Goal: Task Accomplishment & Management: Manage account settings

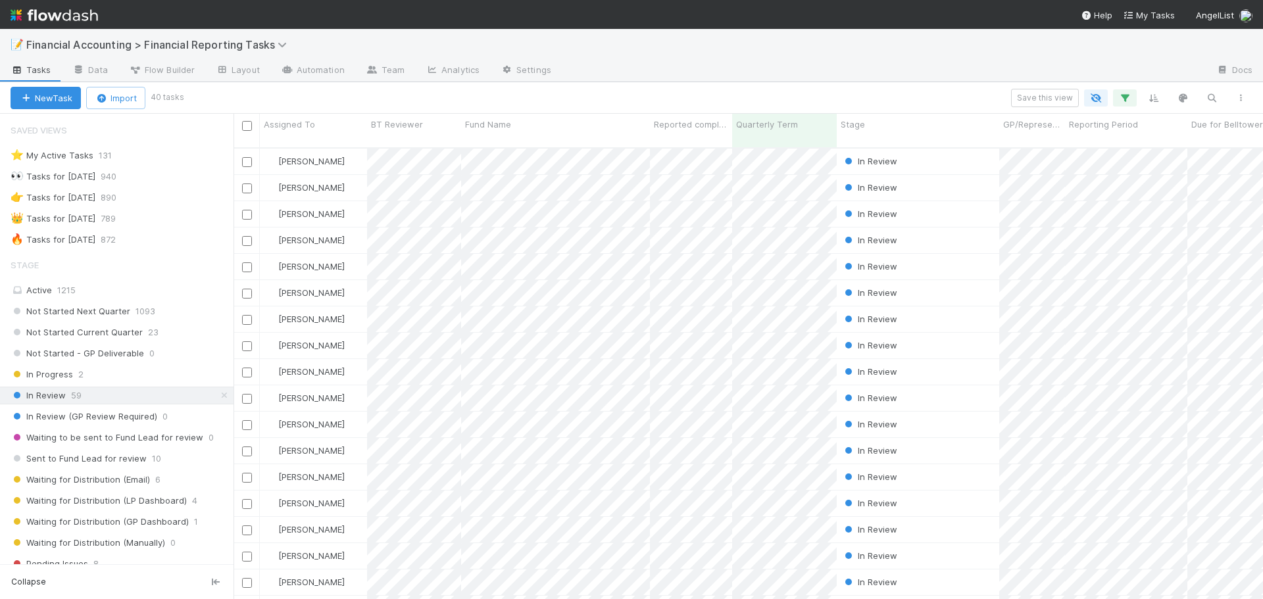
scroll to position [453, 1020]
click at [1211, 98] on icon "button" at bounding box center [1211, 98] width 13 height 12
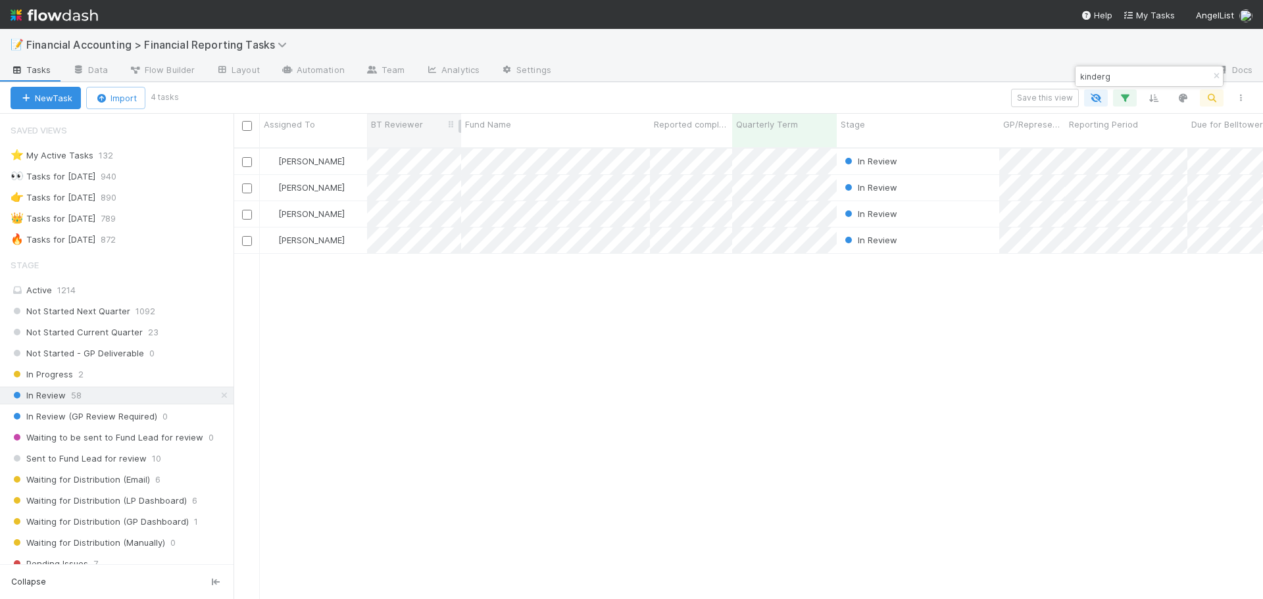
type input "kinderg"
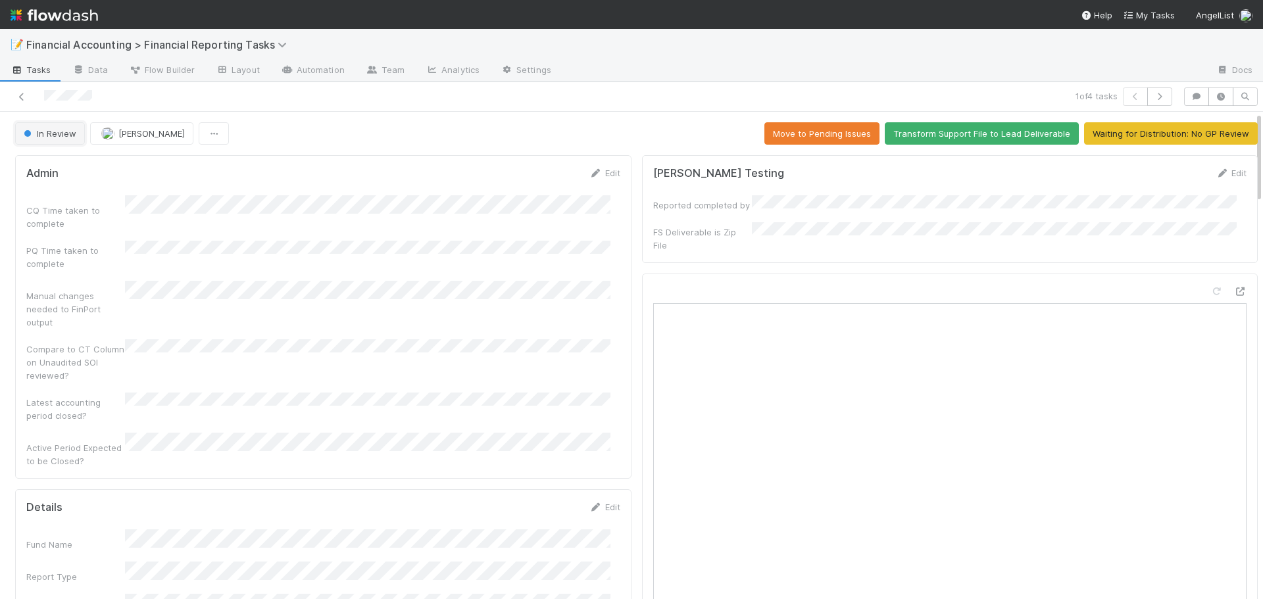
click at [53, 140] on button "In Review" at bounding box center [50, 133] width 70 height 22
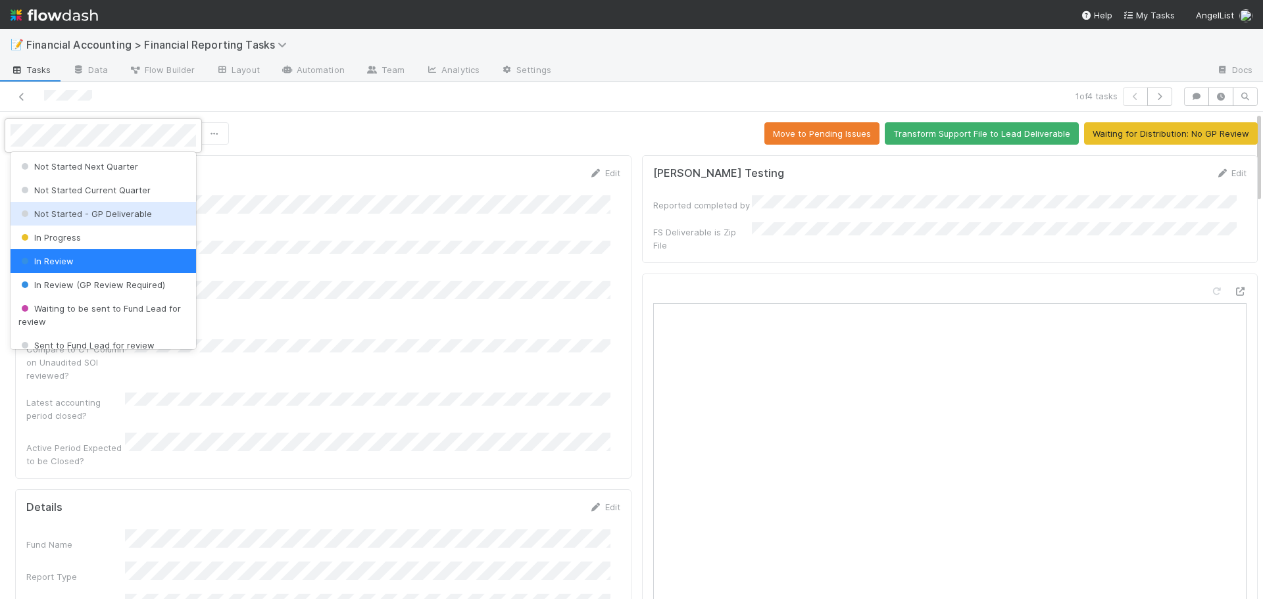
scroll to position [66, 0]
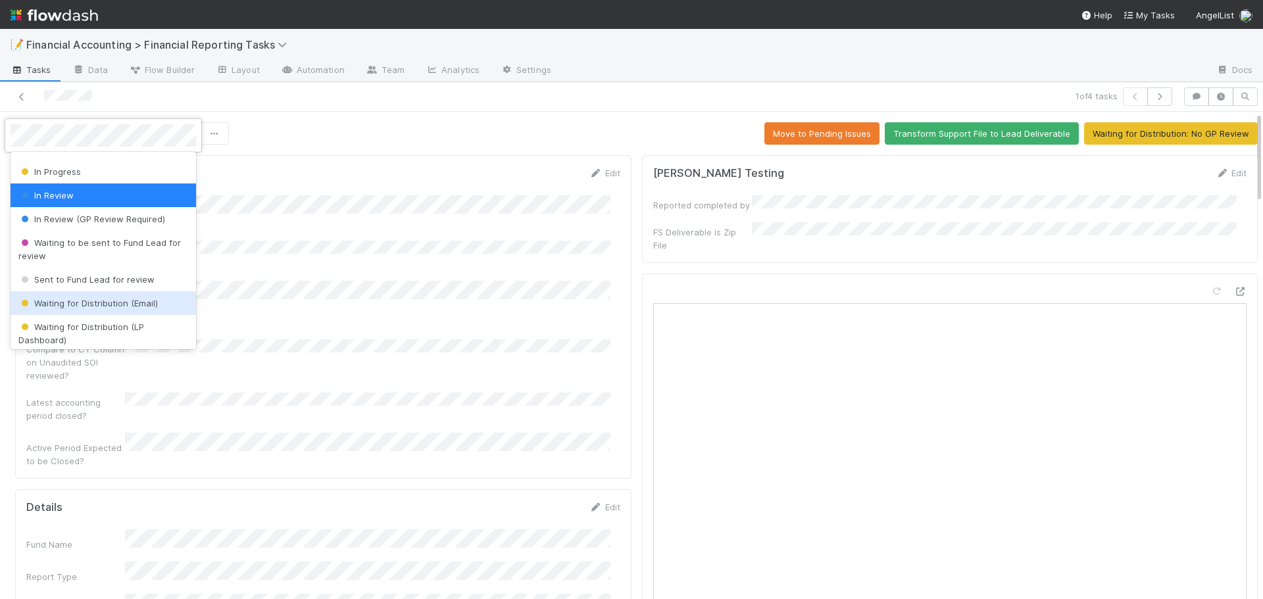
click at [92, 307] on span "Waiting for Distribution (Email)" at bounding box center [87, 303] width 139 height 11
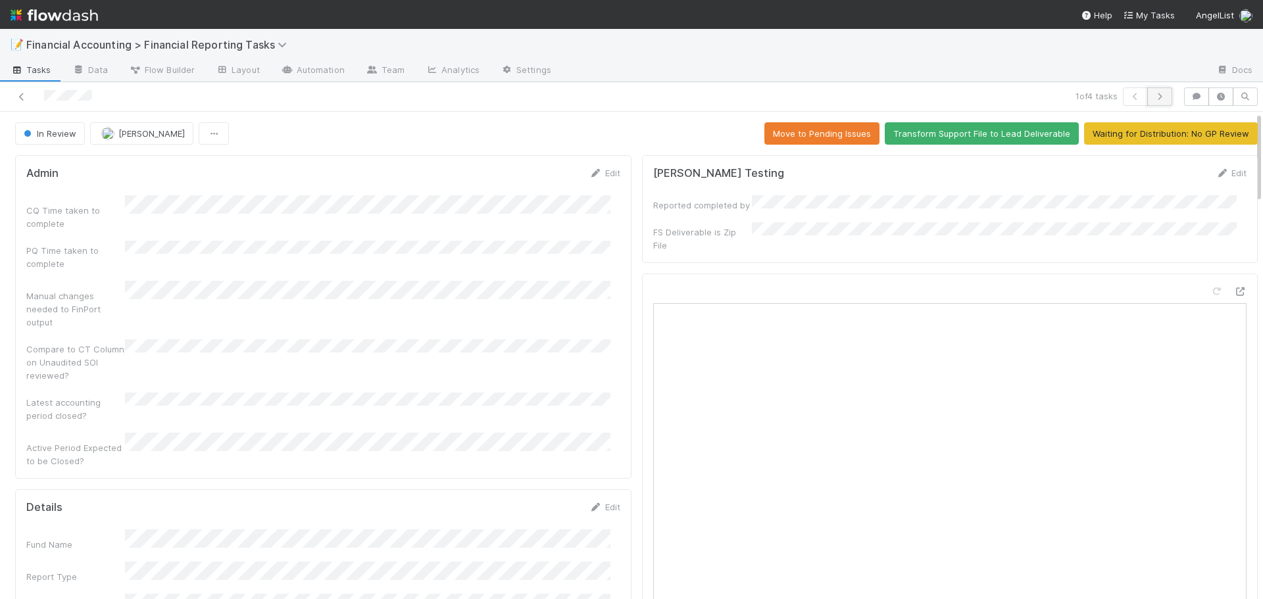
click at [1154, 95] on icon "button" at bounding box center [1159, 97] width 13 height 8
click at [1129, 94] on icon "button" at bounding box center [1135, 97] width 13 height 8
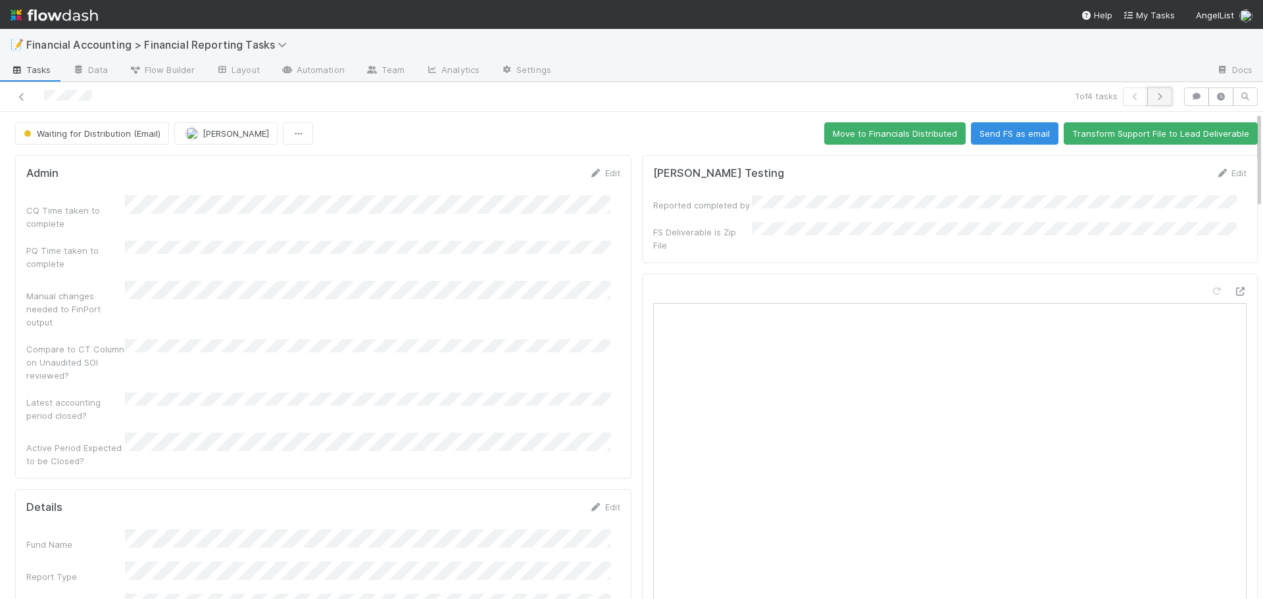
click at [1154, 95] on icon "button" at bounding box center [1159, 97] width 13 height 8
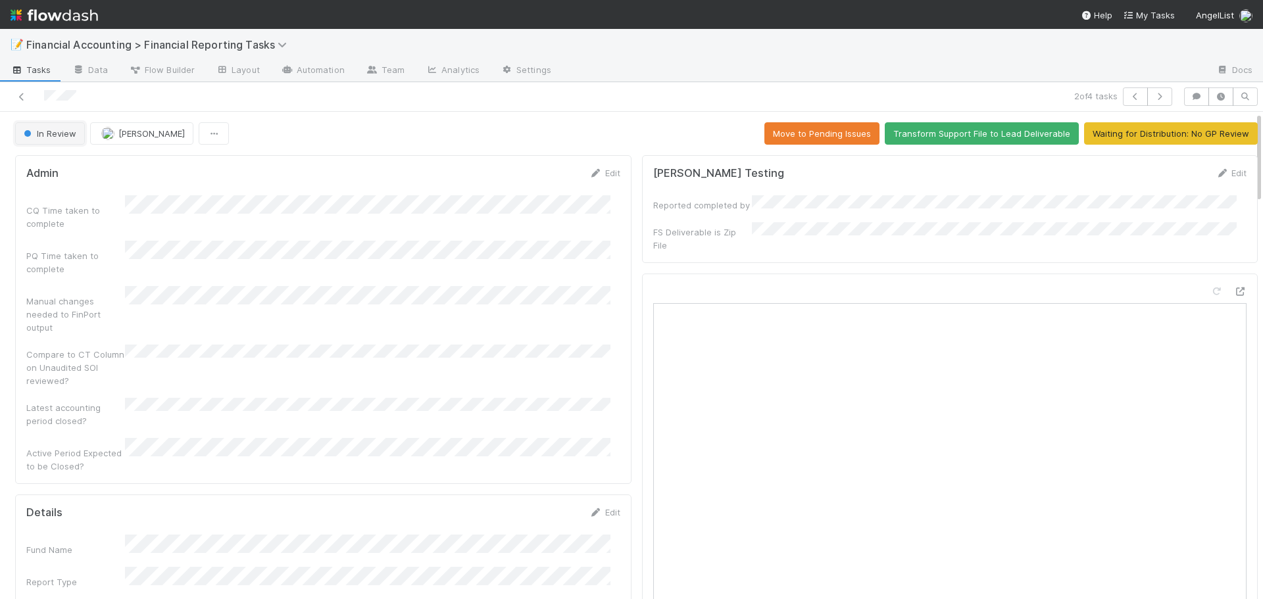
click at [44, 136] on span "In Review" at bounding box center [48, 133] width 55 height 11
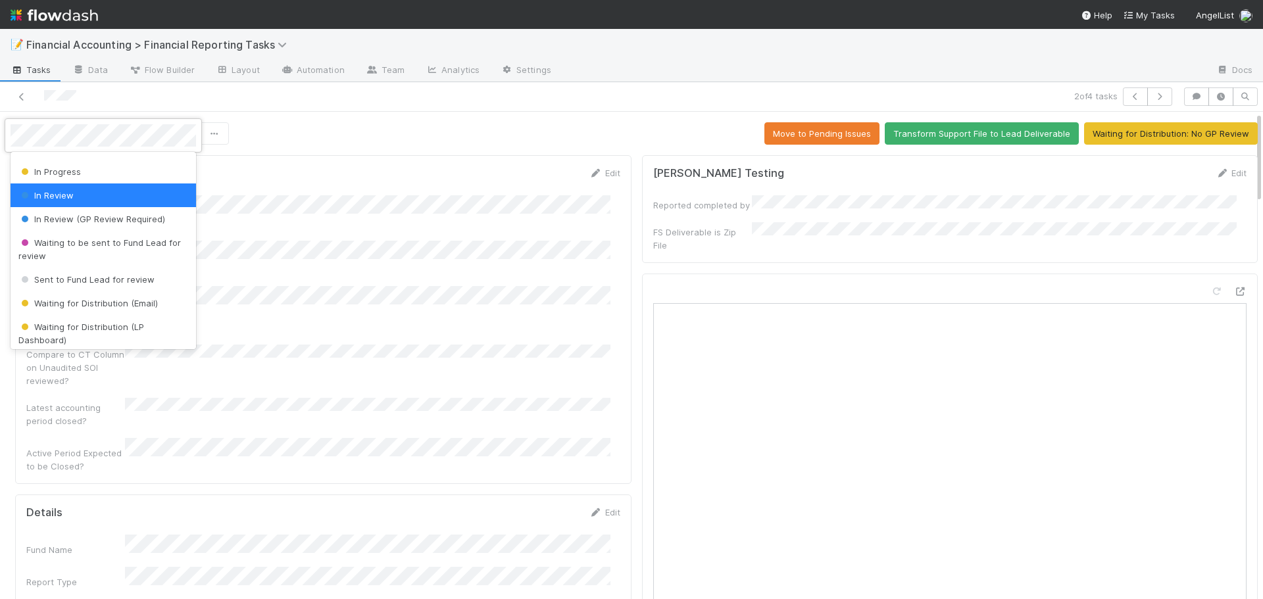
scroll to position [132, 0]
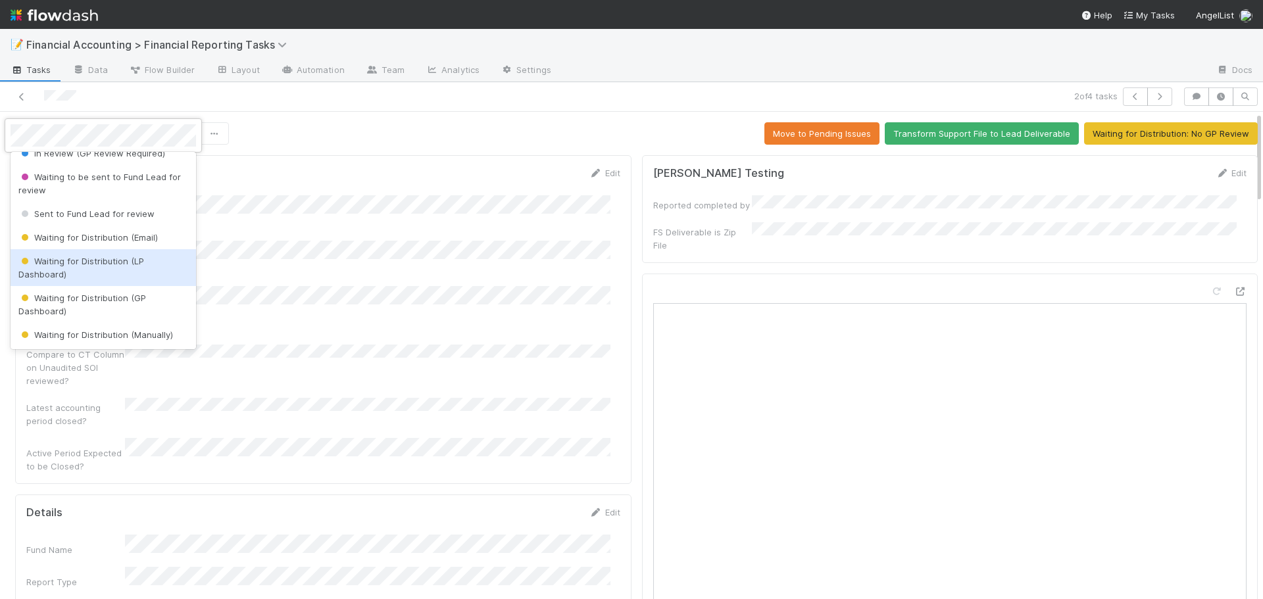
click at [90, 262] on span "Waiting for Distribution (LP Dashboard)" at bounding box center [81, 268] width 126 height 24
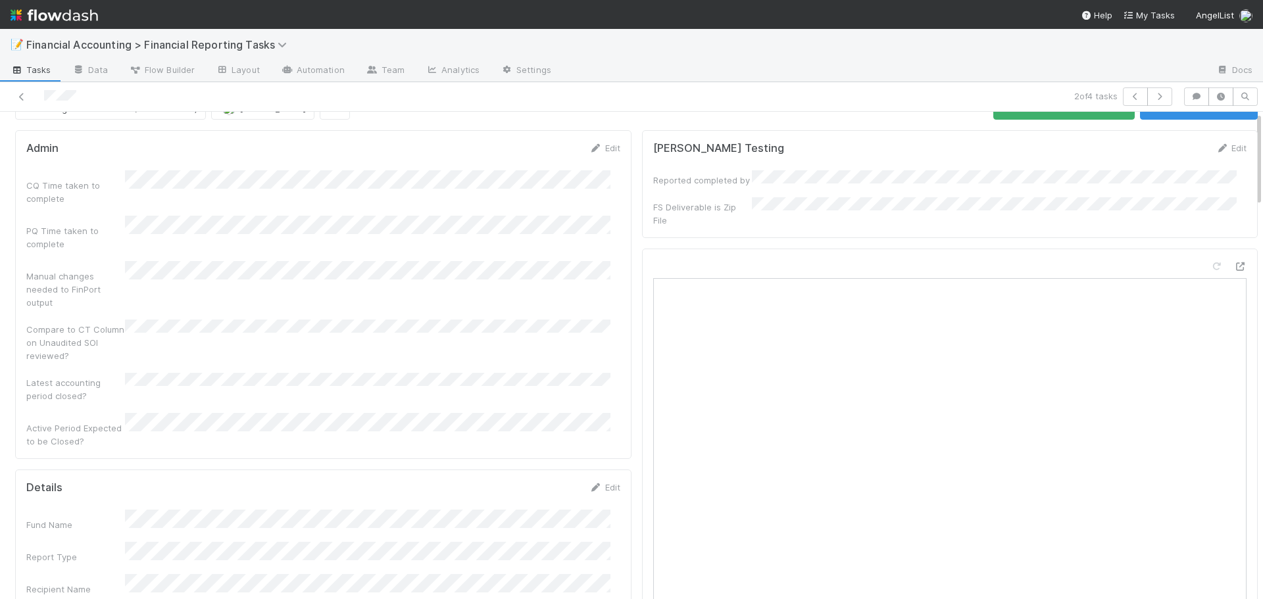
scroll to position [0, 0]
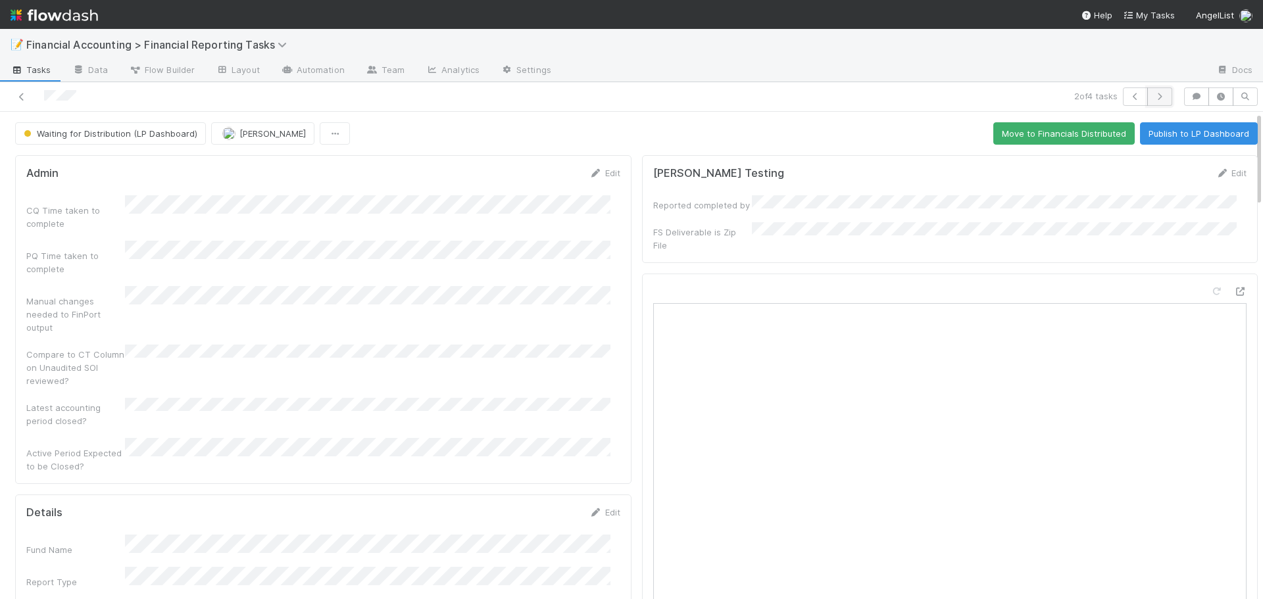
click at [1154, 96] on icon "button" at bounding box center [1159, 97] width 13 height 8
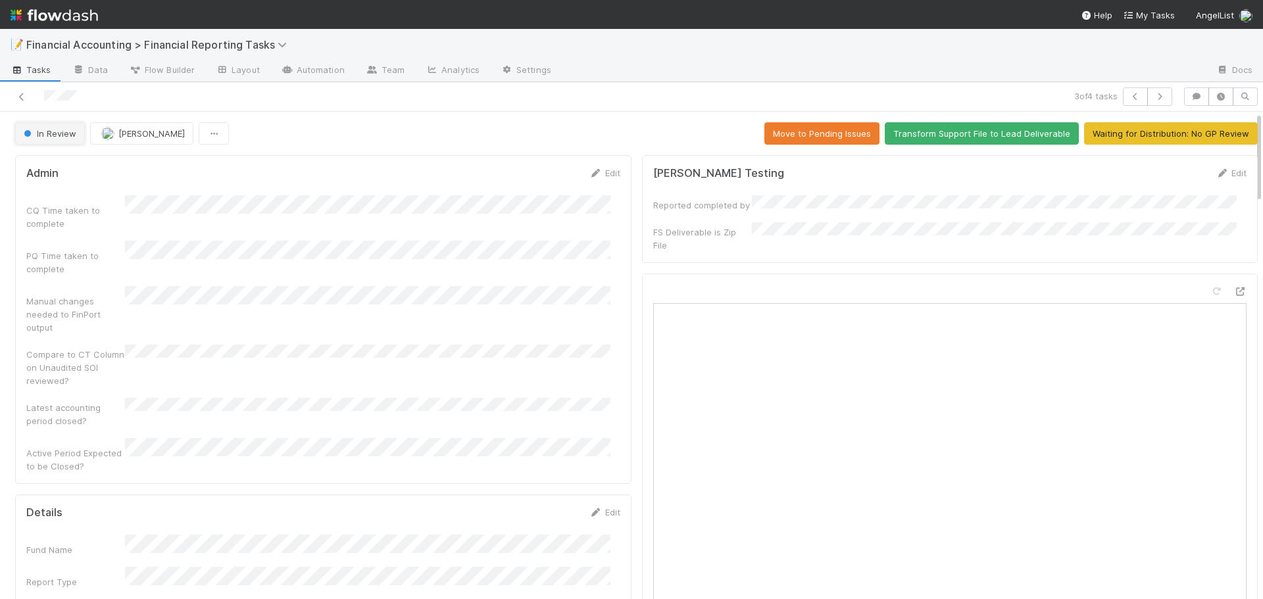
click at [40, 136] on span "In Review" at bounding box center [48, 133] width 55 height 11
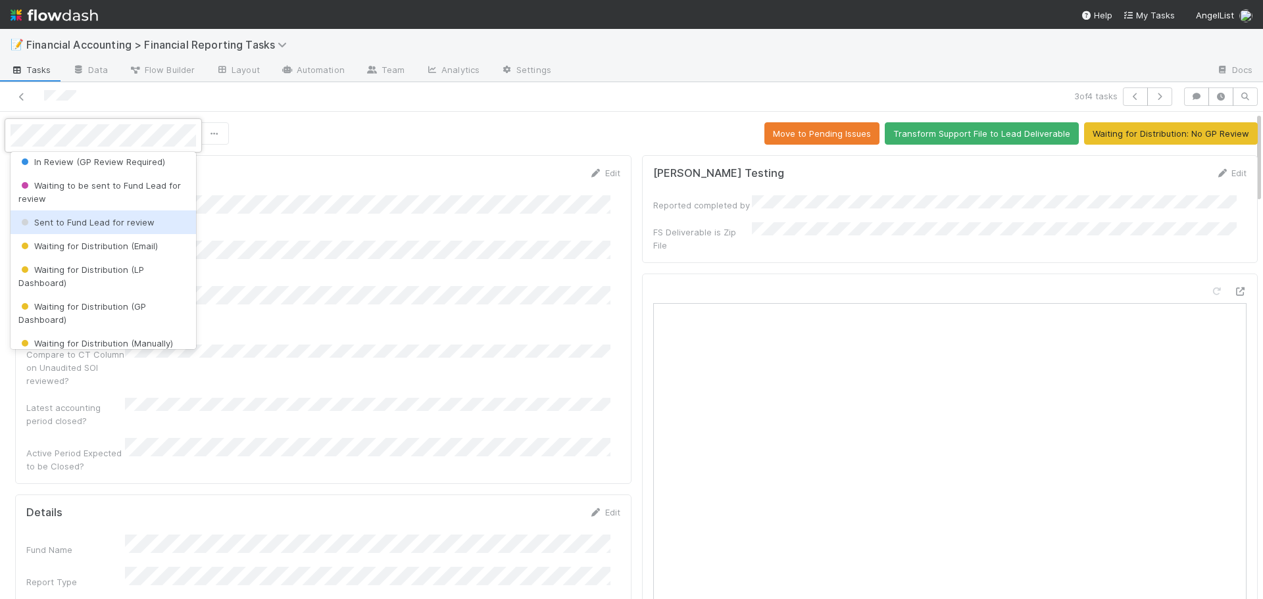
scroll to position [132, 0]
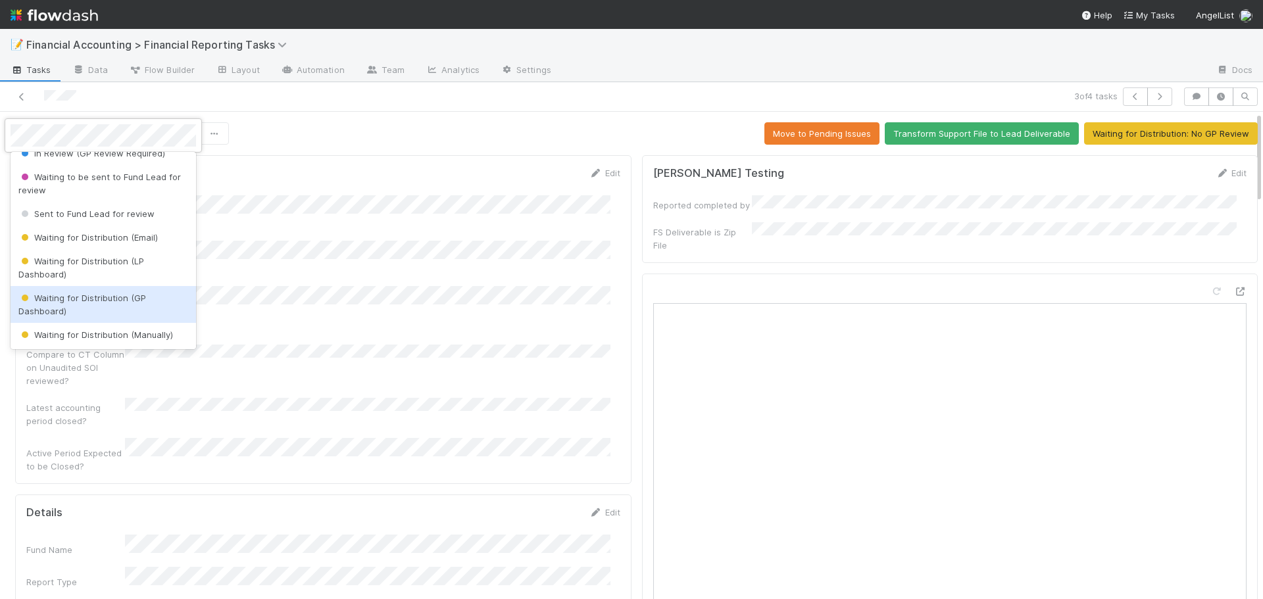
click at [85, 311] on div "Waiting for Distribution (GP Dashboard)" at bounding box center [104, 304] width 186 height 37
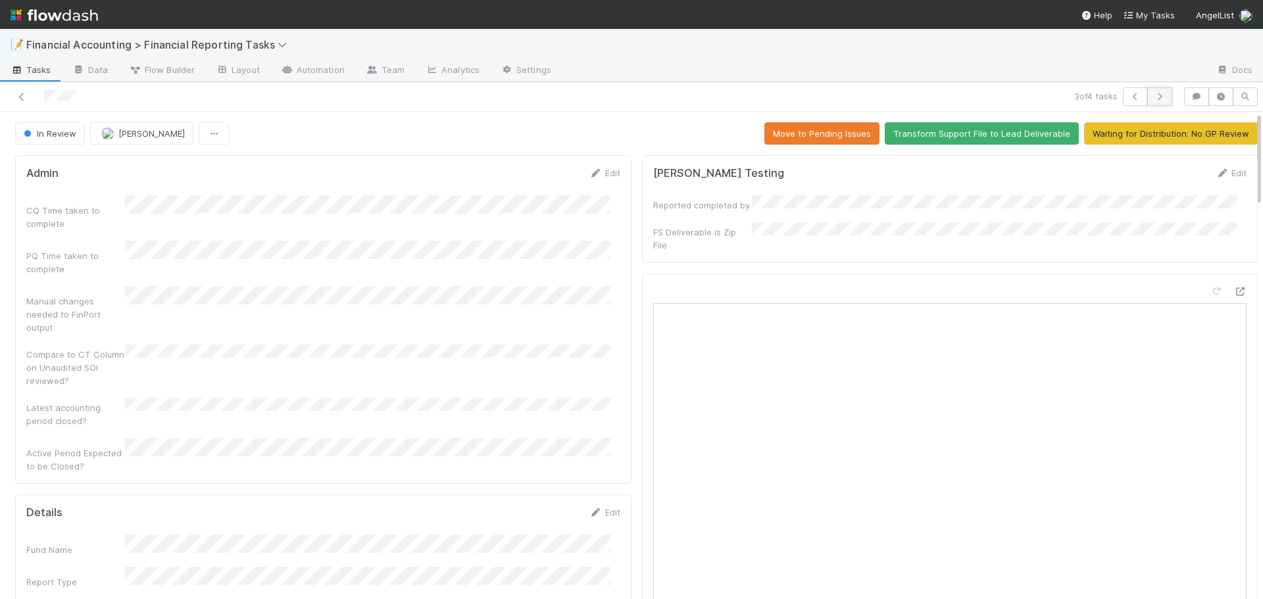
click at [1152, 102] on button "button" at bounding box center [1159, 96] width 25 height 18
click at [45, 134] on span "In Review" at bounding box center [48, 133] width 55 height 11
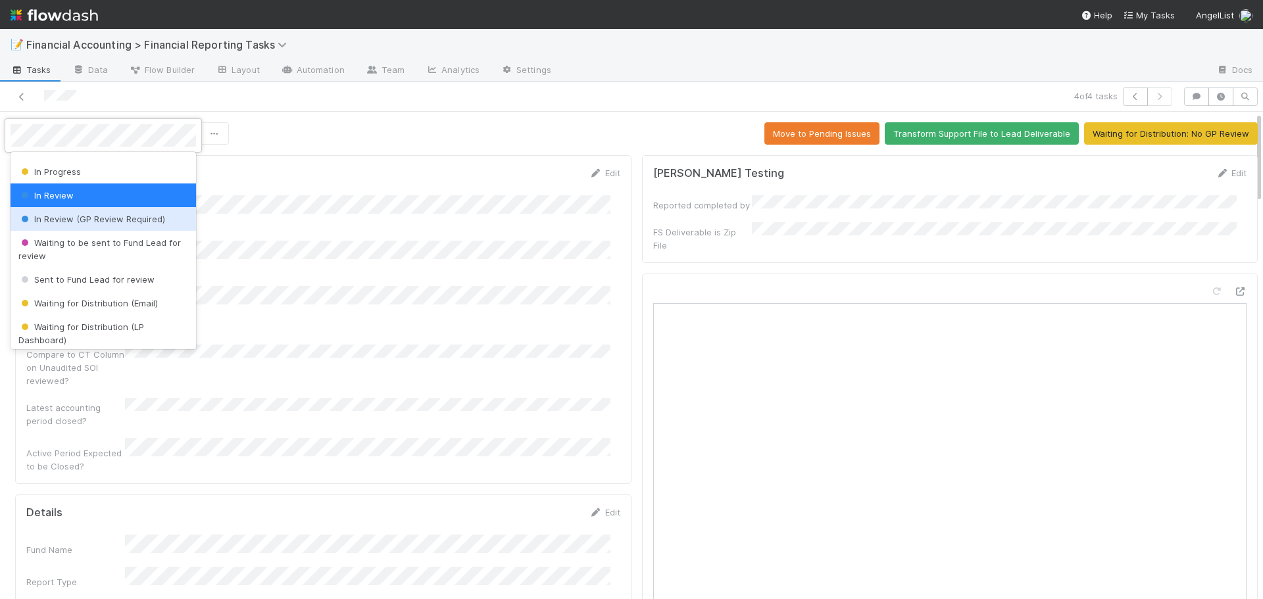
scroll to position [132, 0]
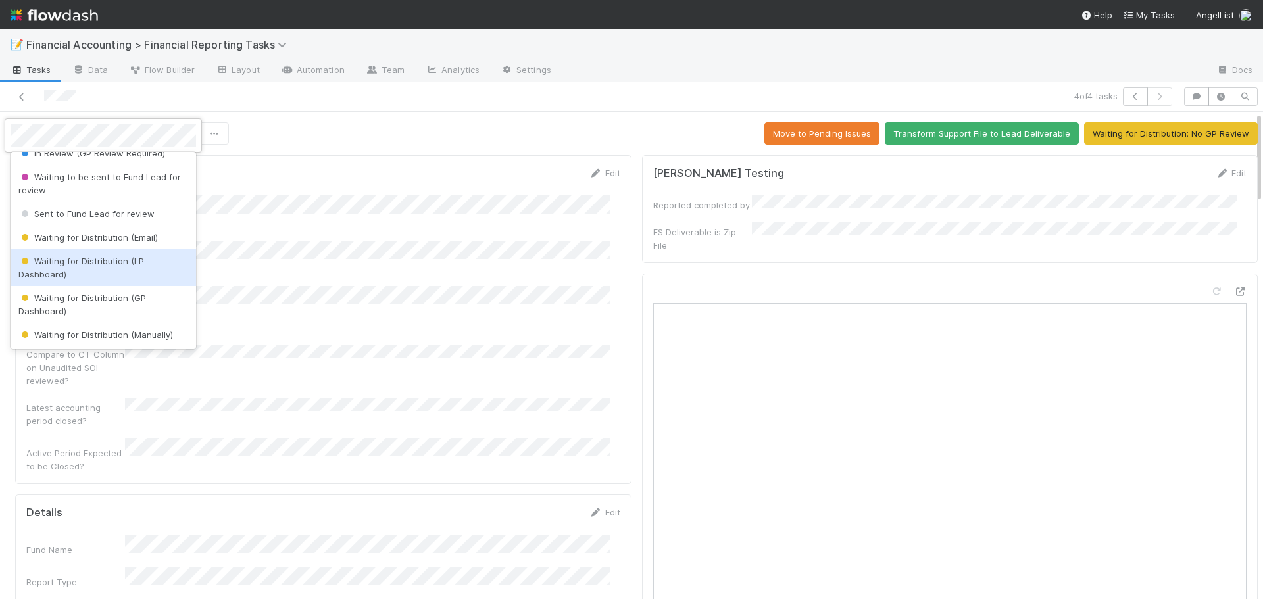
click at [105, 276] on div "Waiting for Distribution (LP Dashboard)" at bounding box center [104, 267] width 186 height 37
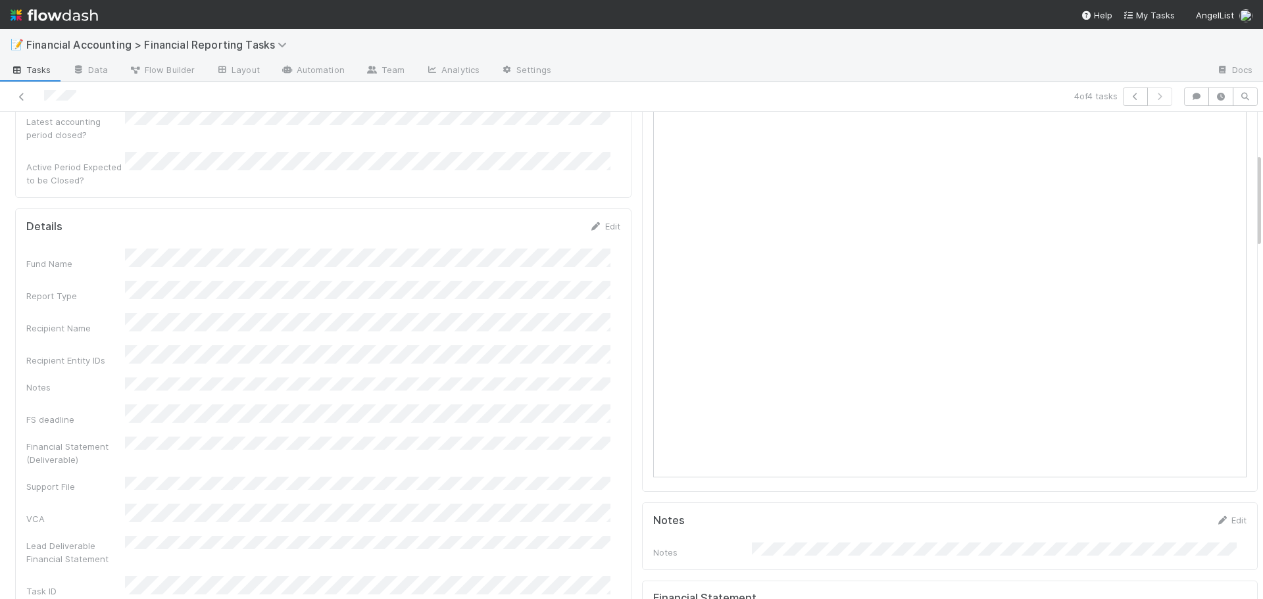
scroll to position [0, 0]
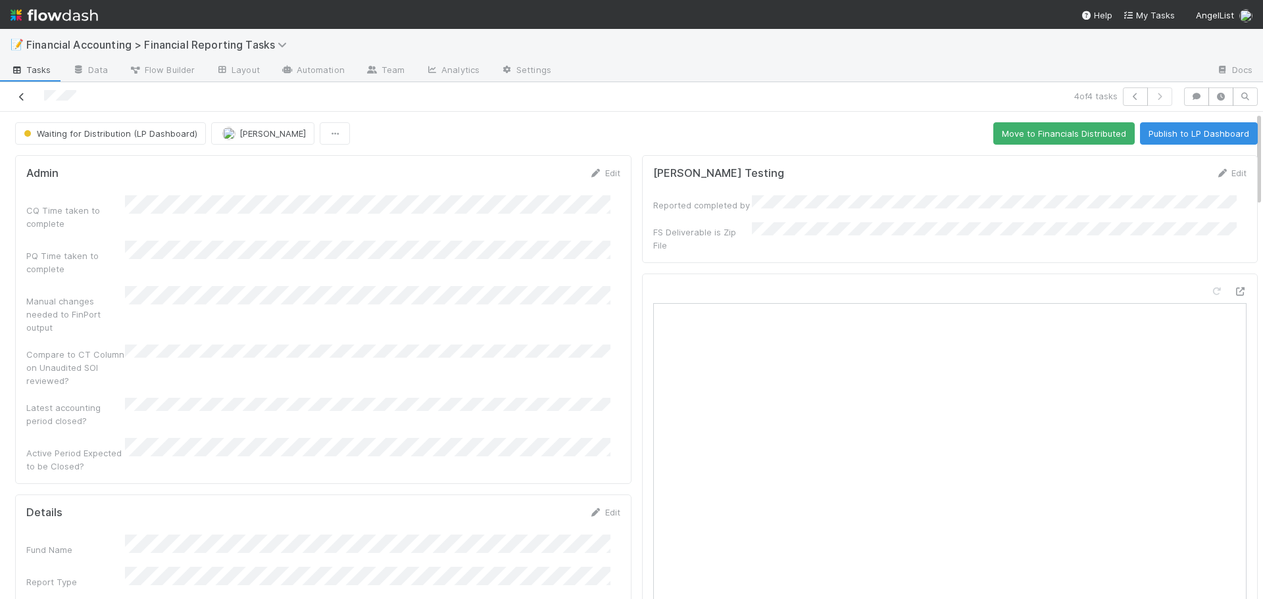
click at [20, 99] on icon at bounding box center [21, 97] width 13 height 9
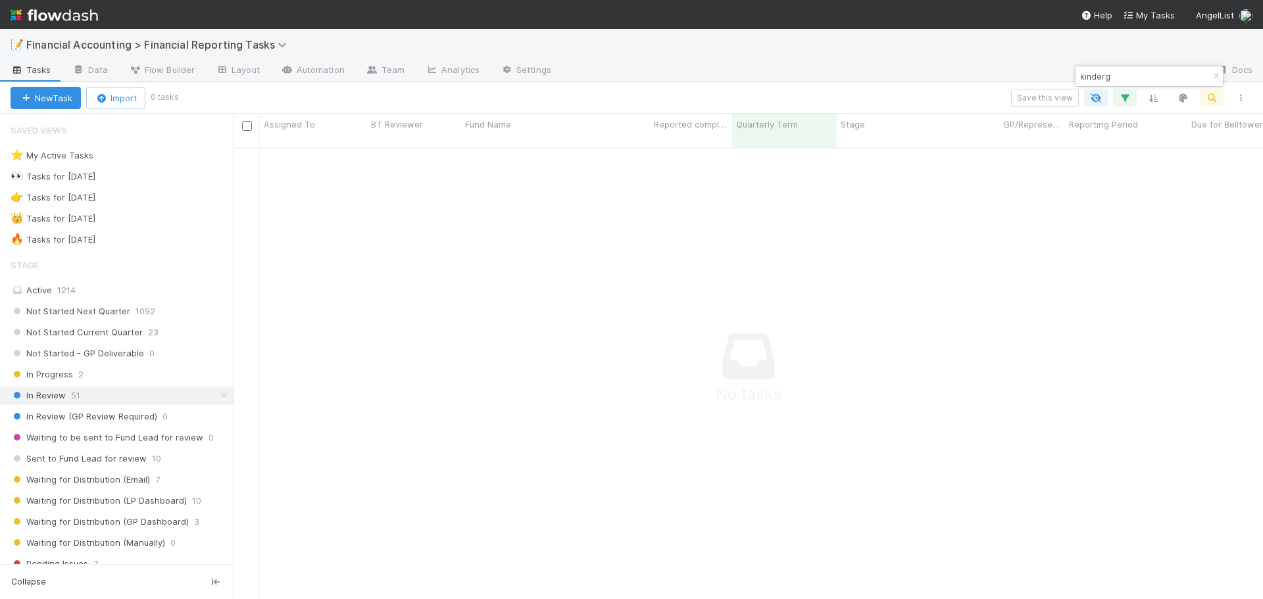
scroll to position [443, 1020]
click at [1216, 76] on icon "button" at bounding box center [1216, 76] width 13 height 8
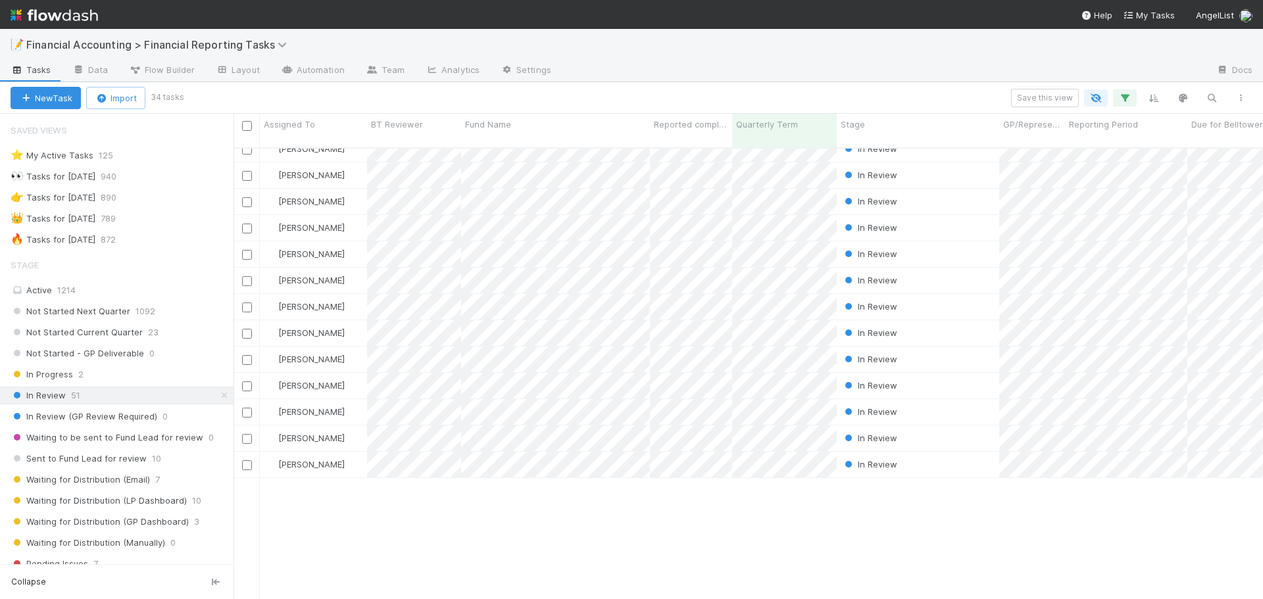
scroll to position [0, 0]
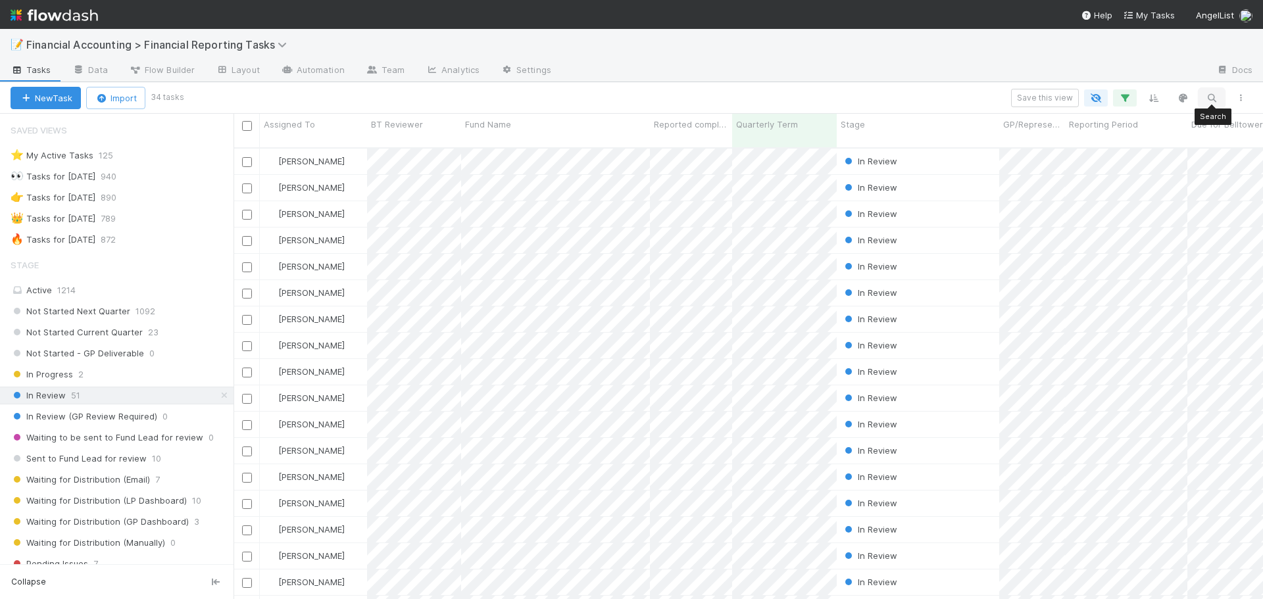
click at [1216, 100] on icon "button" at bounding box center [1211, 98] width 13 height 12
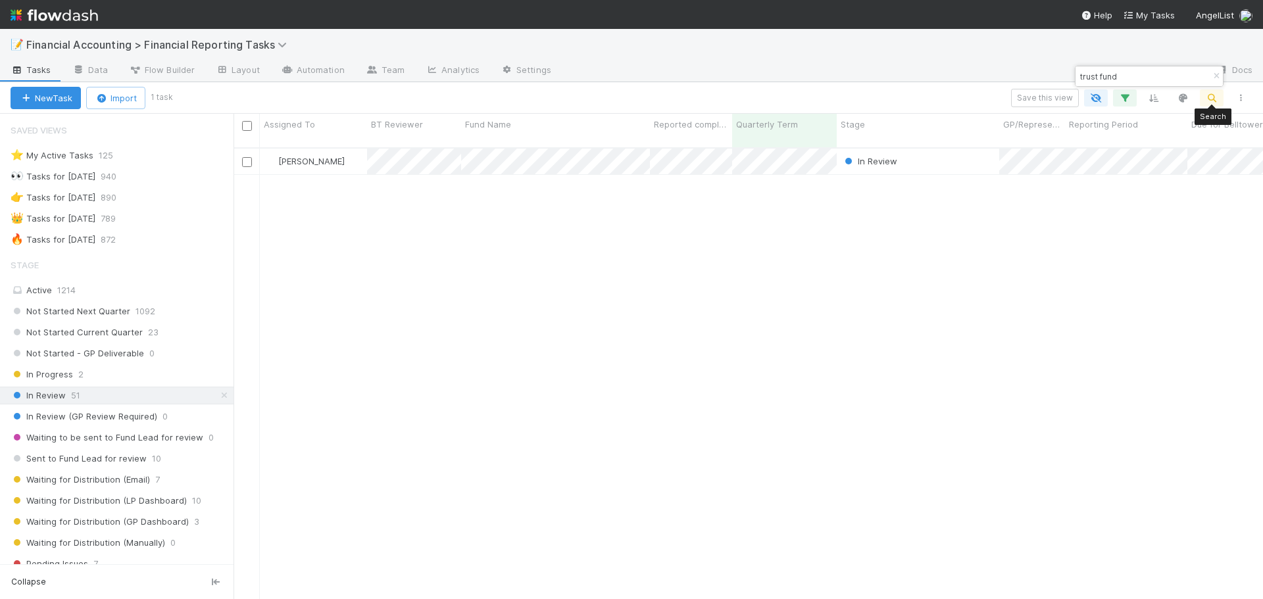
scroll to position [453, 1020]
type input "trust fund"
click at [351, 152] on div "[PERSON_NAME]" at bounding box center [313, 162] width 107 height 26
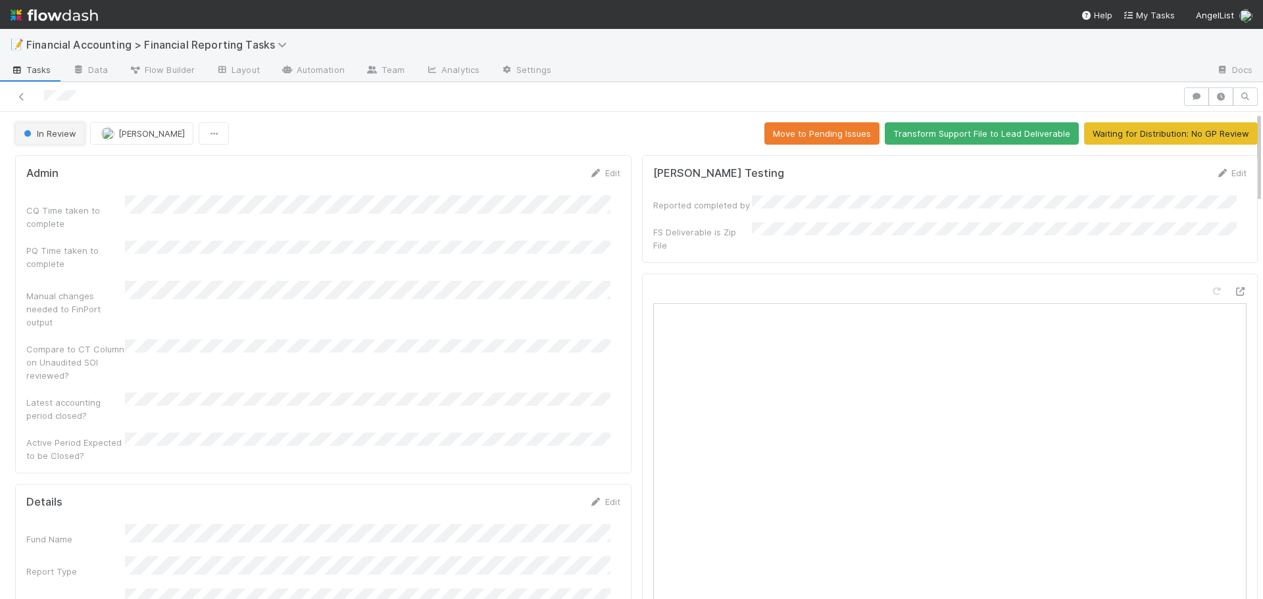
click at [45, 136] on span "In Review" at bounding box center [48, 133] width 55 height 11
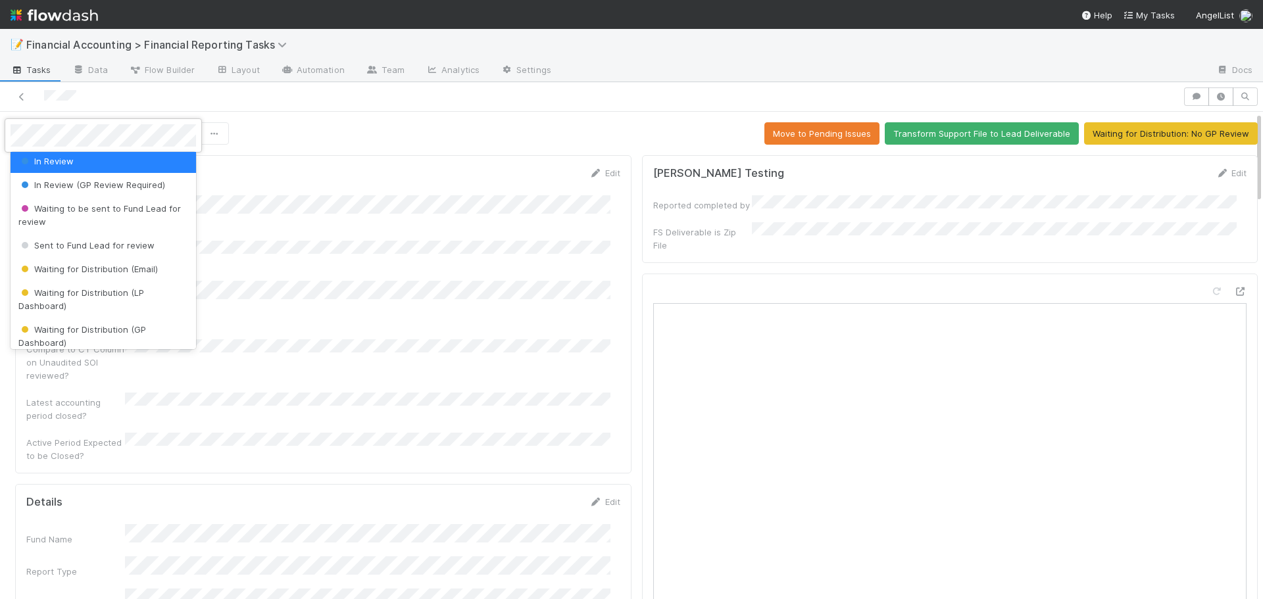
scroll to position [132, 0]
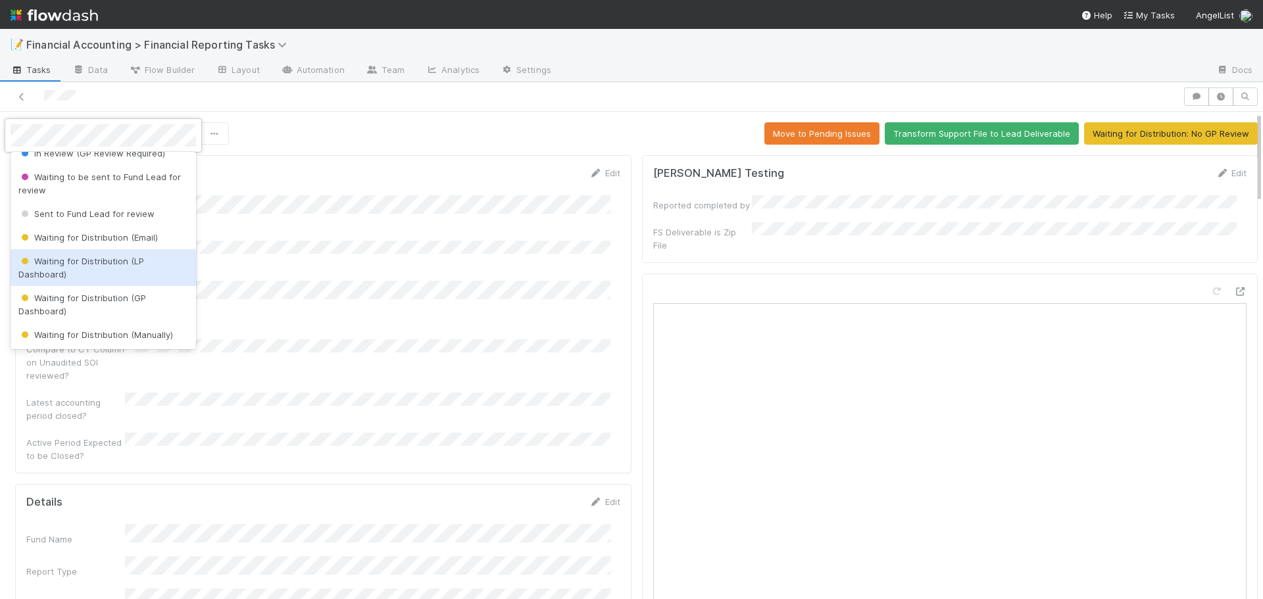
click at [81, 270] on div "Waiting for Distribution (LP Dashboard)" at bounding box center [104, 267] width 186 height 37
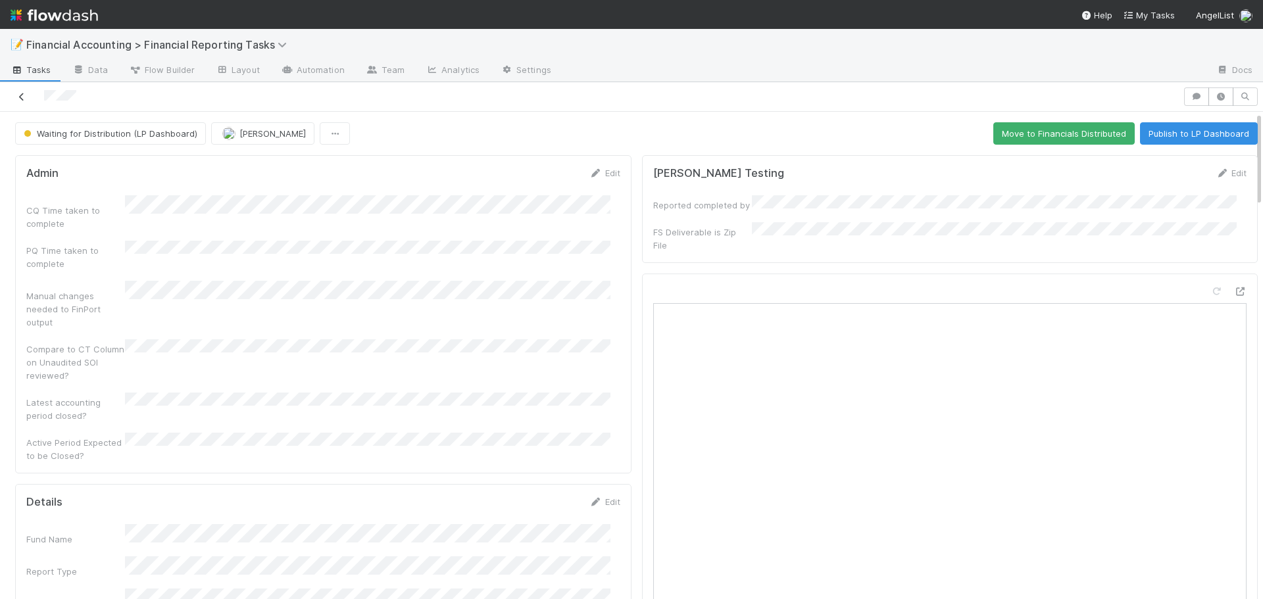
click at [19, 93] on icon at bounding box center [21, 97] width 13 height 9
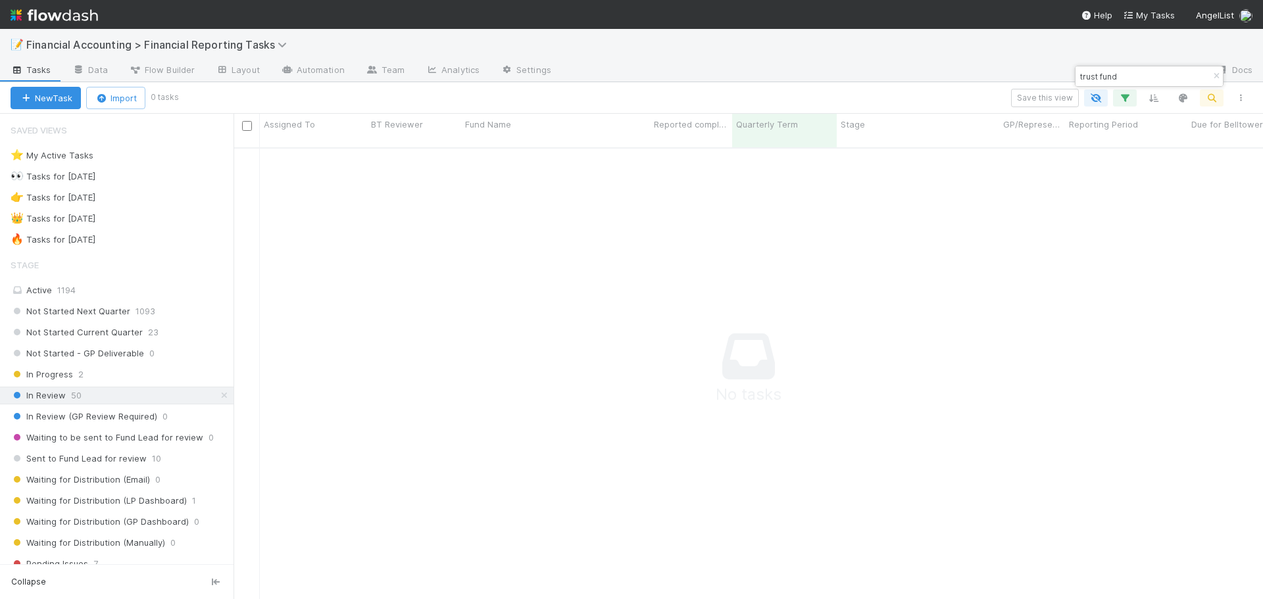
scroll to position [443, 1020]
click at [1215, 76] on icon "button" at bounding box center [1216, 76] width 13 height 8
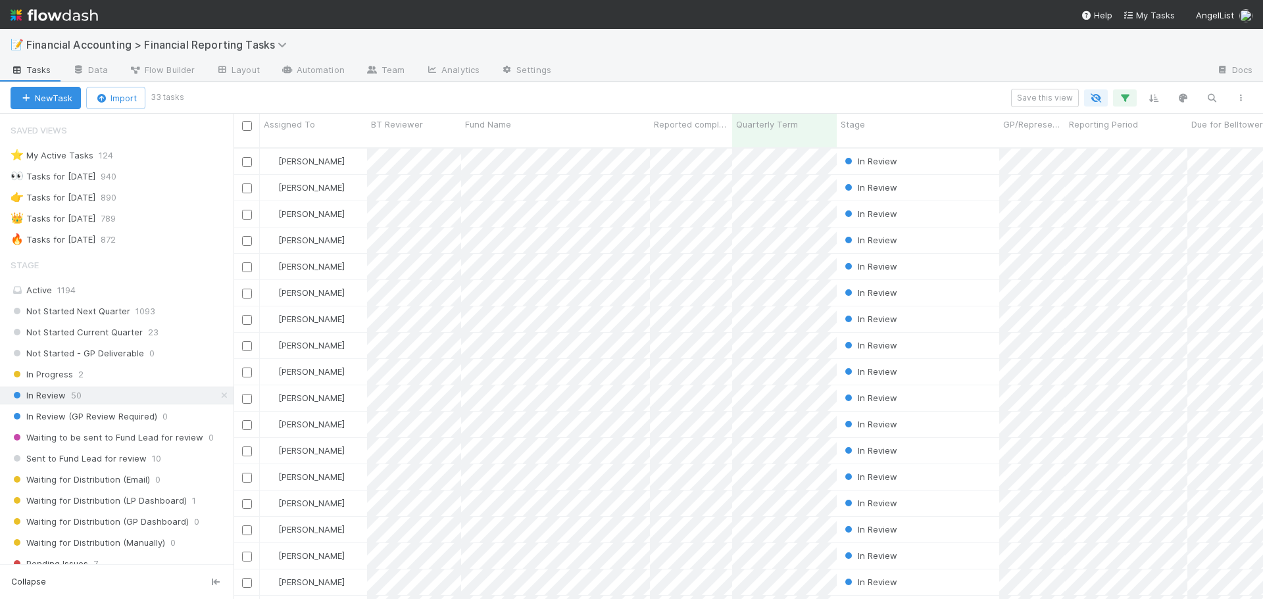
scroll to position [453, 1020]
click at [1210, 99] on icon "button" at bounding box center [1211, 98] width 13 height 12
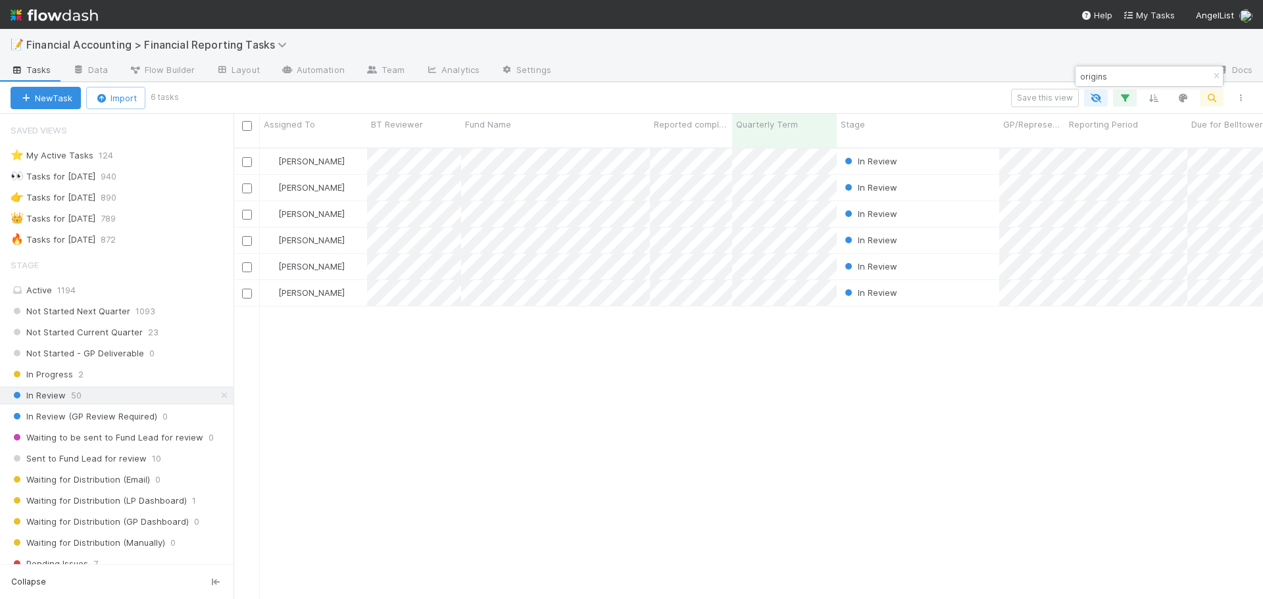
type input "origins"
click at [345, 149] on div "[PERSON_NAME]" at bounding box center [313, 162] width 107 height 26
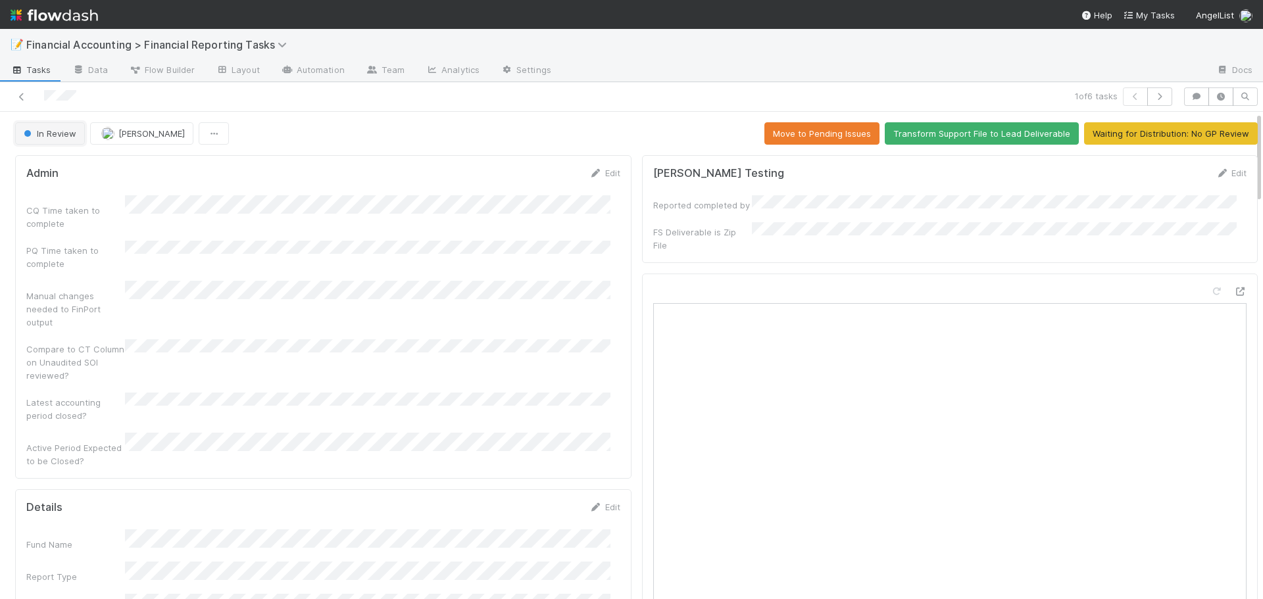
click at [43, 137] on span "In Review" at bounding box center [48, 133] width 55 height 11
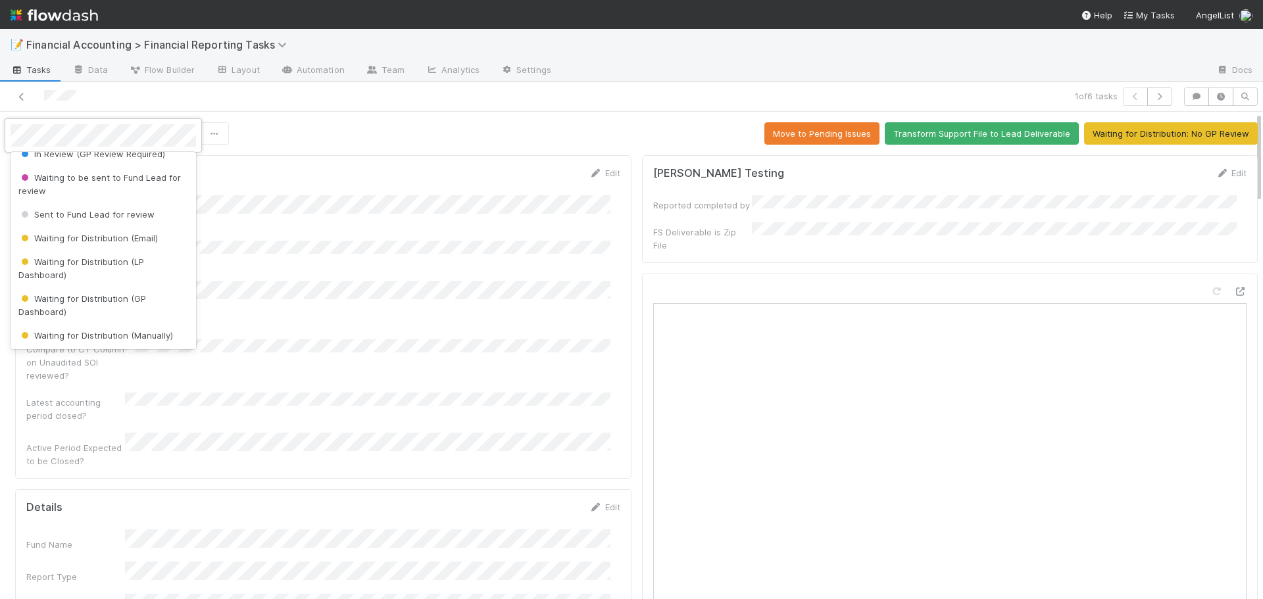
scroll to position [132, 0]
click at [95, 262] on span "Waiting for Distribution (LP Dashboard)" at bounding box center [81, 268] width 126 height 24
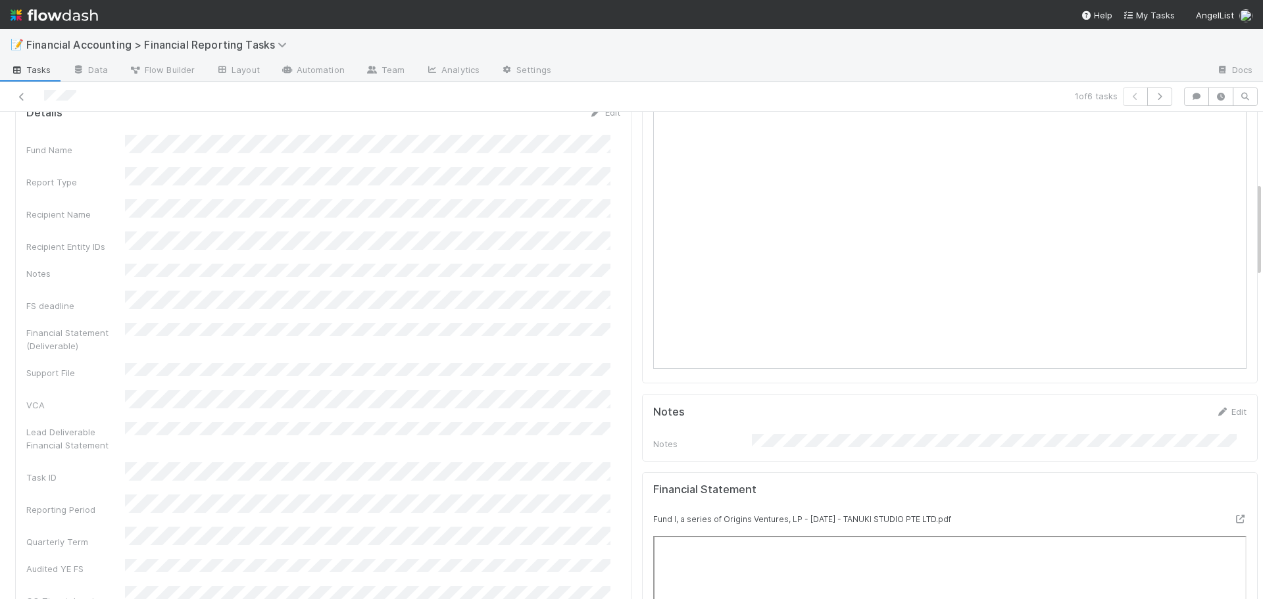
scroll to position [0, 0]
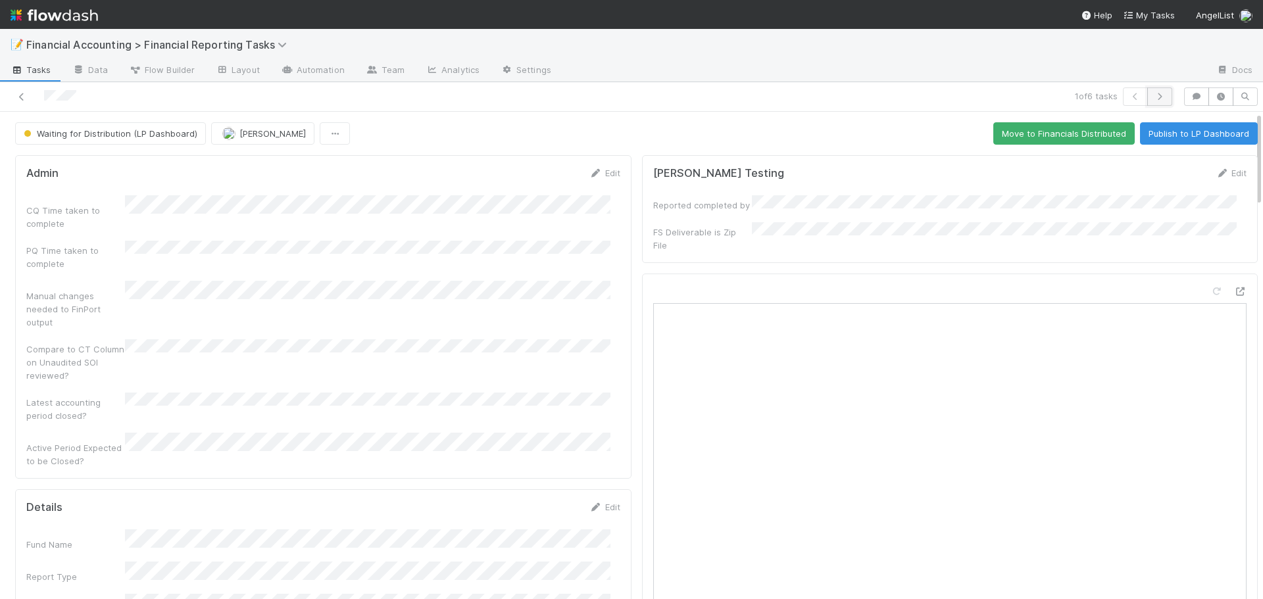
click at [1151, 91] on button "button" at bounding box center [1159, 96] width 25 height 18
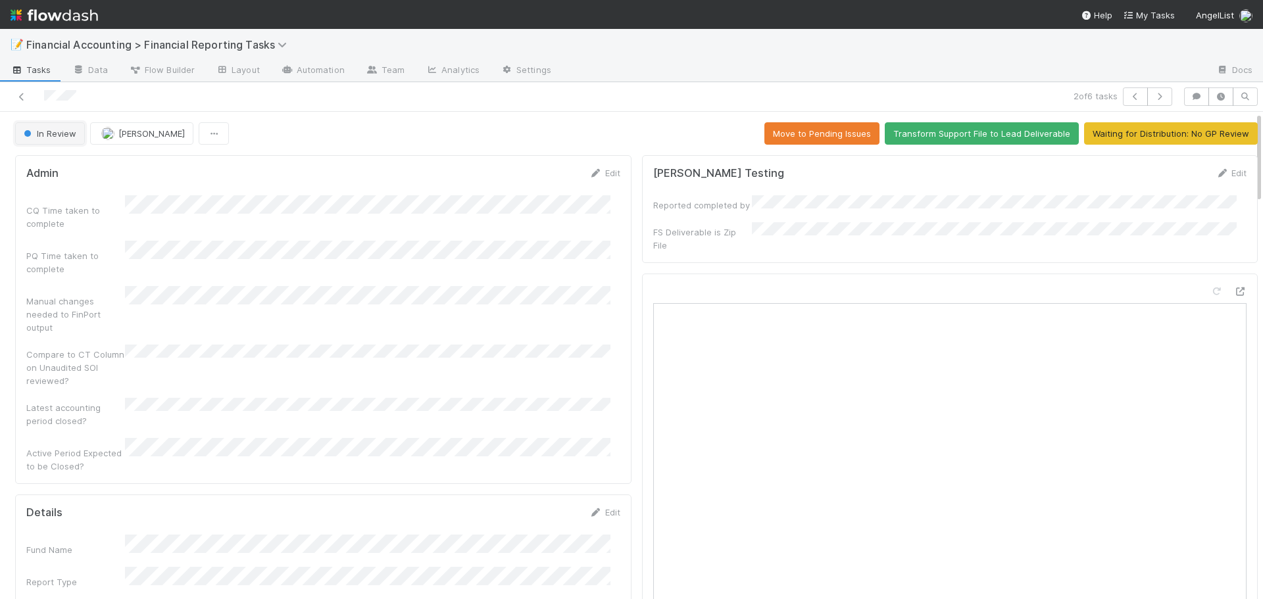
click at [53, 145] on button "In Review" at bounding box center [50, 133] width 70 height 22
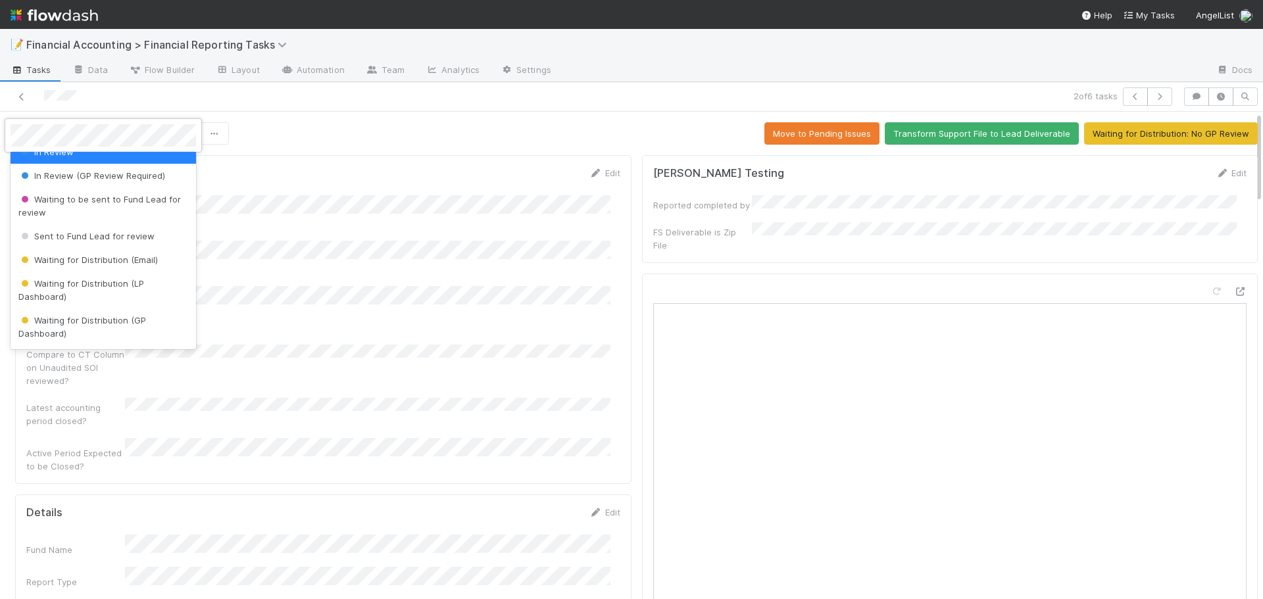
scroll to position [132, 0]
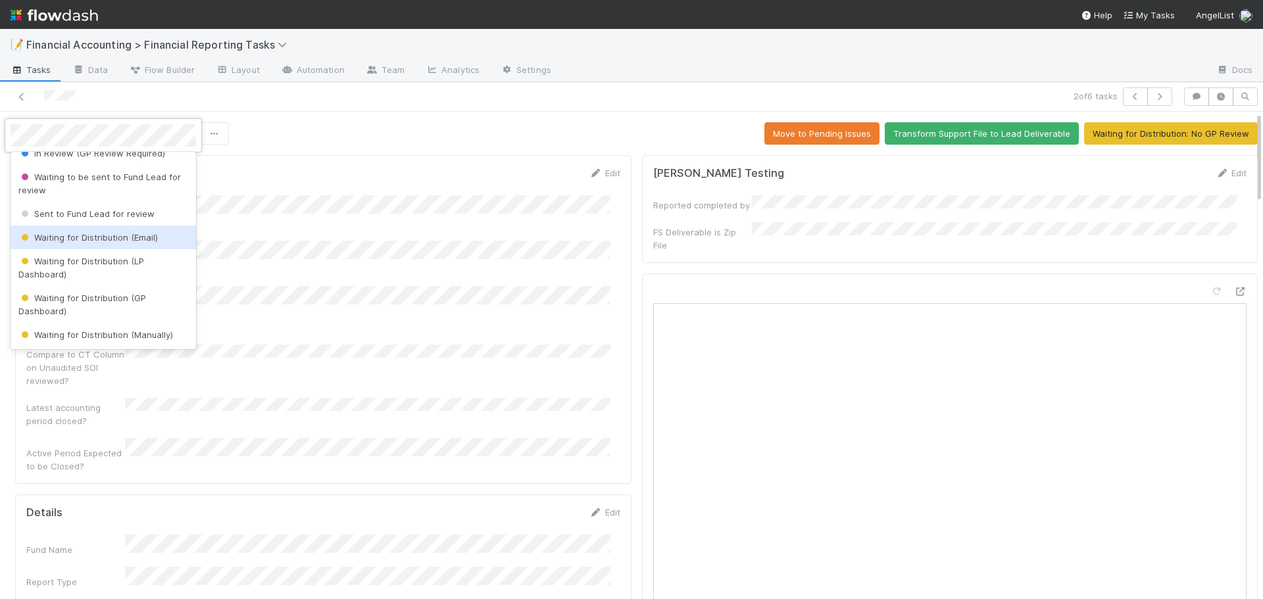
click at [96, 235] on span "Waiting for Distribution (Email)" at bounding box center [87, 237] width 139 height 11
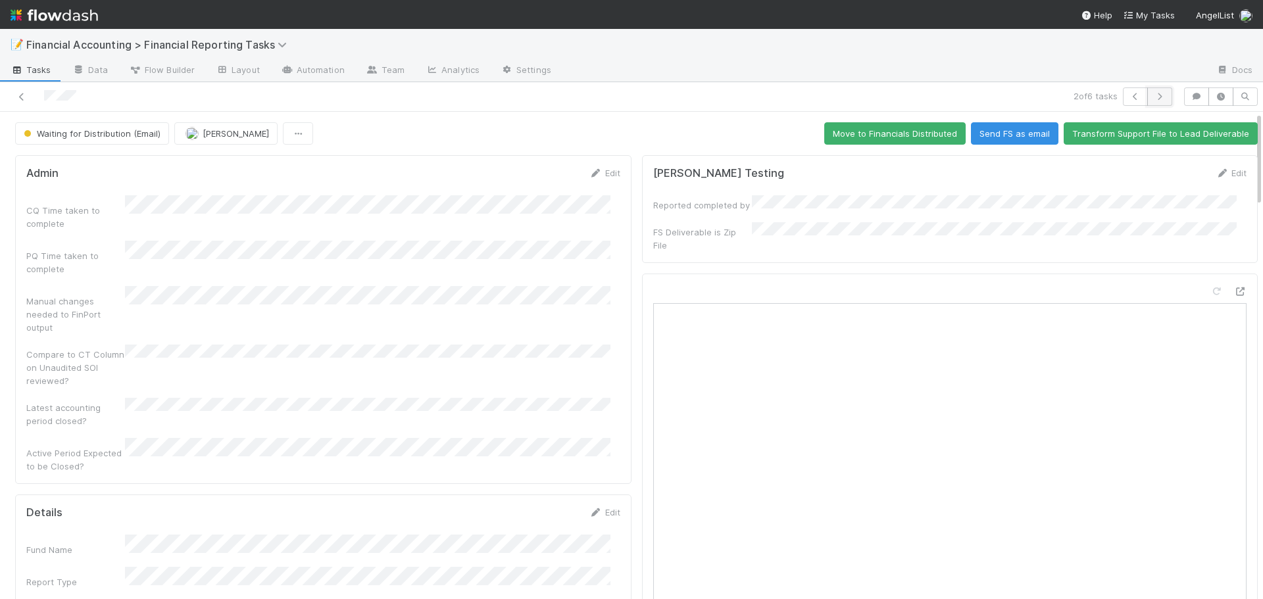
click at [1154, 92] on button "button" at bounding box center [1159, 96] width 25 height 18
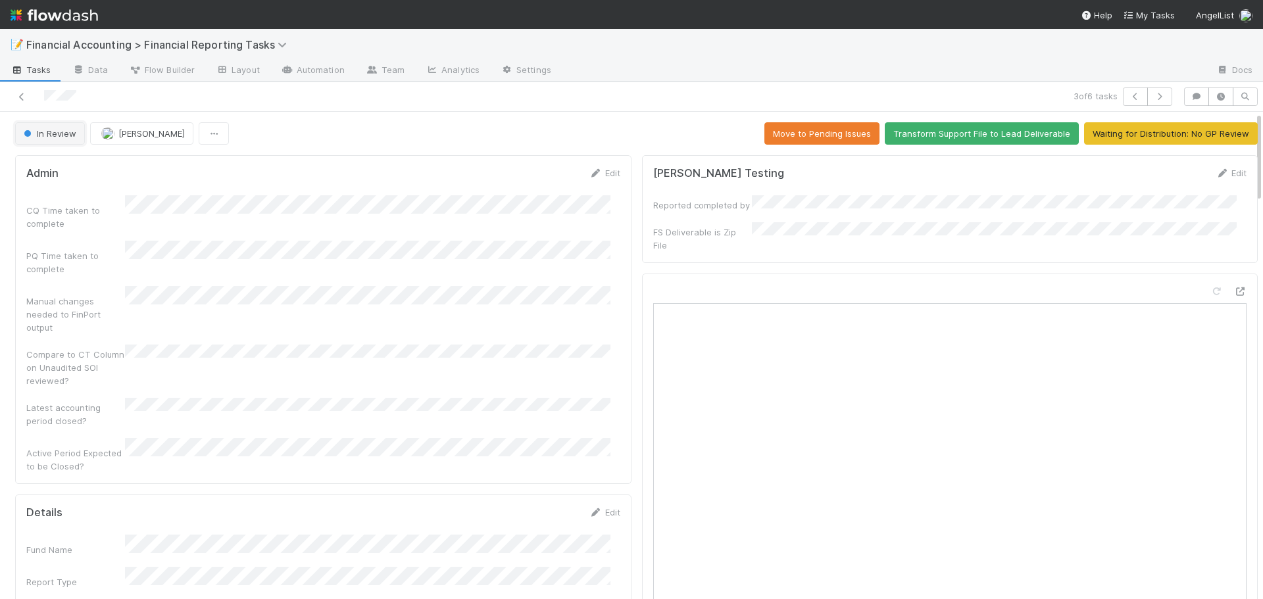
click at [60, 126] on button "In Review" at bounding box center [50, 133] width 70 height 22
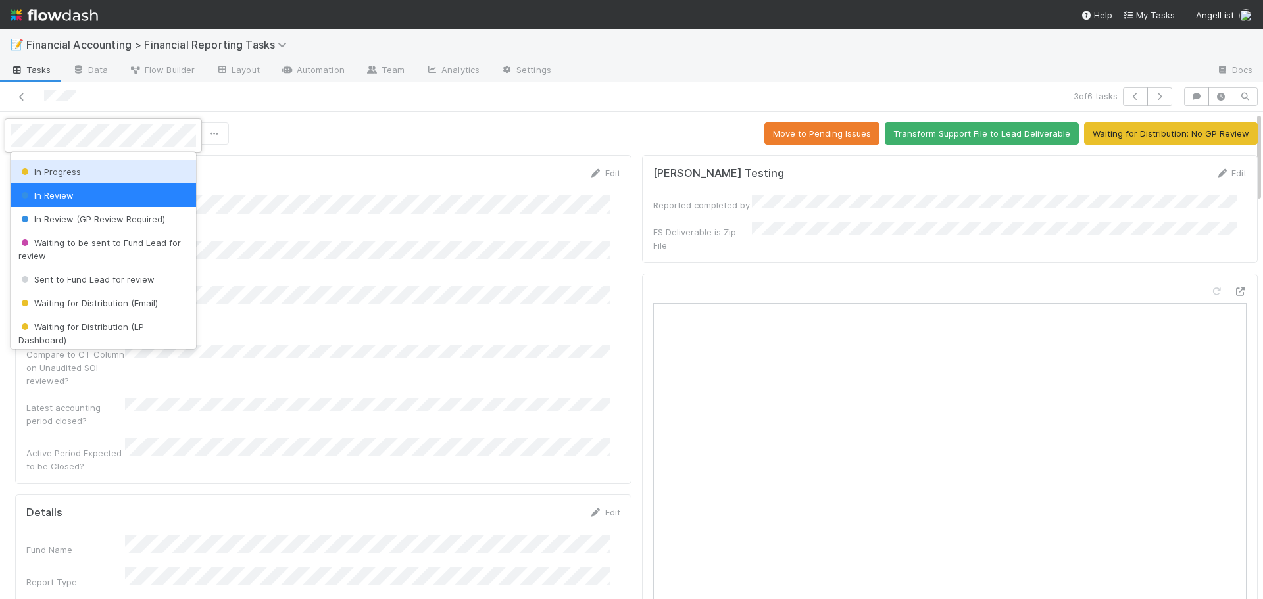
scroll to position [132, 0]
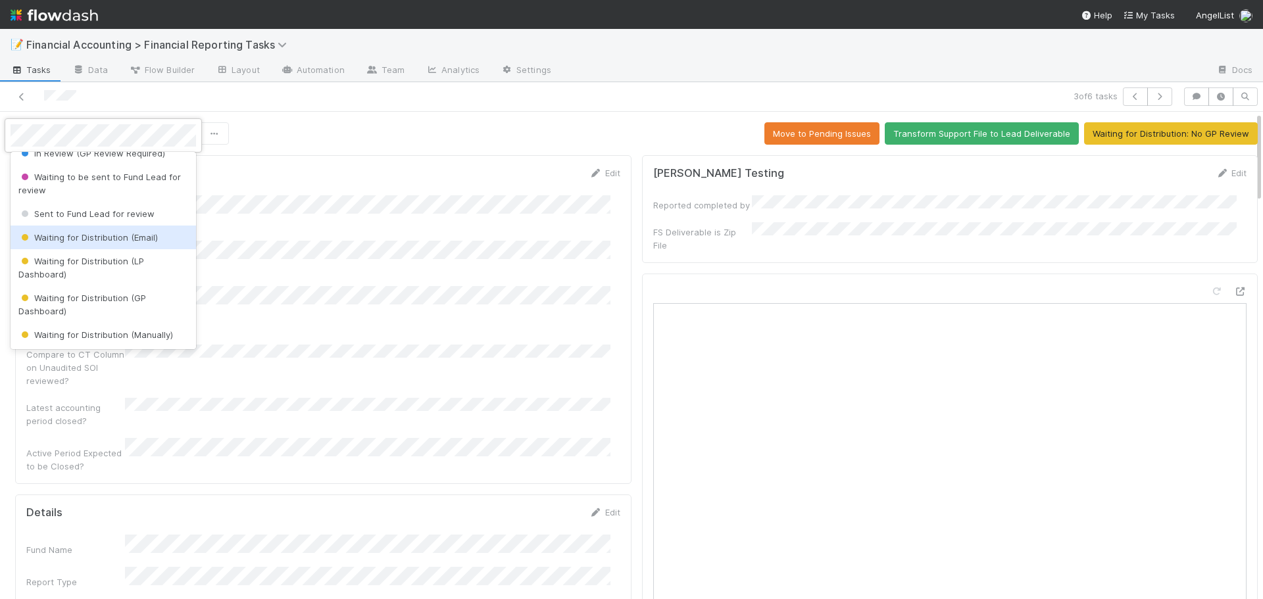
click at [74, 239] on span "Waiting for Distribution (Email)" at bounding box center [87, 237] width 139 height 11
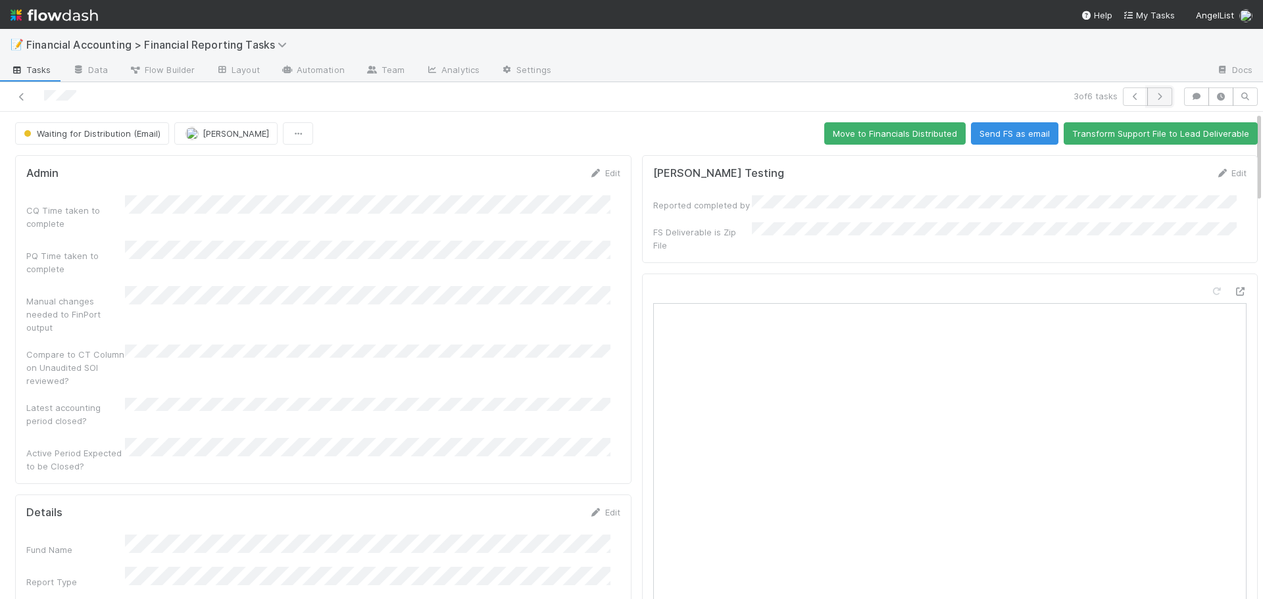
click at [1153, 96] on icon "button" at bounding box center [1159, 97] width 13 height 8
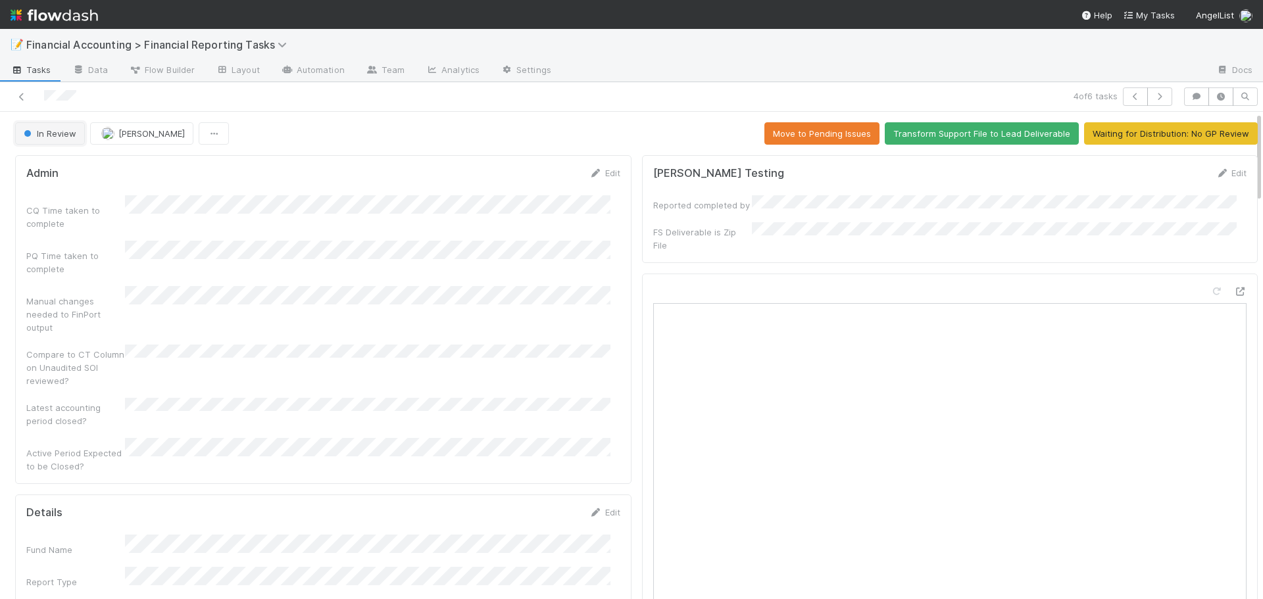
click at [43, 134] on span "In Review" at bounding box center [48, 133] width 55 height 11
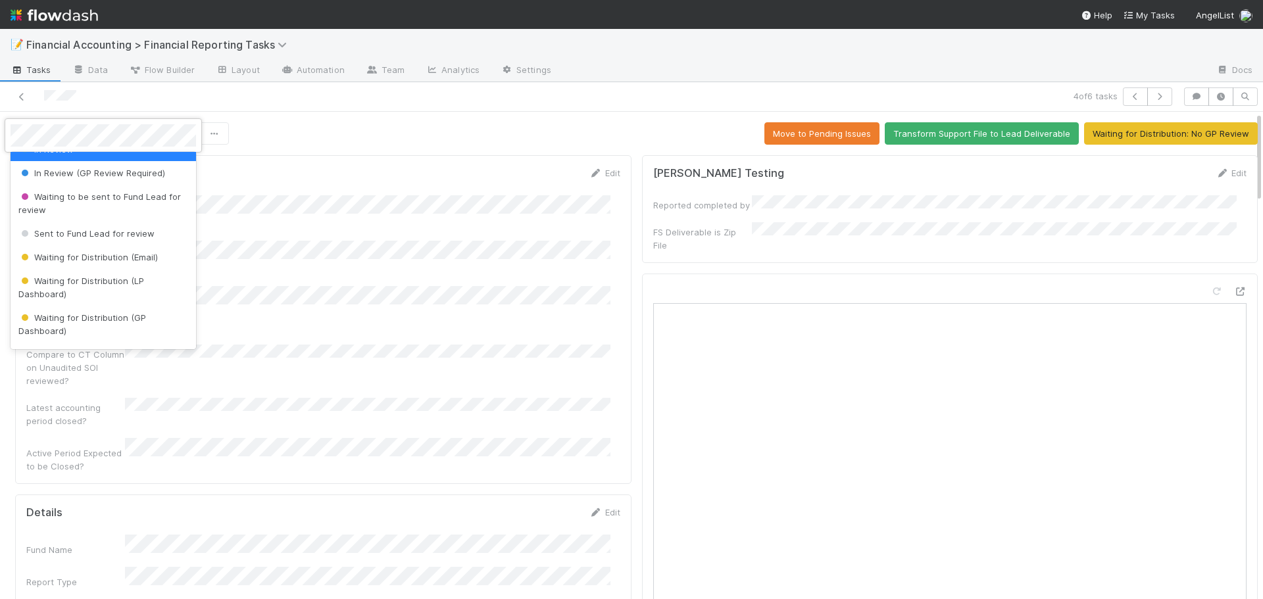
scroll to position [132, 0]
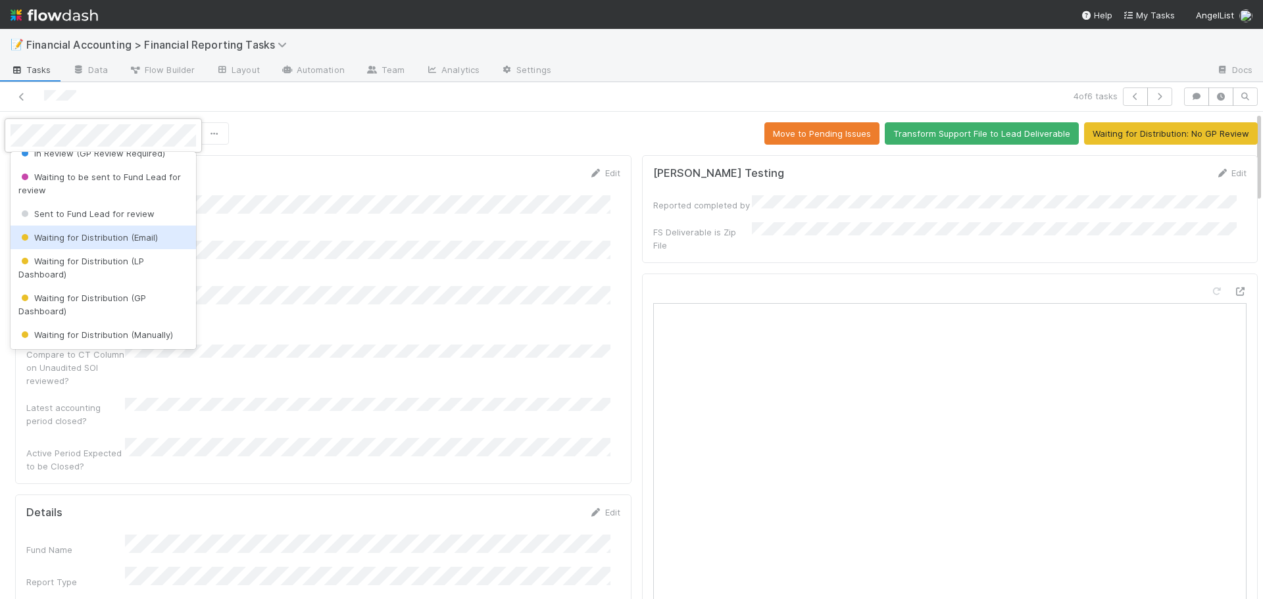
click at [107, 242] on span "Waiting for Distribution (Email)" at bounding box center [87, 237] width 139 height 11
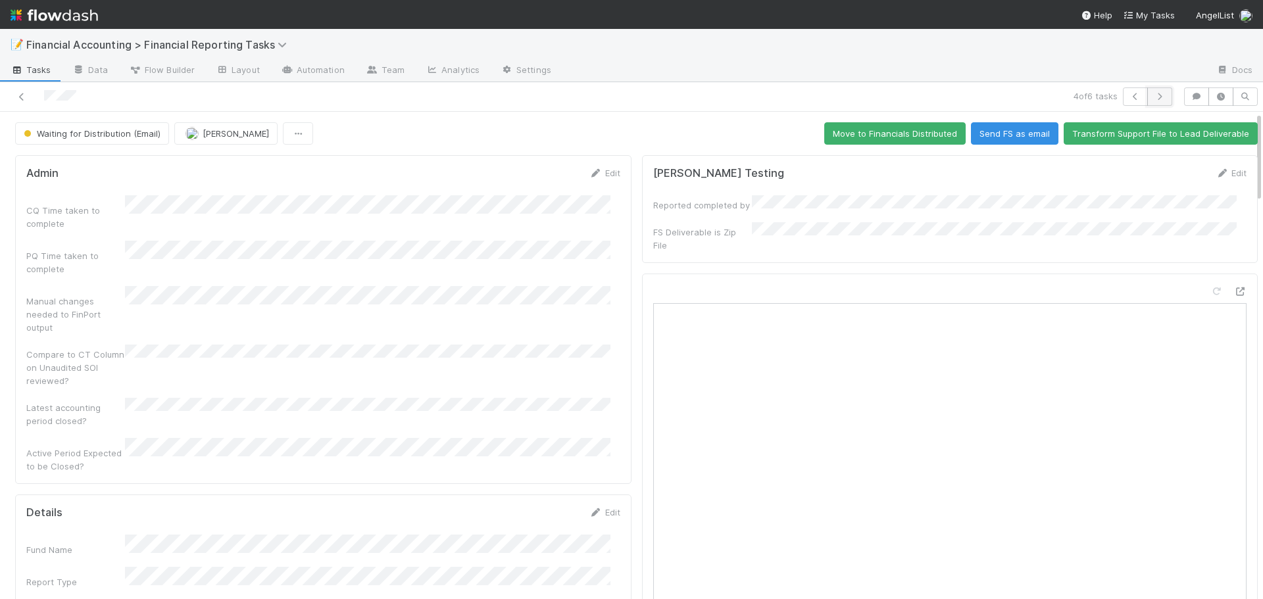
click at [1153, 98] on icon "button" at bounding box center [1159, 97] width 13 height 8
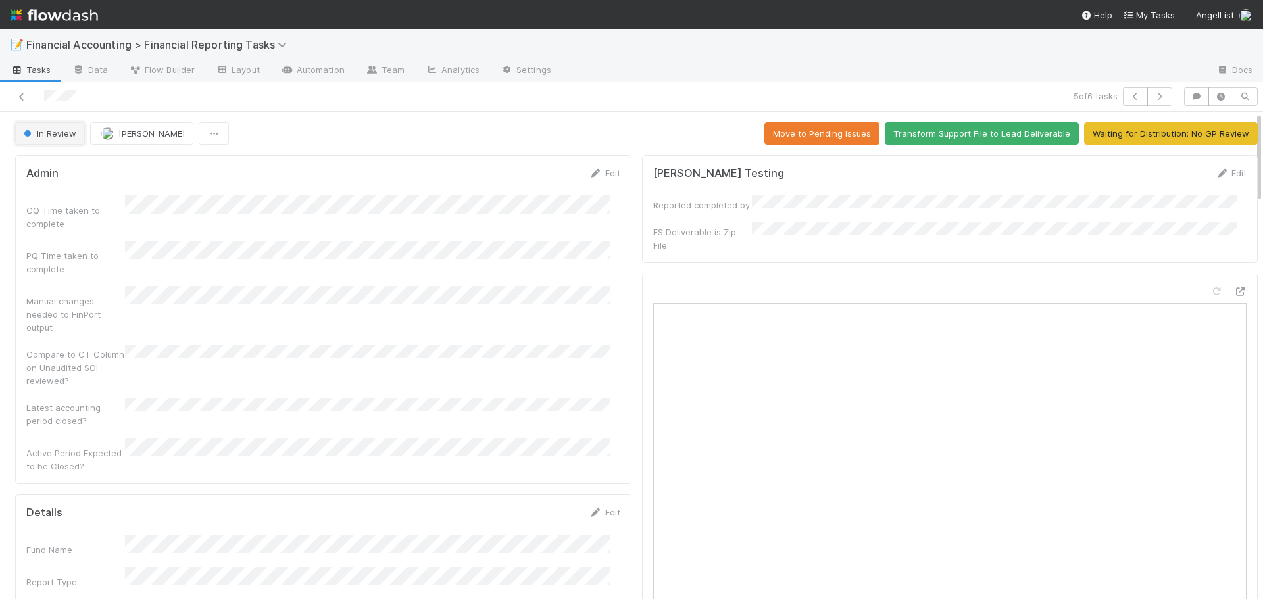
click at [44, 128] on button "In Review" at bounding box center [50, 133] width 70 height 22
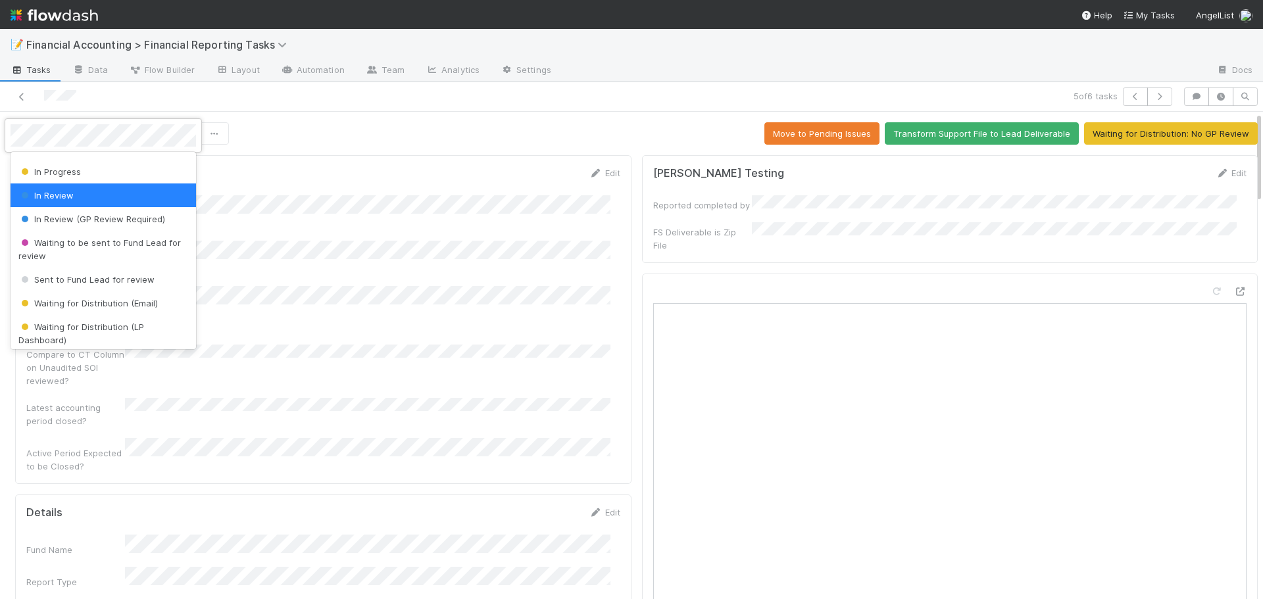
scroll to position [132, 0]
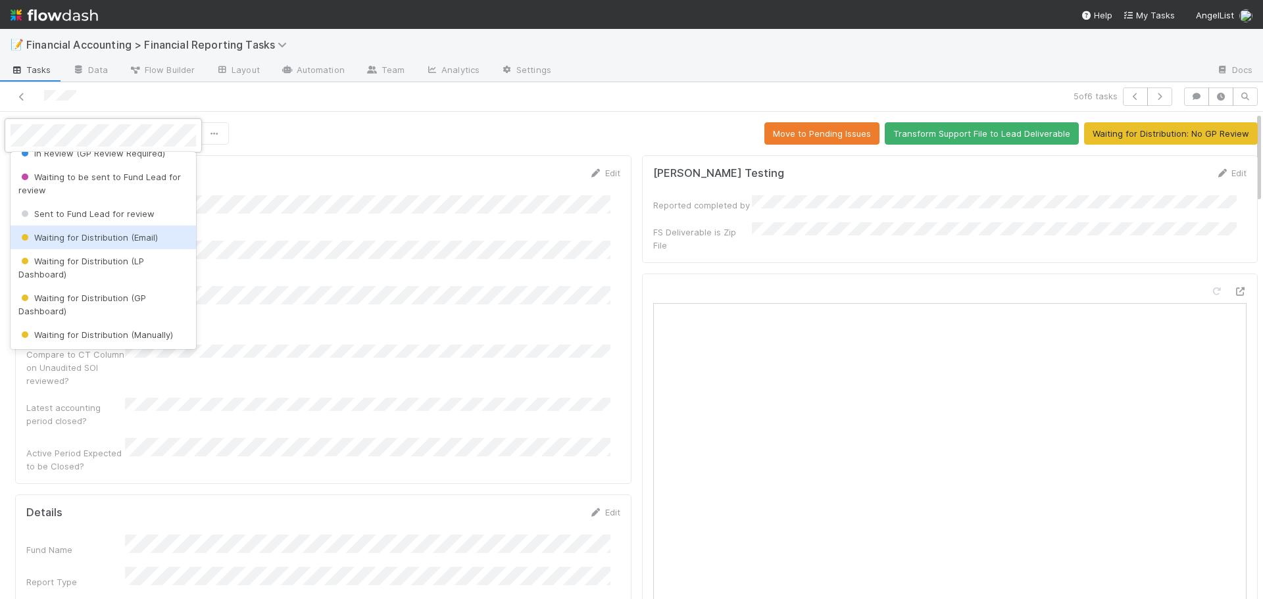
click at [108, 240] on span "Waiting for Distribution (Email)" at bounding box center [87, 237] width 139 height 11
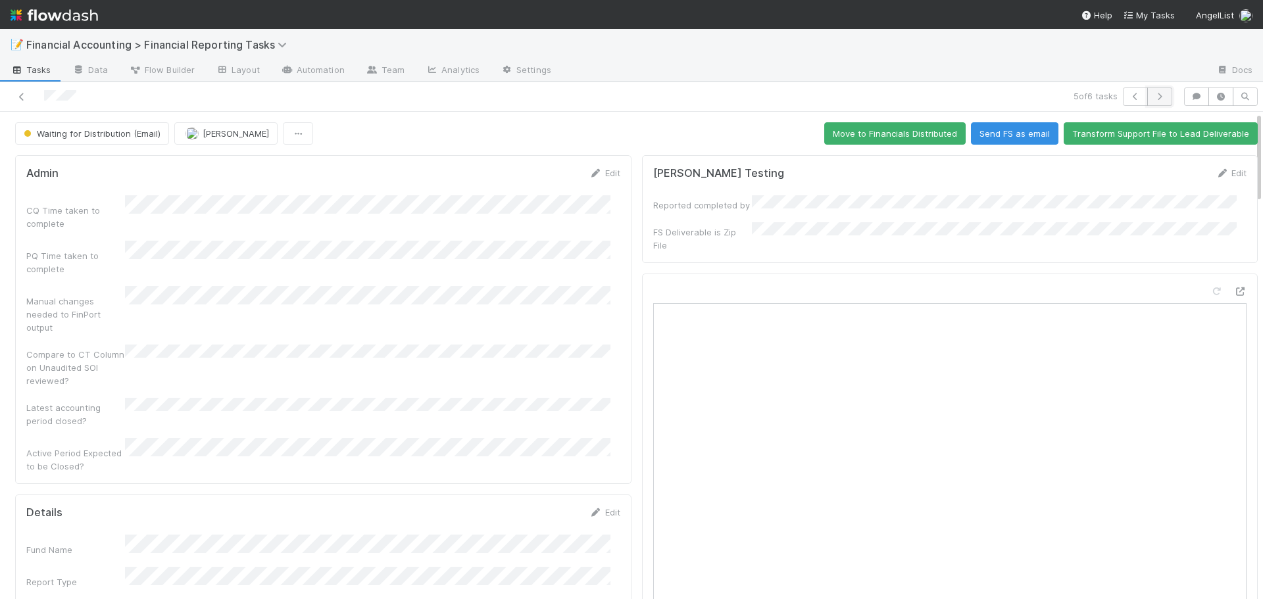
click at [1153, 100] on icon "button" at bounding box center [1159, 97] width 13 height 8
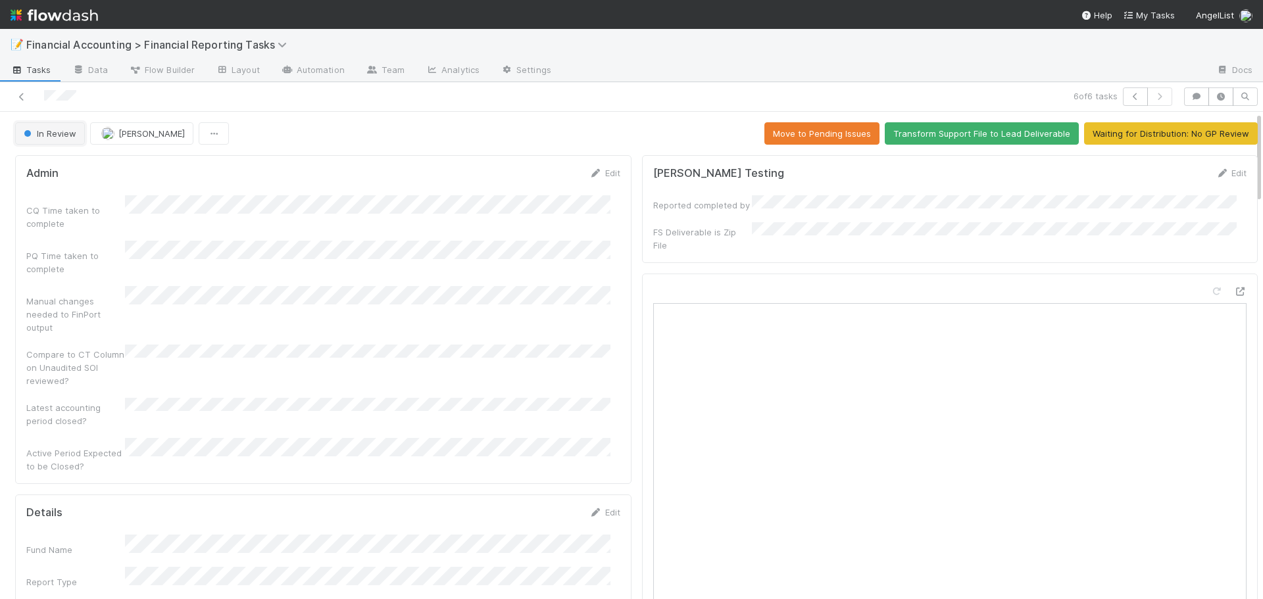
click at [53, 141] on button "In Review" at bounding box center [50, 133] width 70 height 22
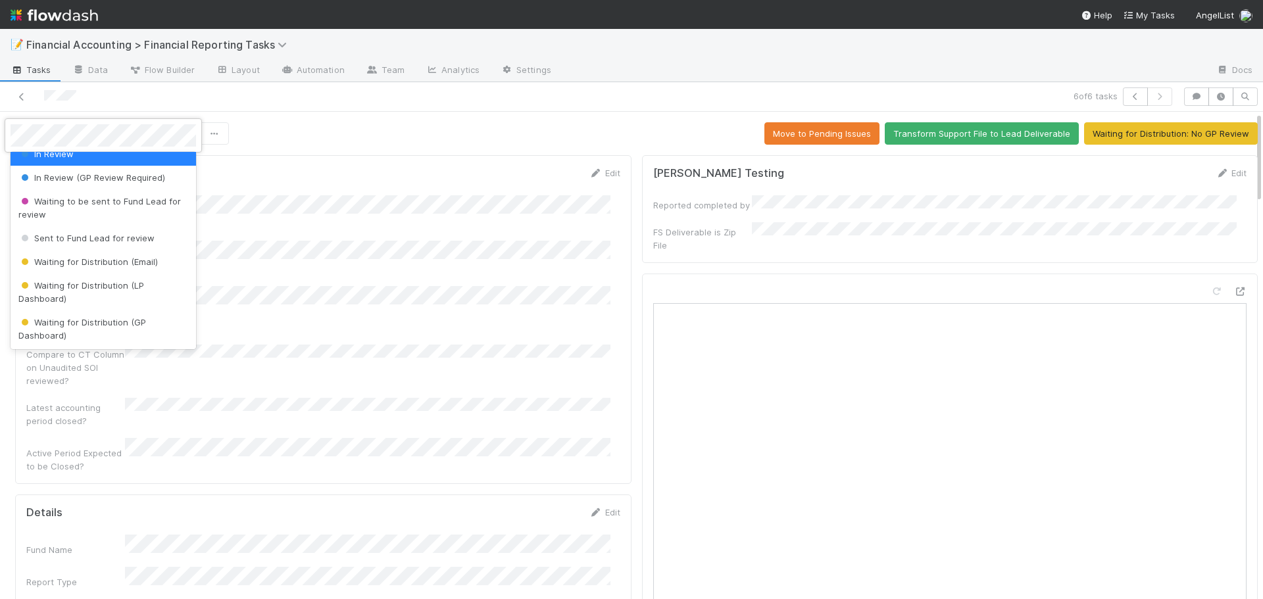
scroll to position [132, 0]
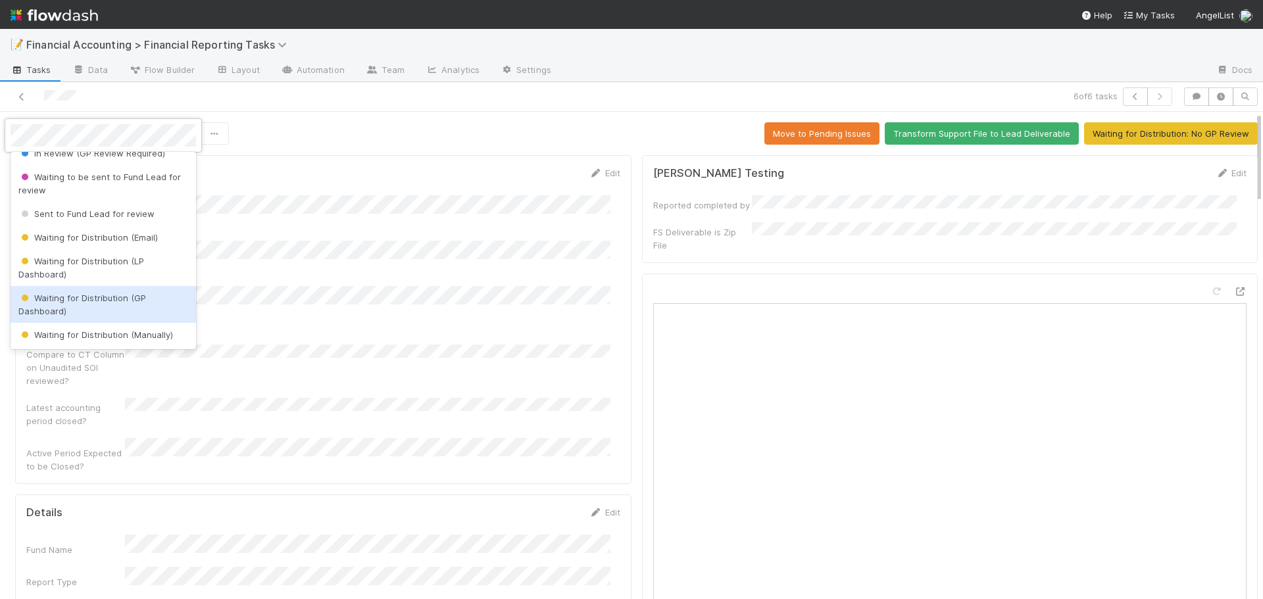
click at [95, 292] on div "Waiting for Distribution (GP Dashboard)" at bounding box center [104, 304] width 186 height 37
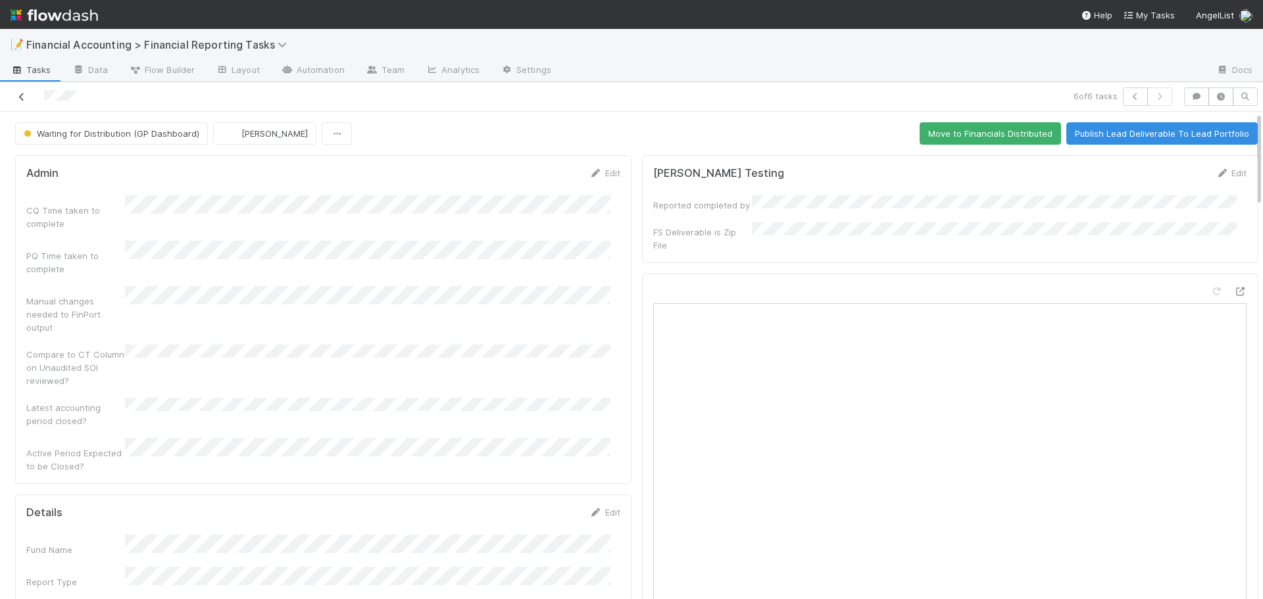
click at [26, 99] on icon at bounding box center [21, 97] width 13 height 9
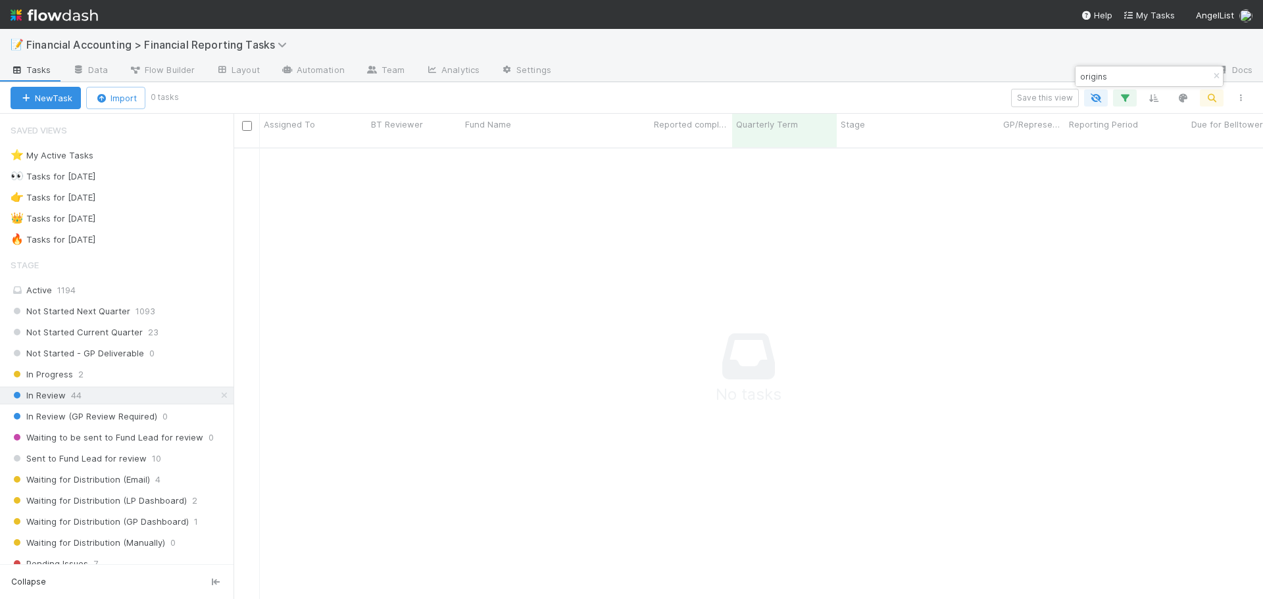
scroll to position [443, 1020]
click at [1220, 74] on icon "button" at bounding box center [1216, 76] width 13 height 8
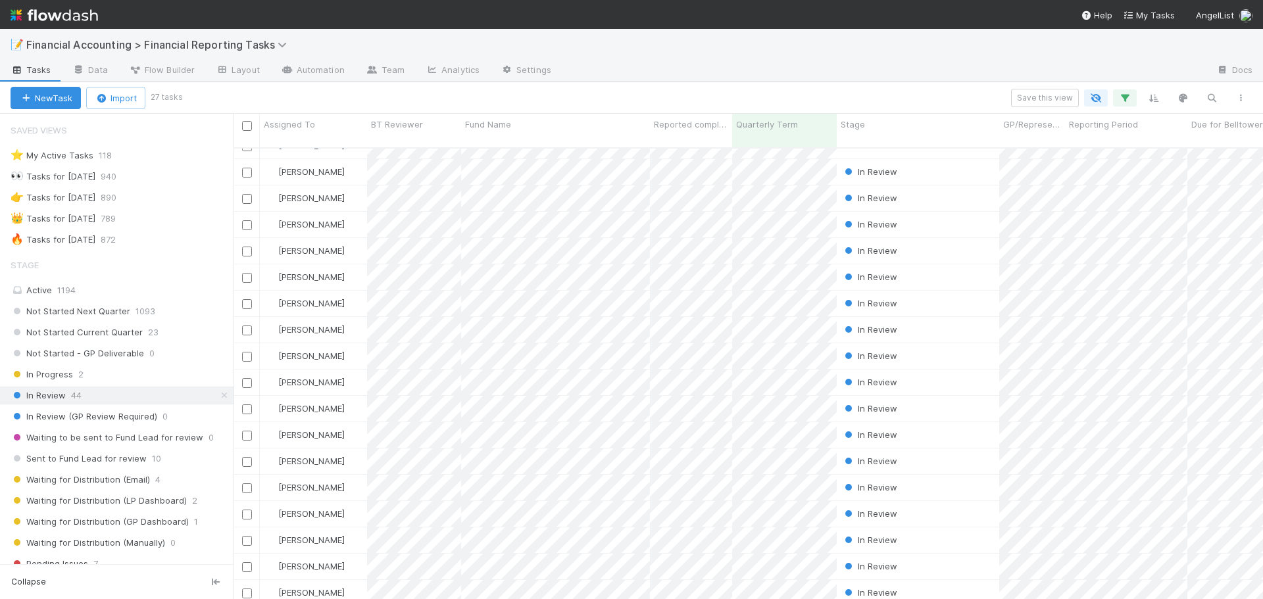
scroll to position [0, 0]
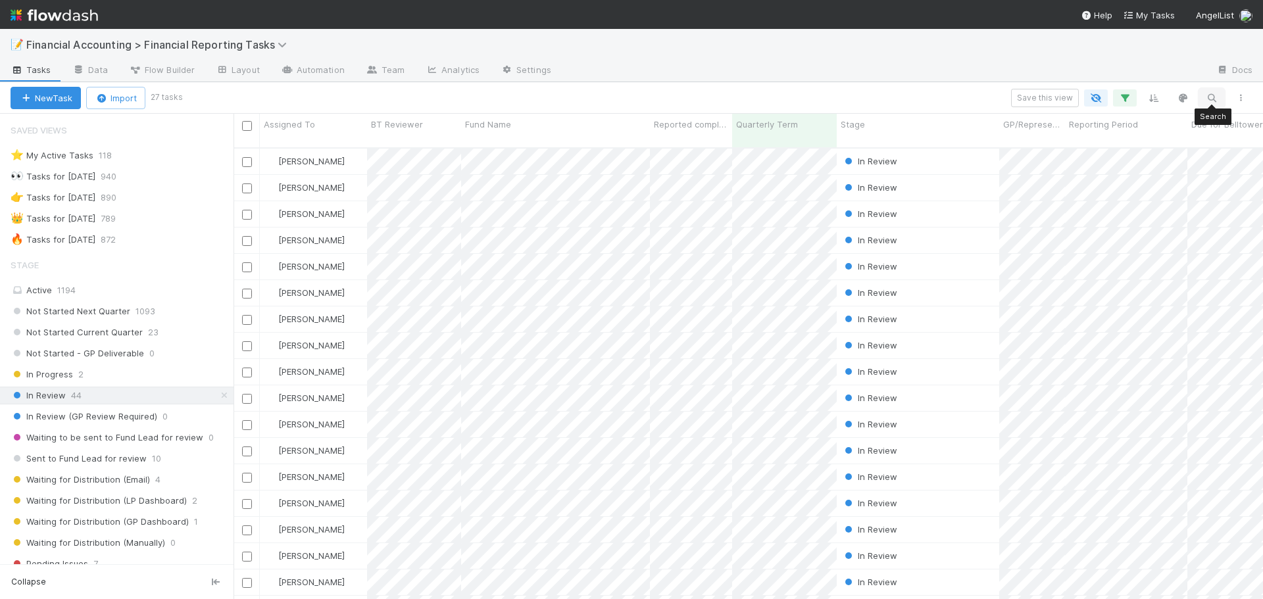
click at [1206, 93] on icon "button" at bounding box center [1211, 98] width 13 height 12
click at [1129, 78] on input at bounding box center [1143, 76] width 132 height 16
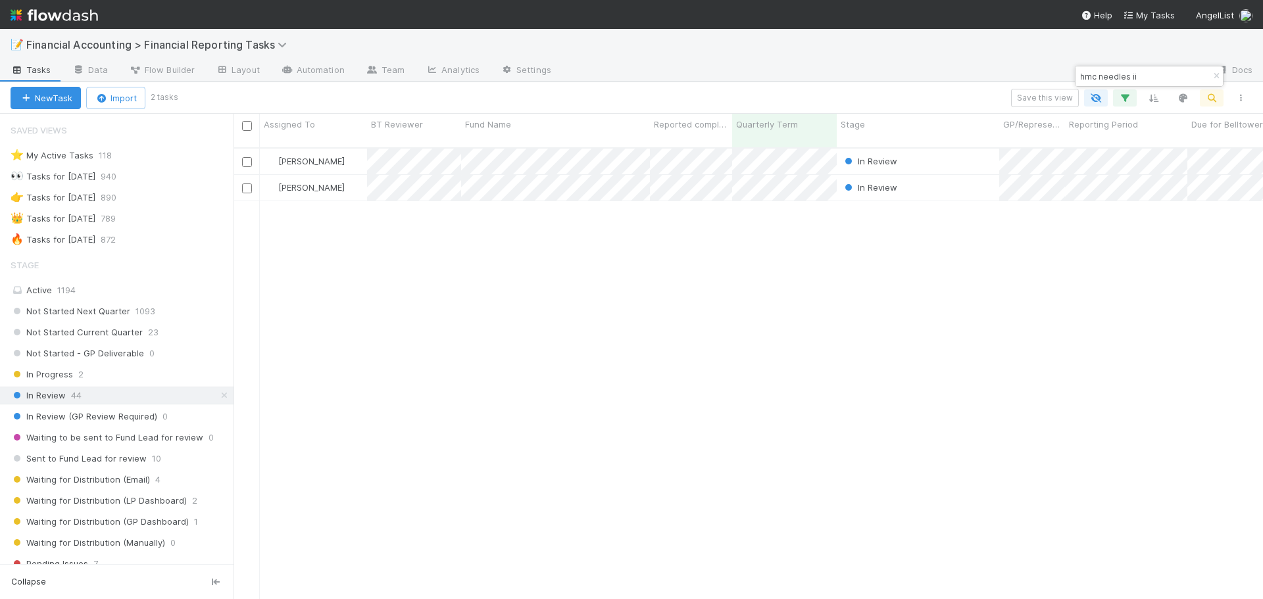
scroll to position [453, 1020]
type input "hmc needles ii"
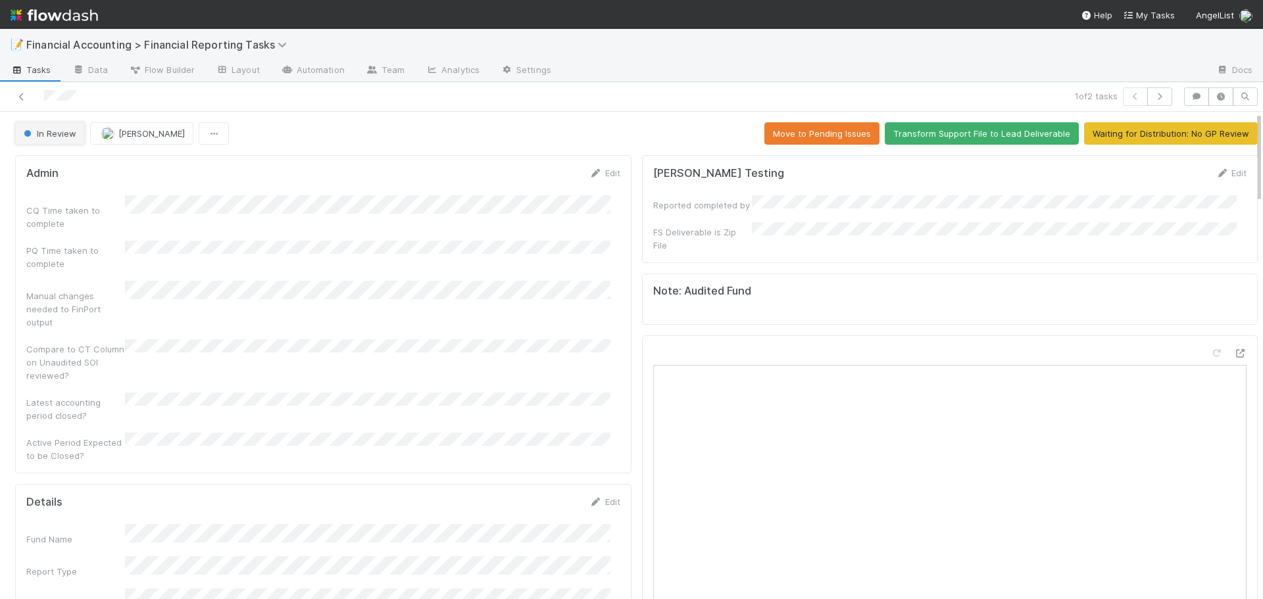
click at [59, 132] on span "In Review" at bounding box center [48, 133] width 55 height 11
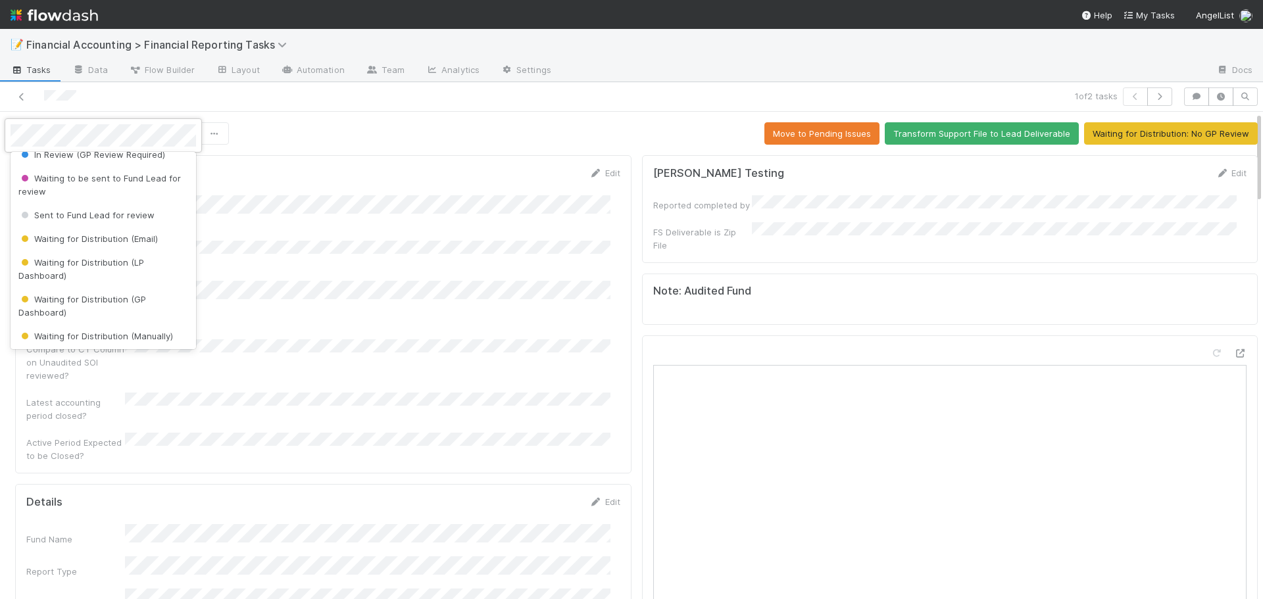
scroll to position [132, 0]
click at [126, 313] on div "Waiting for Distribution (GP Dashboard)" at bounding box center [104, 304] width 186 height 37
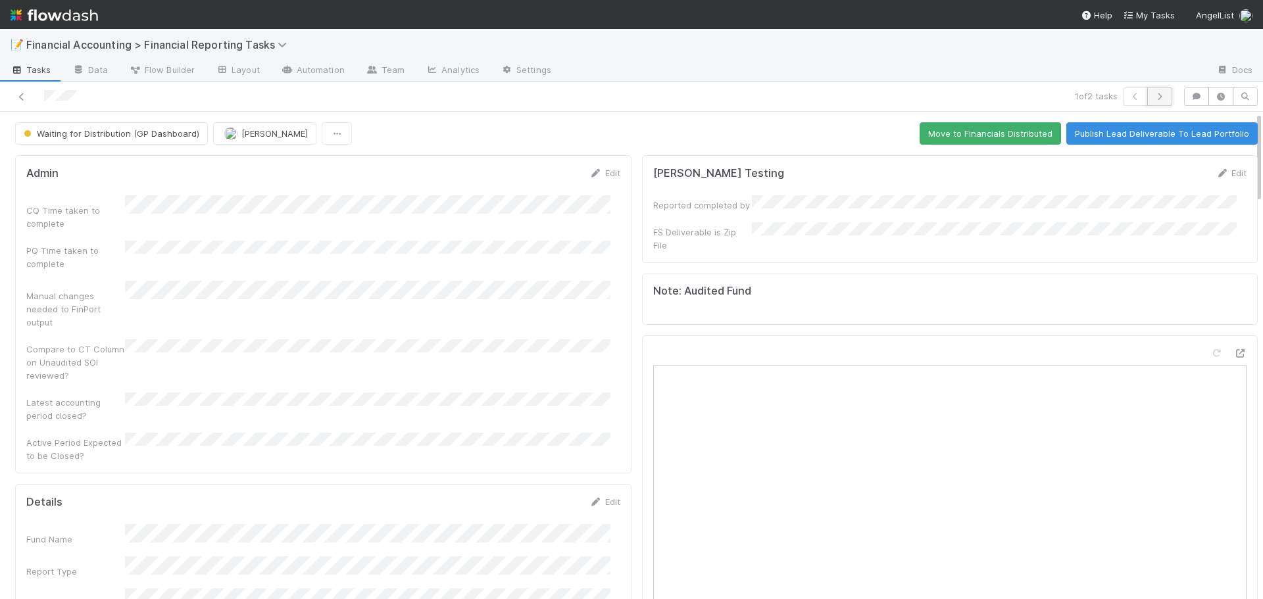
click at [1153, 99] on icon "button" at bounding box center [1159, 97] width 13 height 8
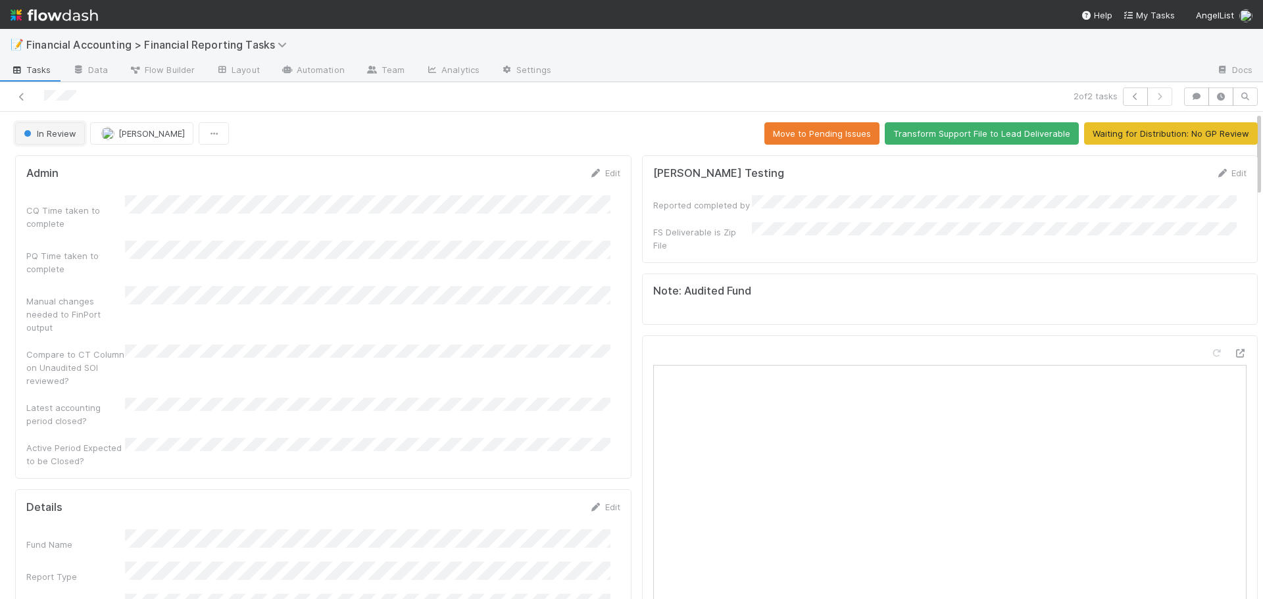
click at [78, 136] on button "In Review" at bounding box center [50, 133] width 70 height 22
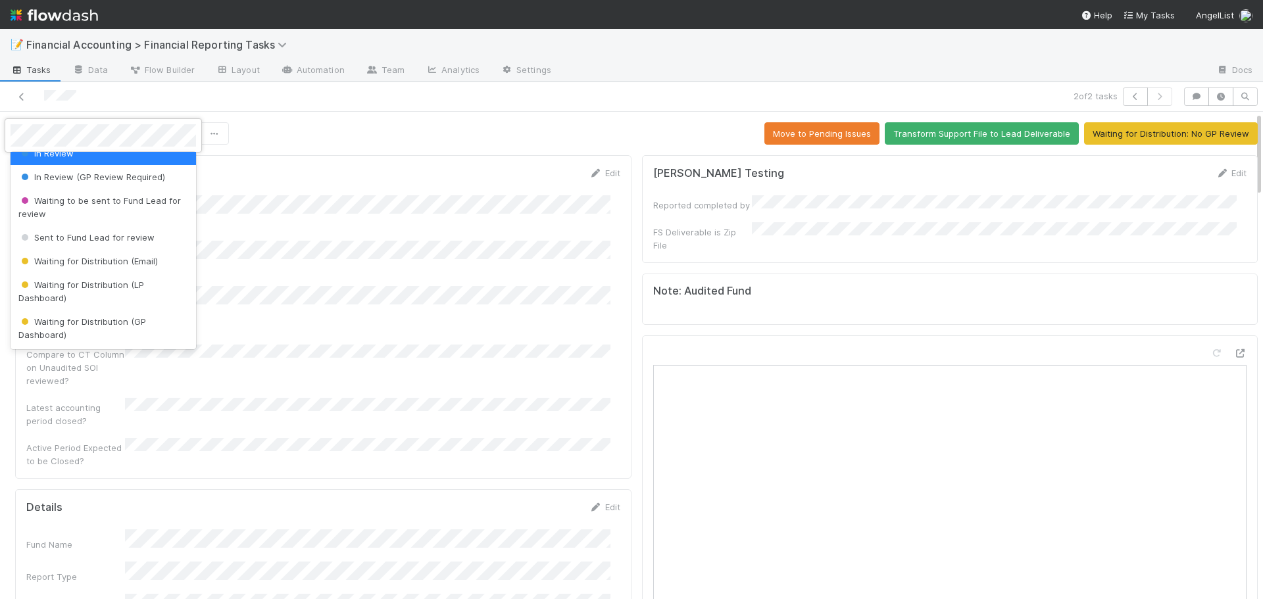
scroll to position [132, 0]
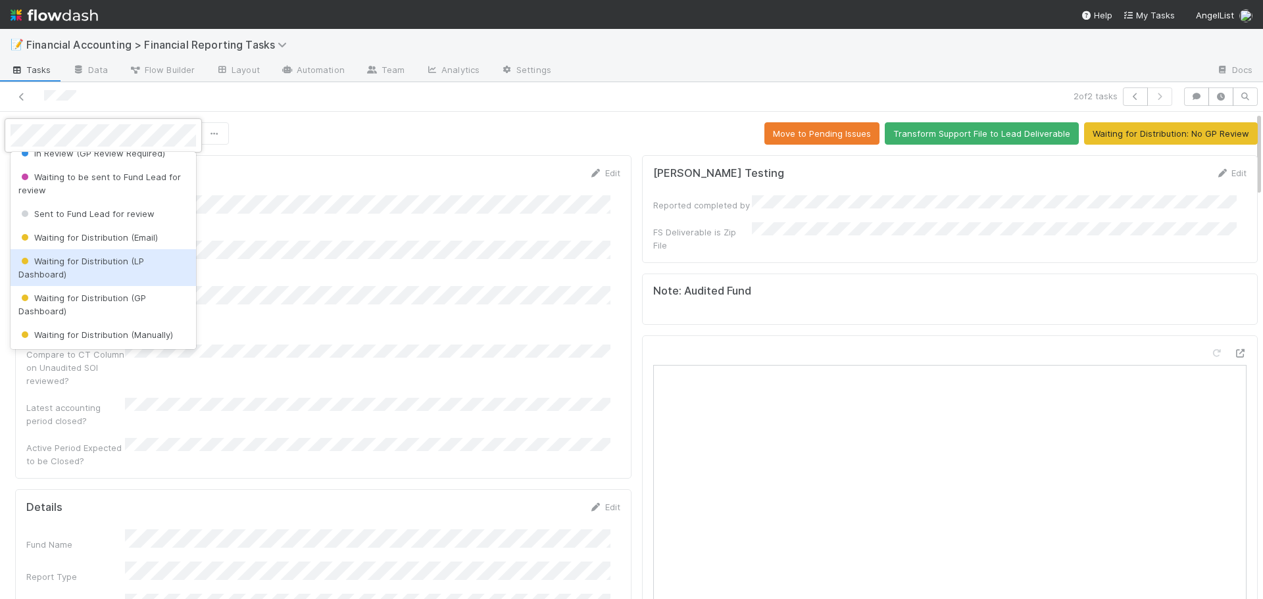
click at [106, 272] on div "Waiting for Distribution (LP Dashboard)" at bounding box center [104, 267] width 186 height 37
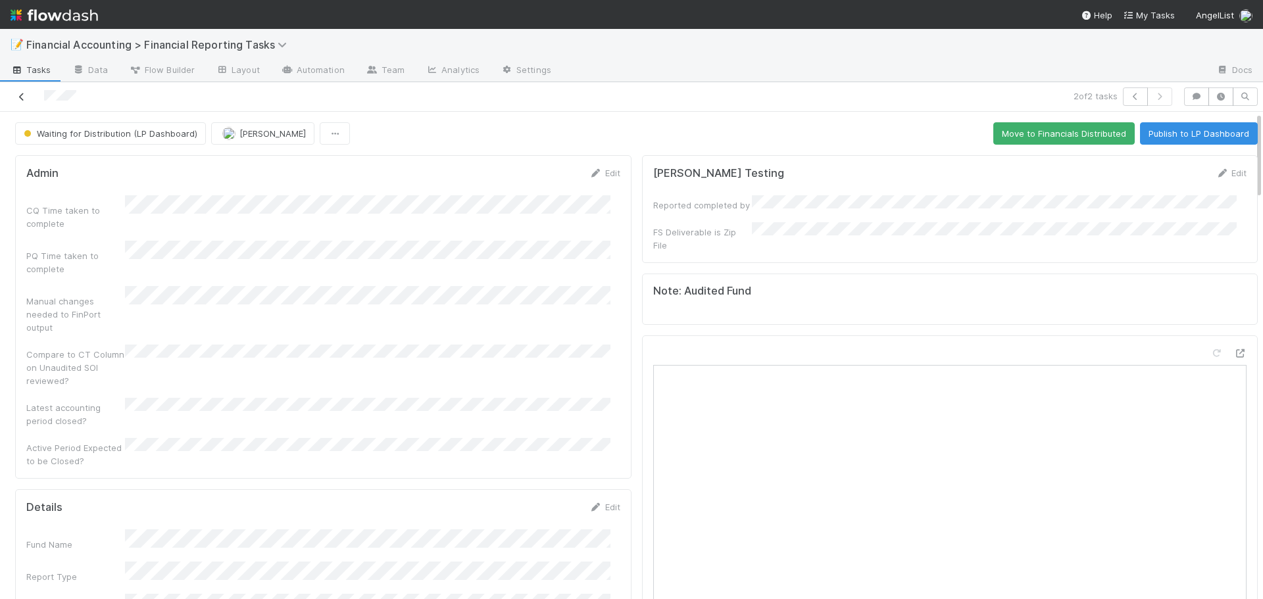
click at [20, 93] on icon at bounding box center [21, 97] width 13 height 9
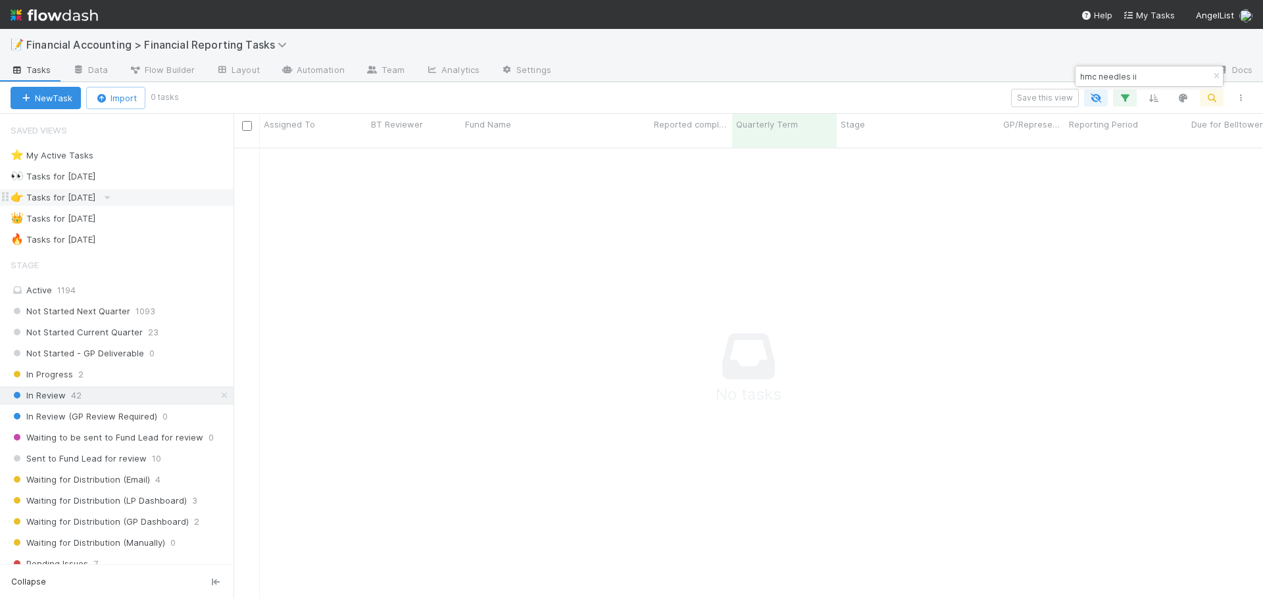
scroll to position [443, 1020]
click at [1215, 76] on icon "button" at bounding box center [1216, 76] width 13 height 8
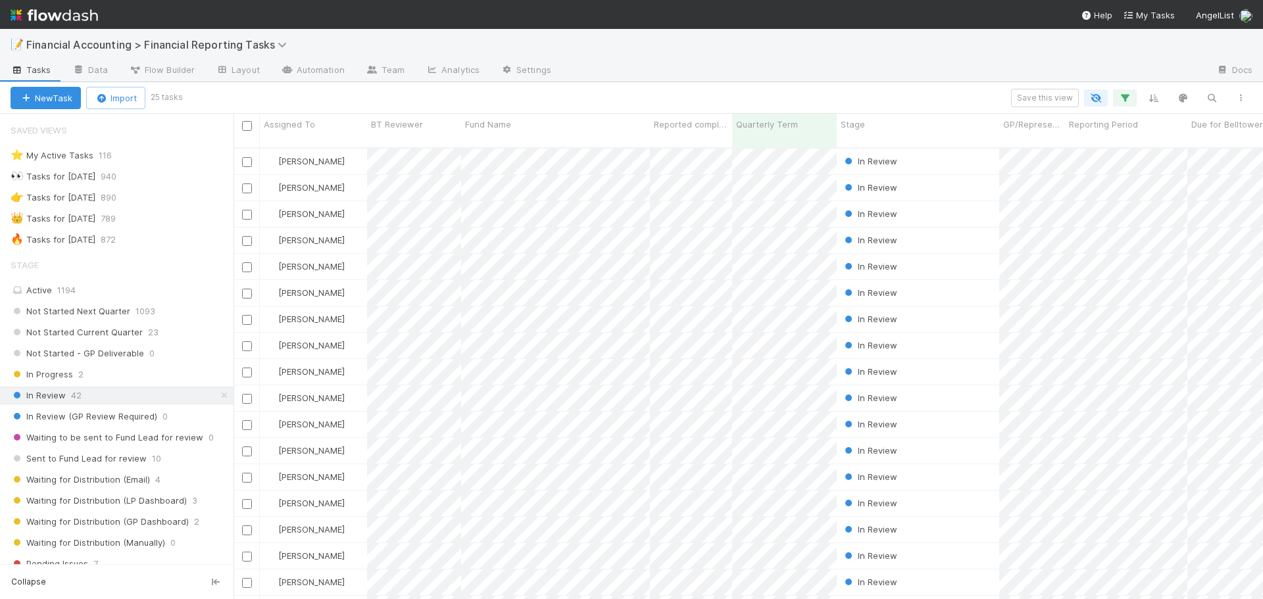
scroll to position [453, 1020]
click at [1212, 101] on icon "button" at bounding box center [1211, 98] width 13 height 12
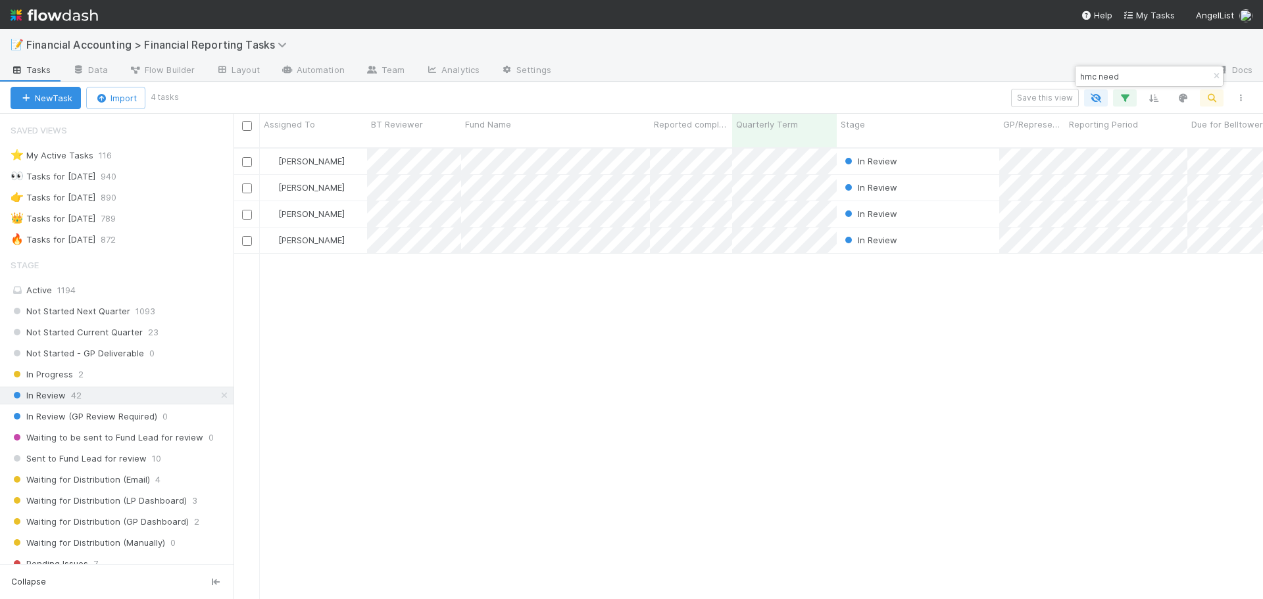
type input "hmc need"
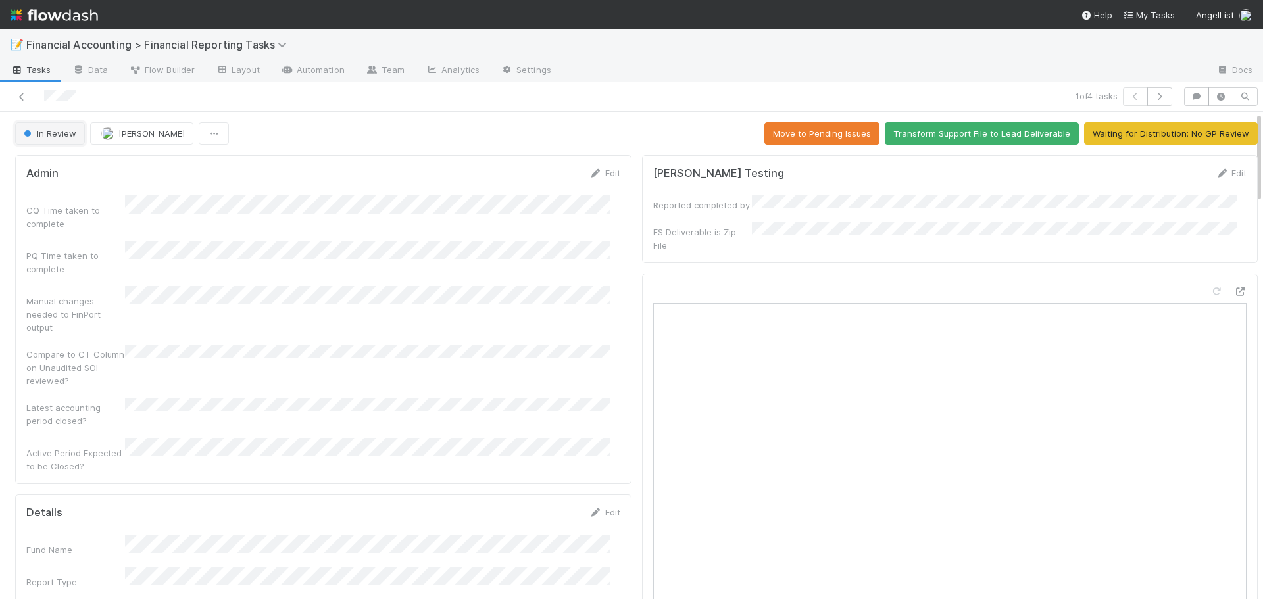
click at [53, 128] on button "In Review" at bounding box center [50, 133] width 70 height 22
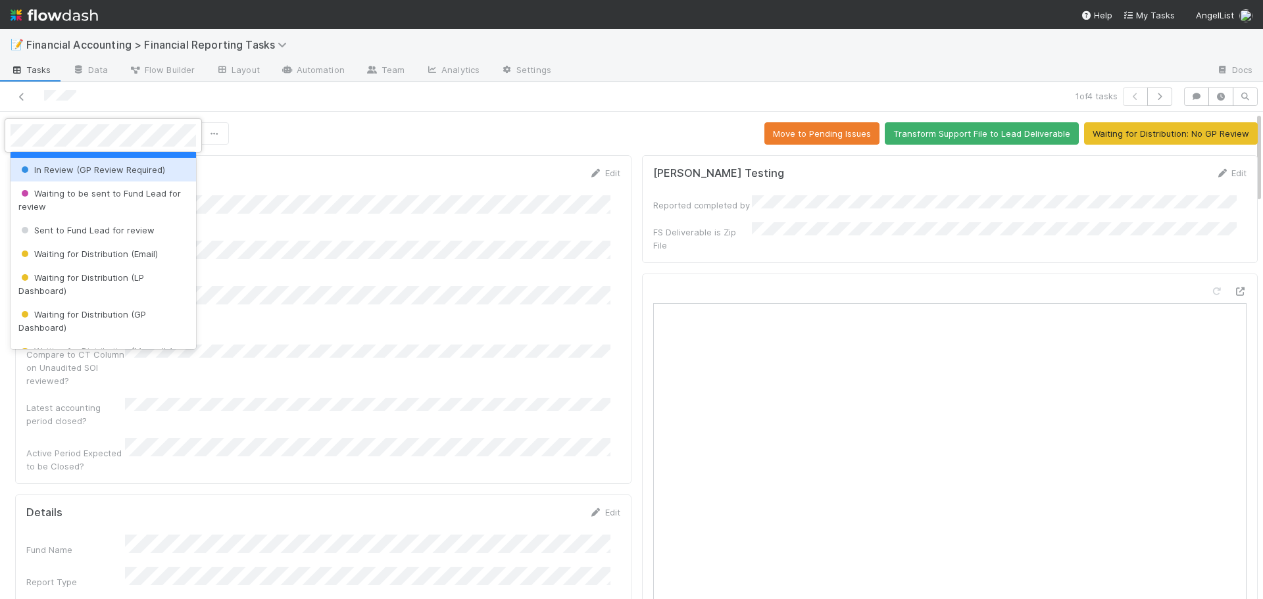
scroll to position [132, 0]
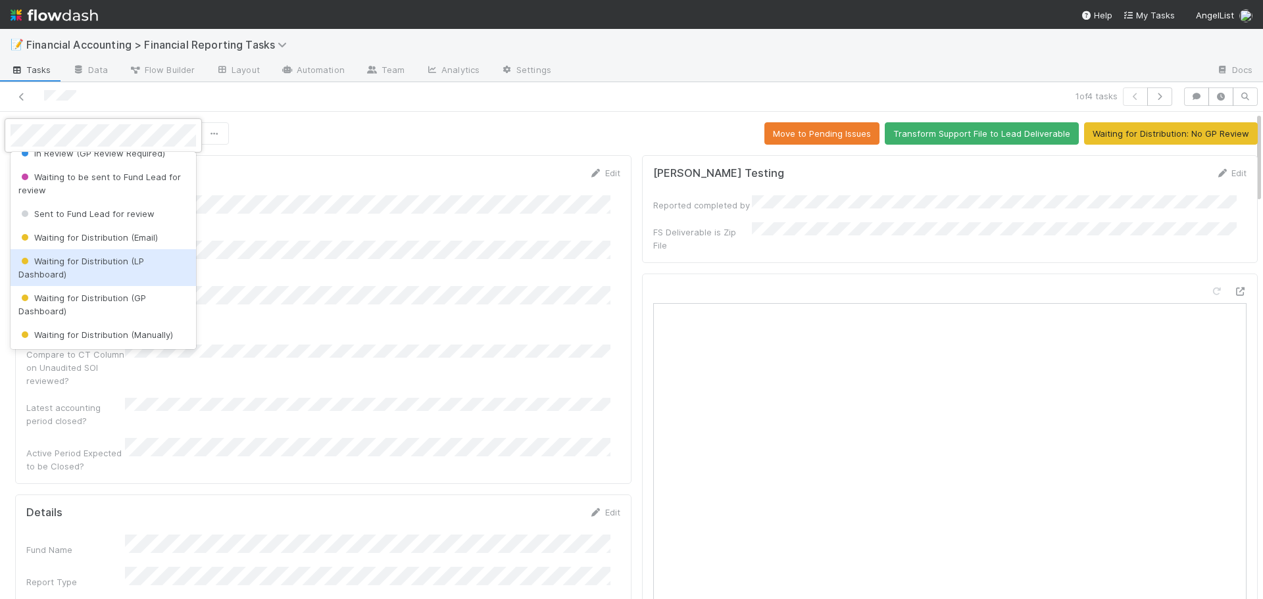
click at [109, 262] on span "Waiting for Distribution (LP Dashboard)" at bounding box center [81, 268] width 126 height 24
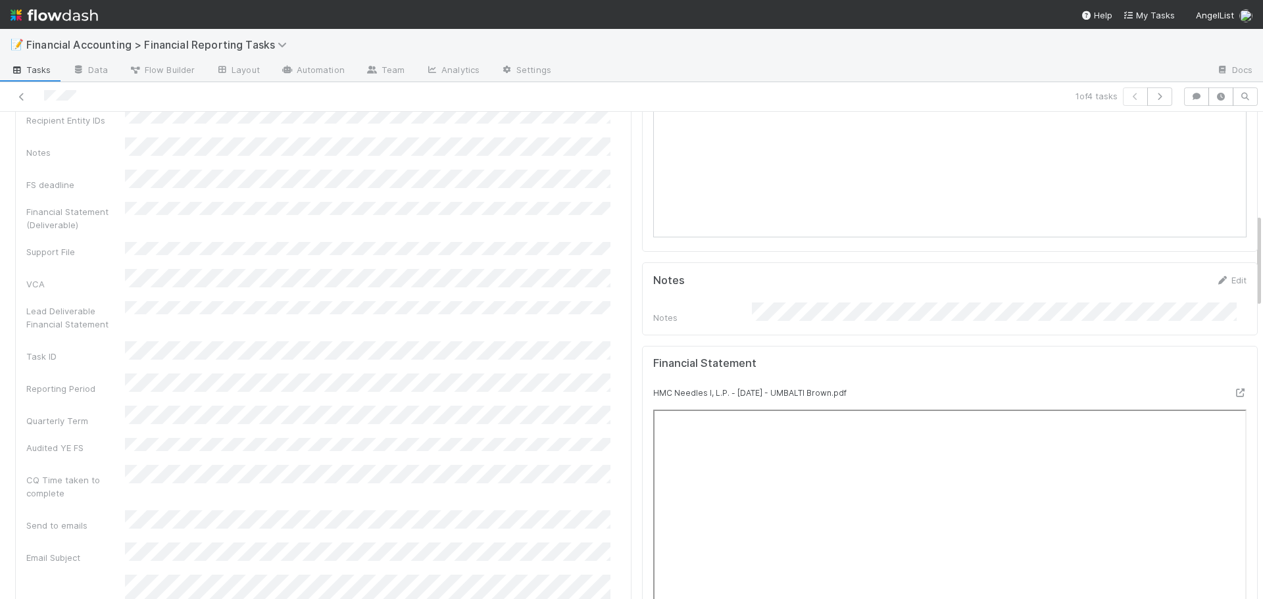
scroll to position [0, 0]
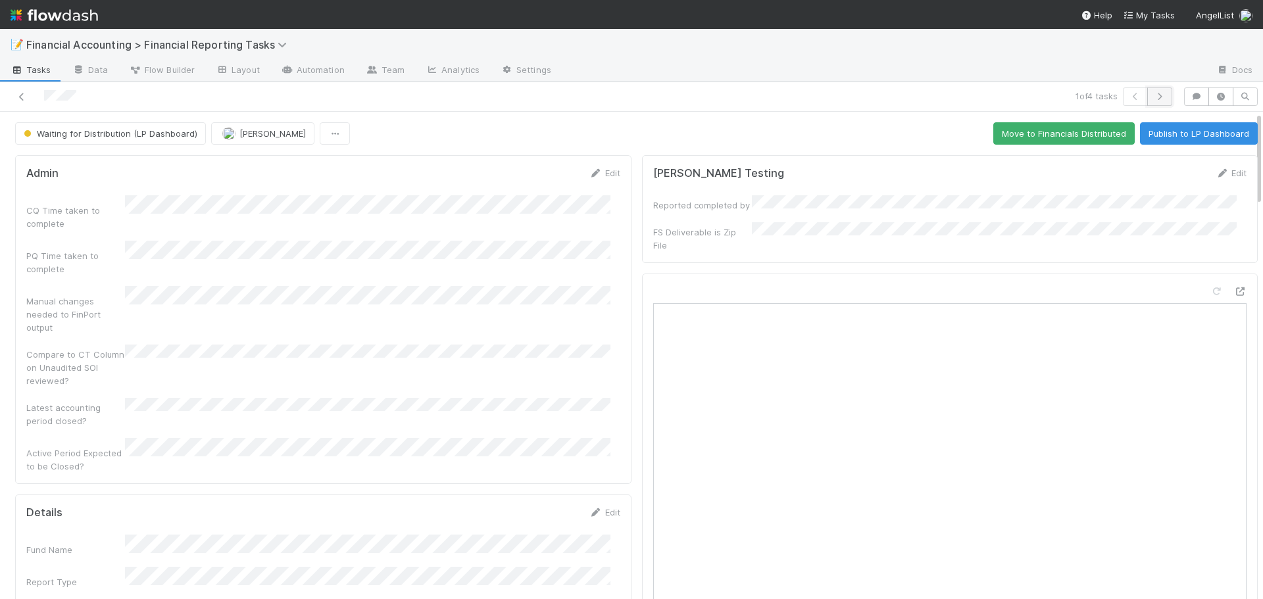
click at [1153, 94] on icon "button" at bounding box center [1159, 97] width 13 height 8
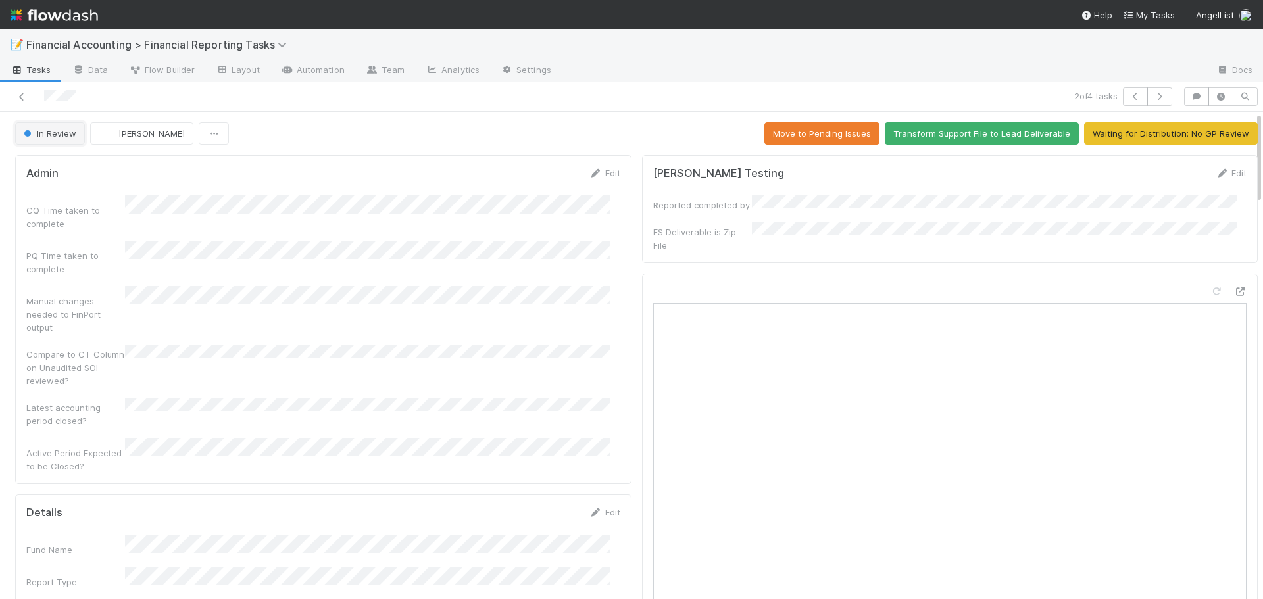
click at [64, 139] on button "In Review" at bounding box center [50, 133] width 70 height 22
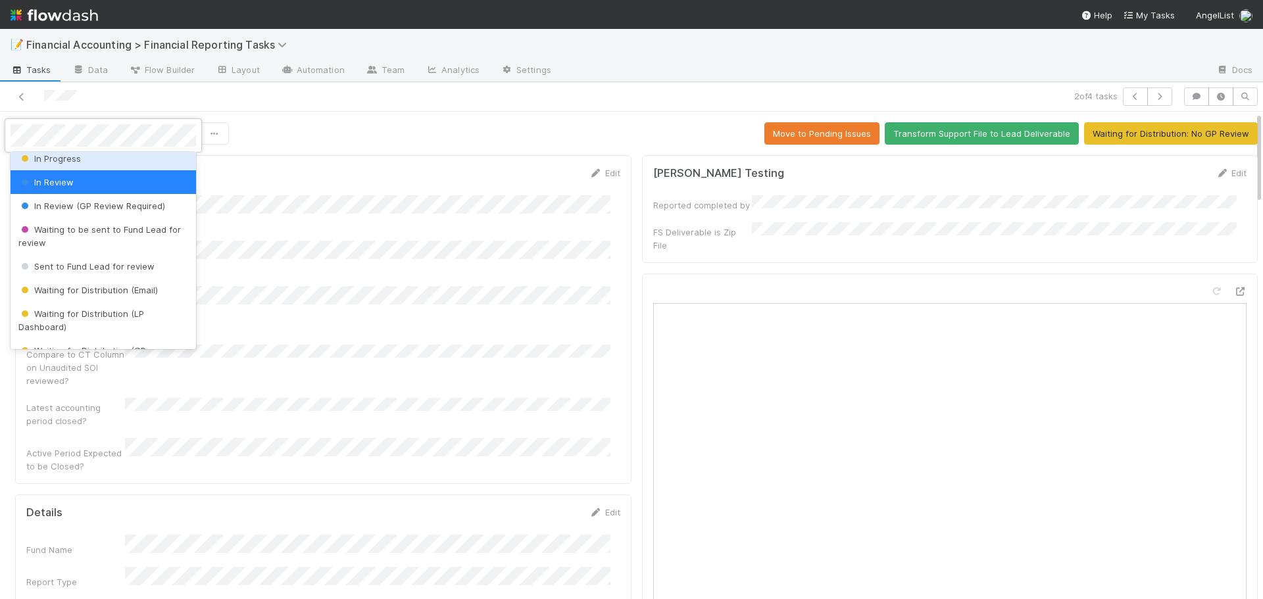
scroll to position [132, 0]
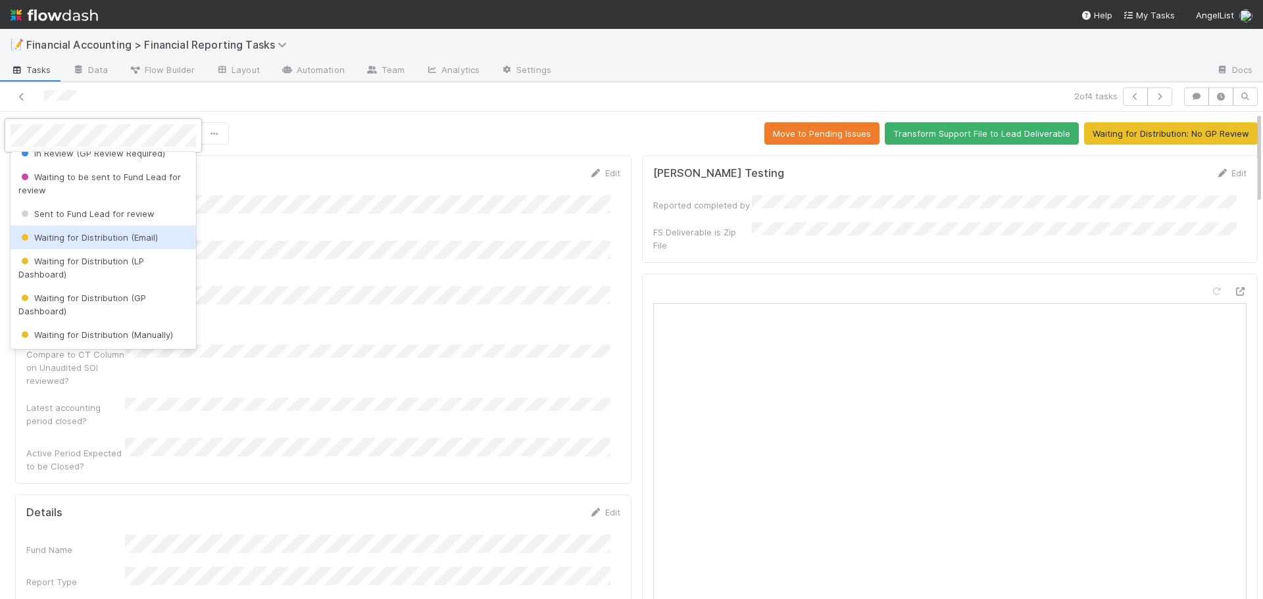
click at [131, 240] on span "Waiting for Distribution (Email)" at bounding box center [87, 237] width 139 height 11
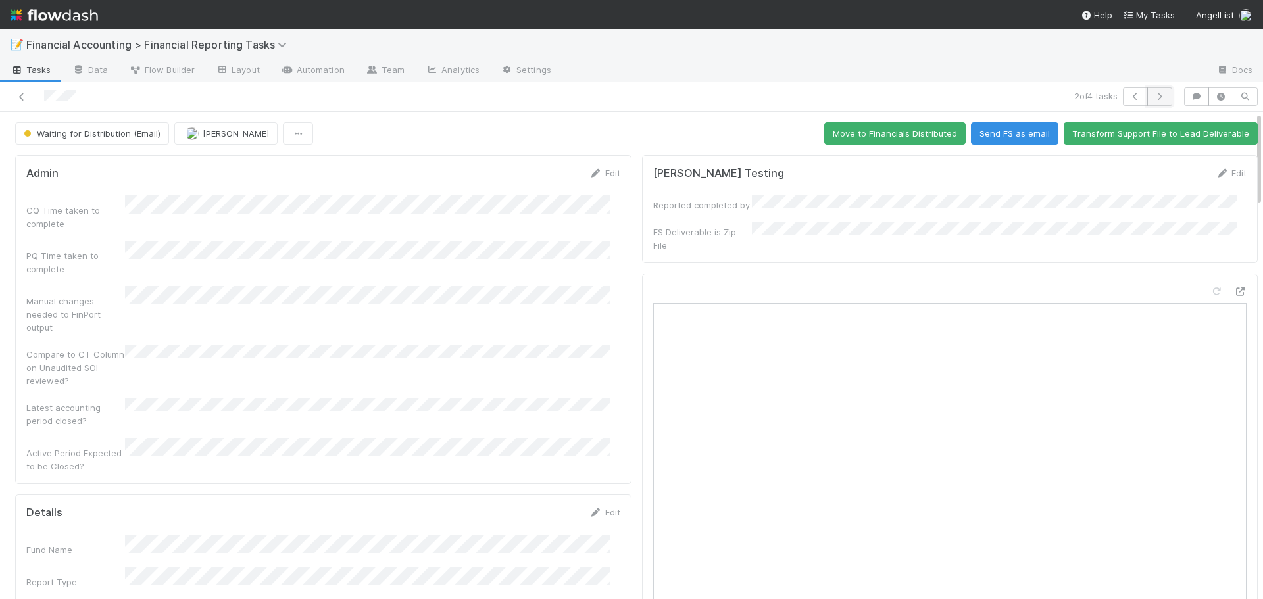
click at [1153, 97] on icon "button" at bounding box center [1159, 97] width 13 height 8
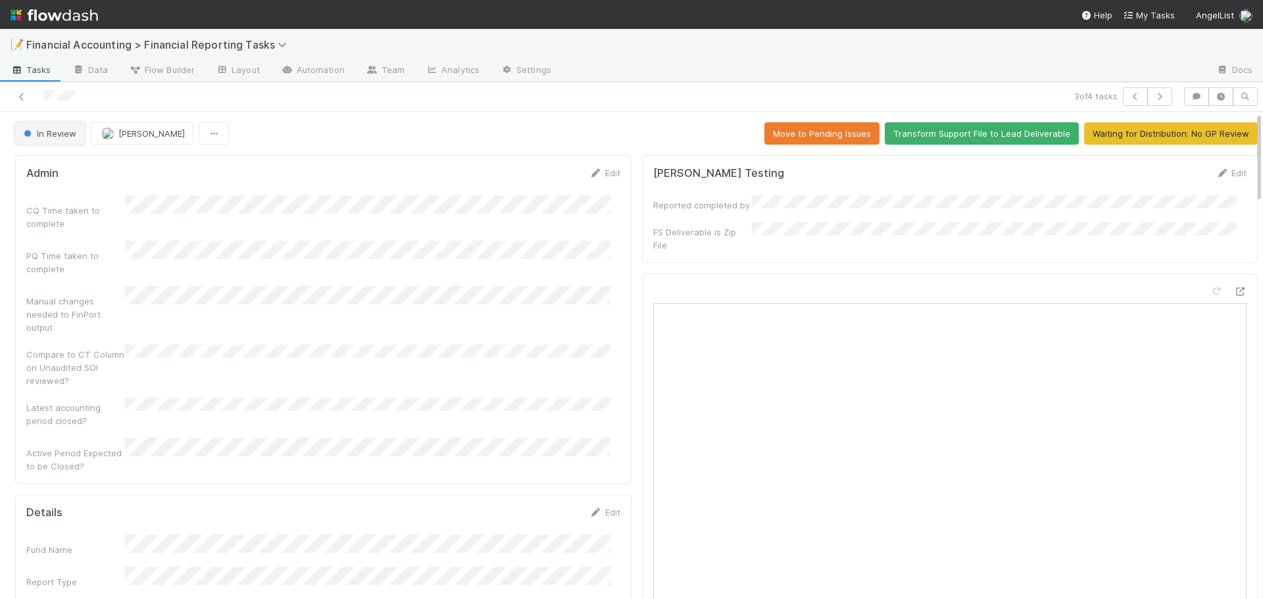
click at [40, 132] on span "In Review" at bounding box center [48, 133] width 55 height 11
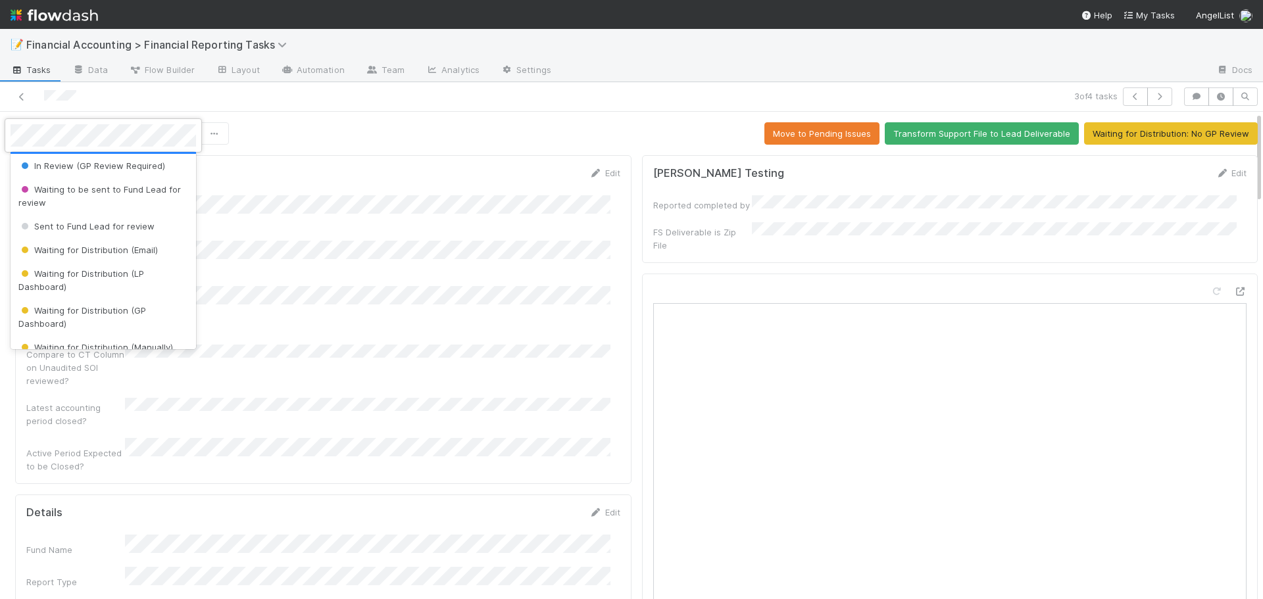
scroll to position [132, 0]
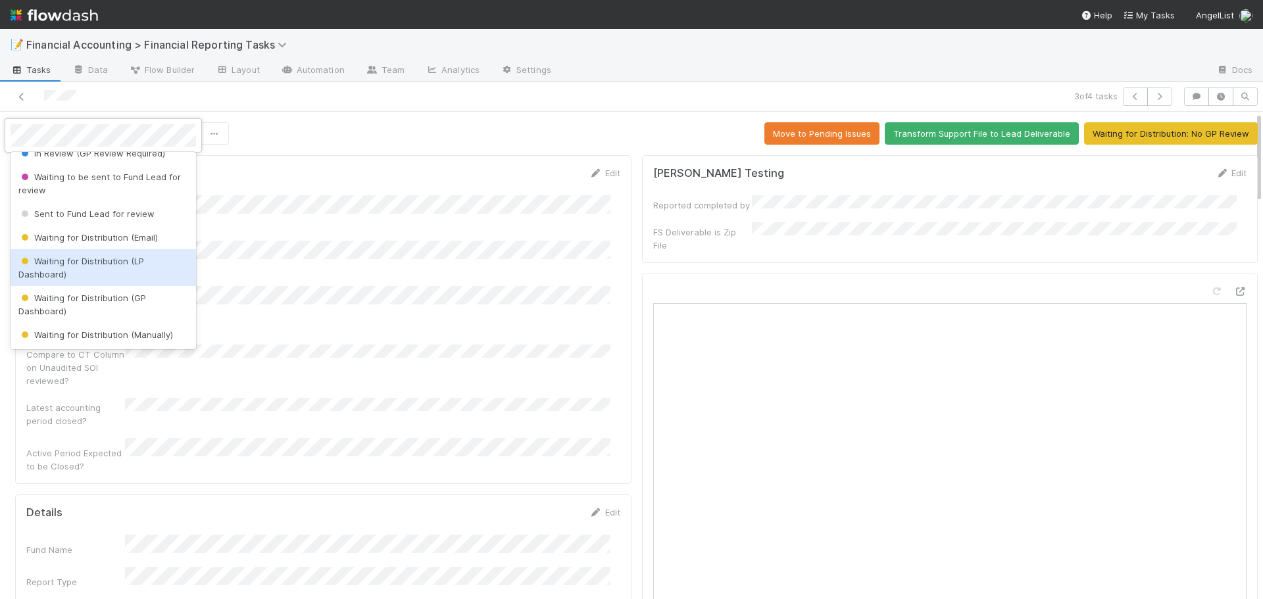
click at [107, 264] on span "Waiting for Distribution (LP Dashboard)" at bounding box center [81, 268] width 126 height 24
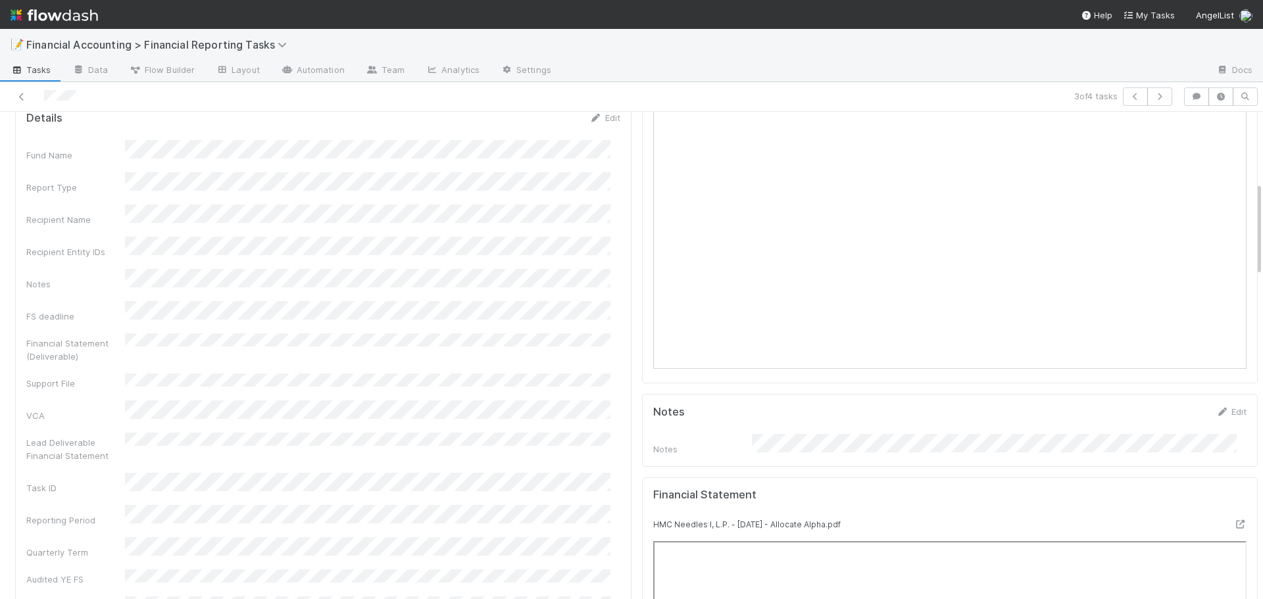
scroll to position [0, 0]
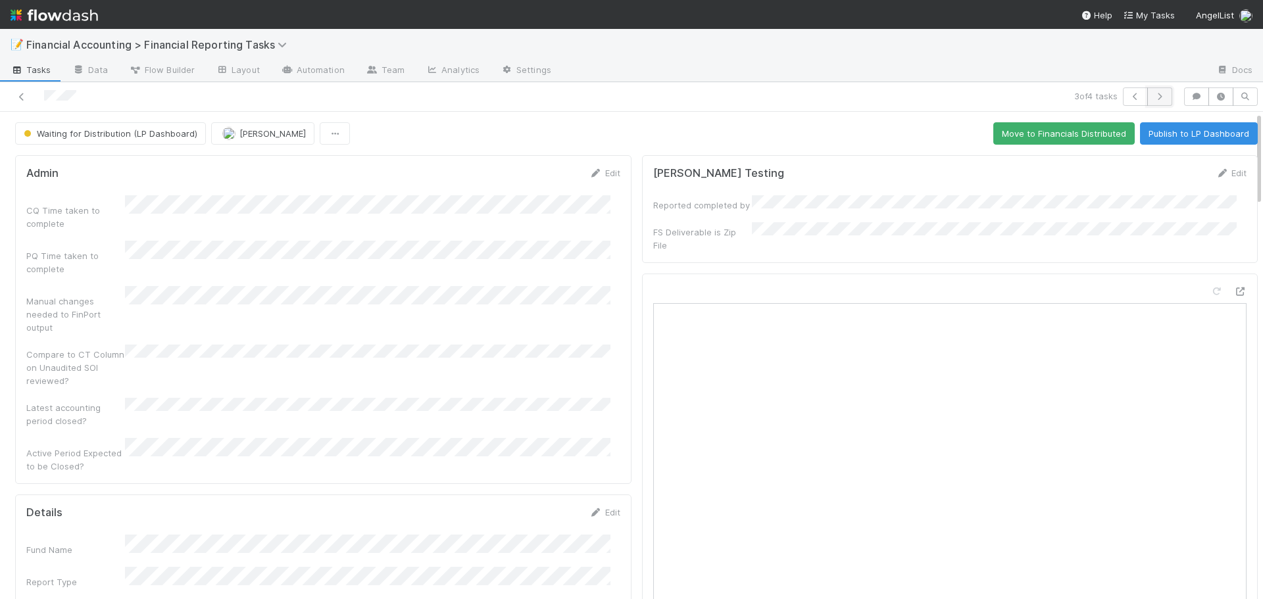
click at [1153, 96] on icon "button" at bounding box center [1159, 97] width 13 height 8
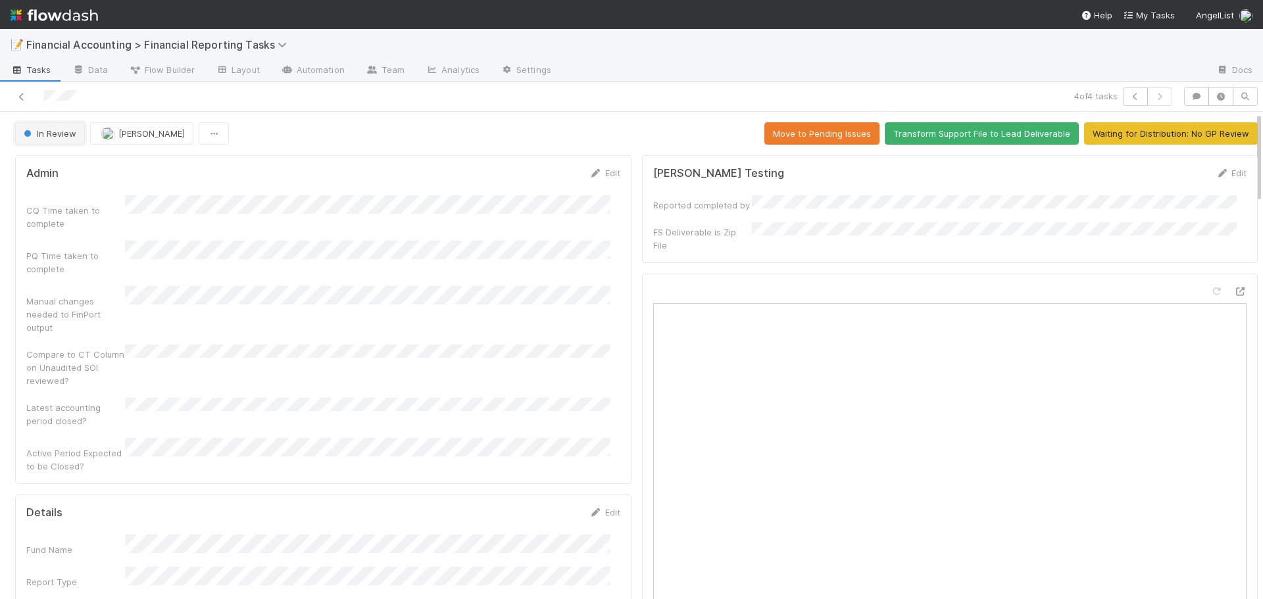
click at [61, 137] on span "In Review" at bounding box center [48, 133] width 55 height 11
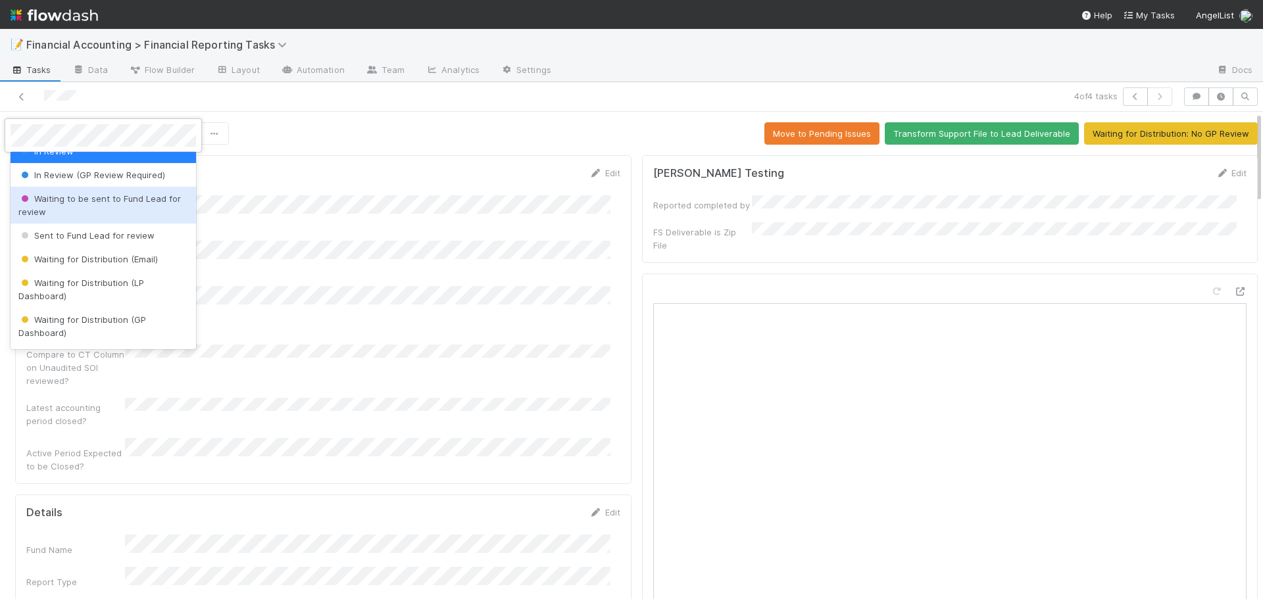
scroll to position [132, 0]
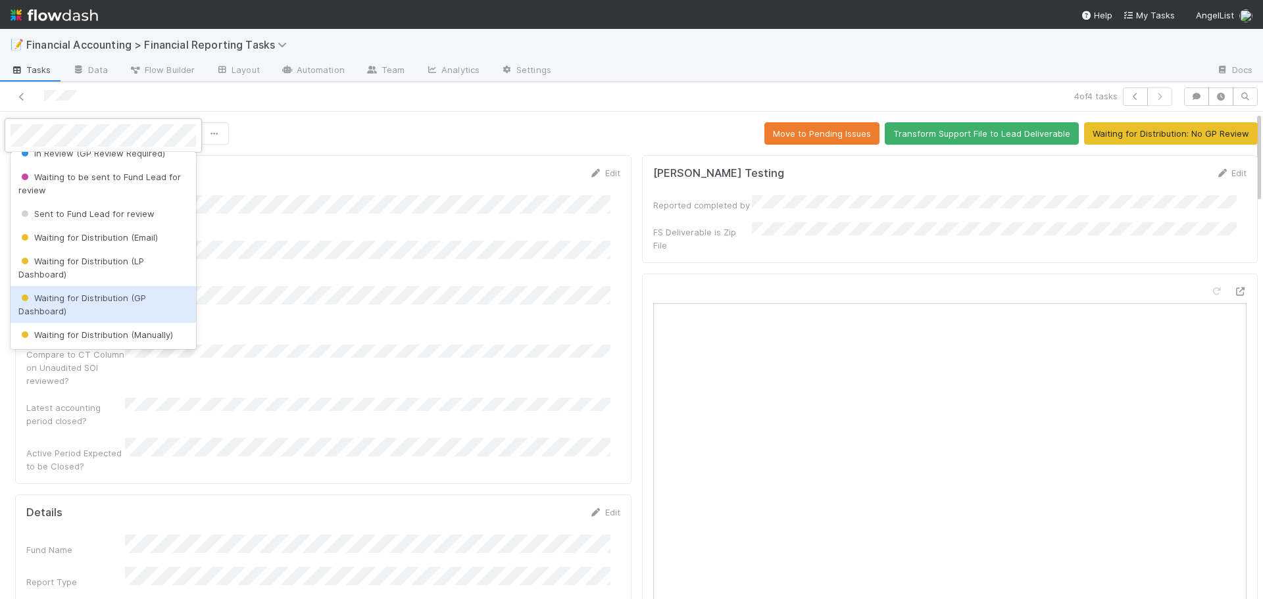
click at [111, 298] on span "Waiting for Distribution (GP Dashboard)" at bounding box center [82, 305] width 128 height 24
click at [111, 298] on div "Manual changes needed to FinPort output" at bounding box center [75, 314] width 99 height 39
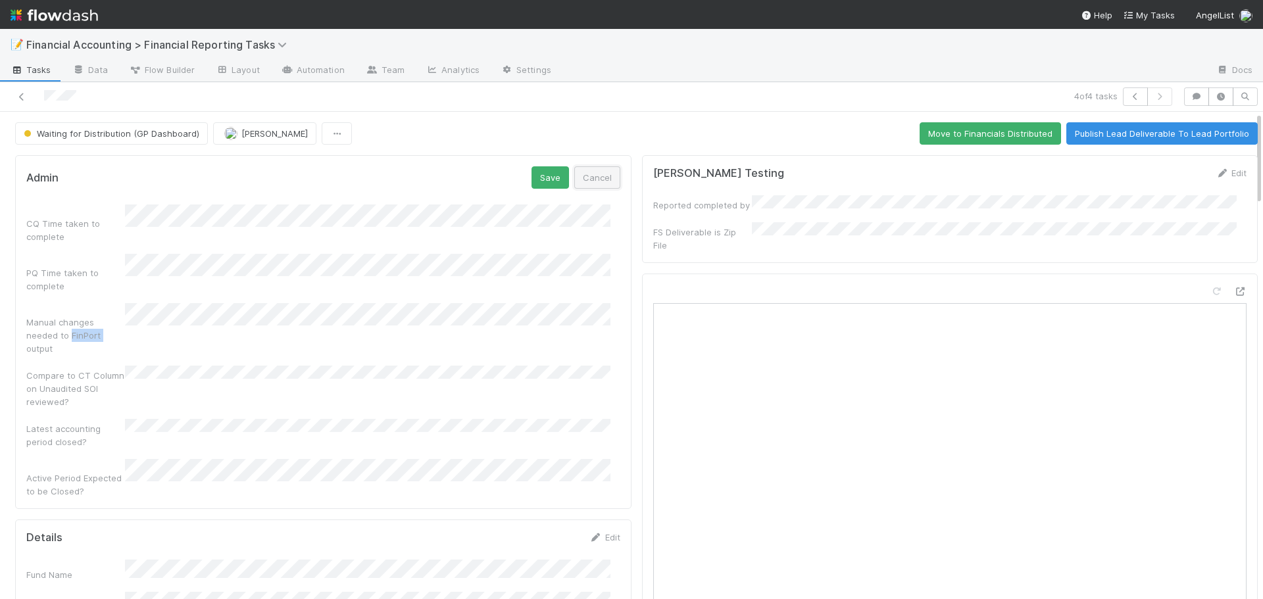
click at [590, 180] on button "Cancel" at bounding box center [597, 177] width 46 height 22
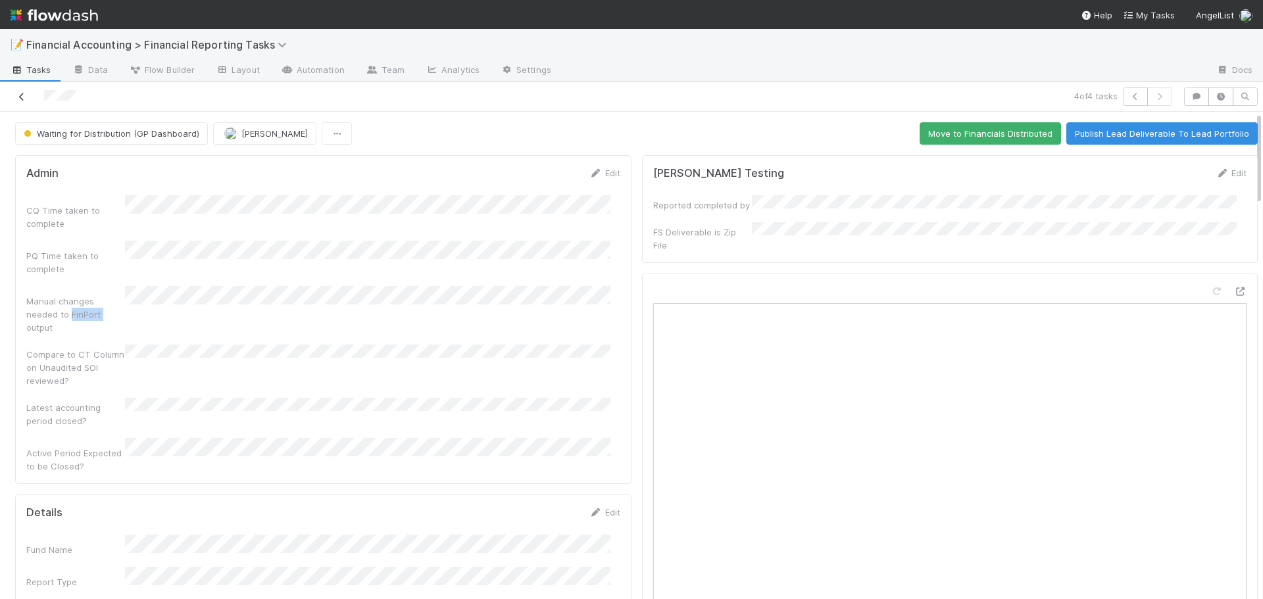
click at [25, 102] on link at bounding box center [21, 96] width 13 height 13
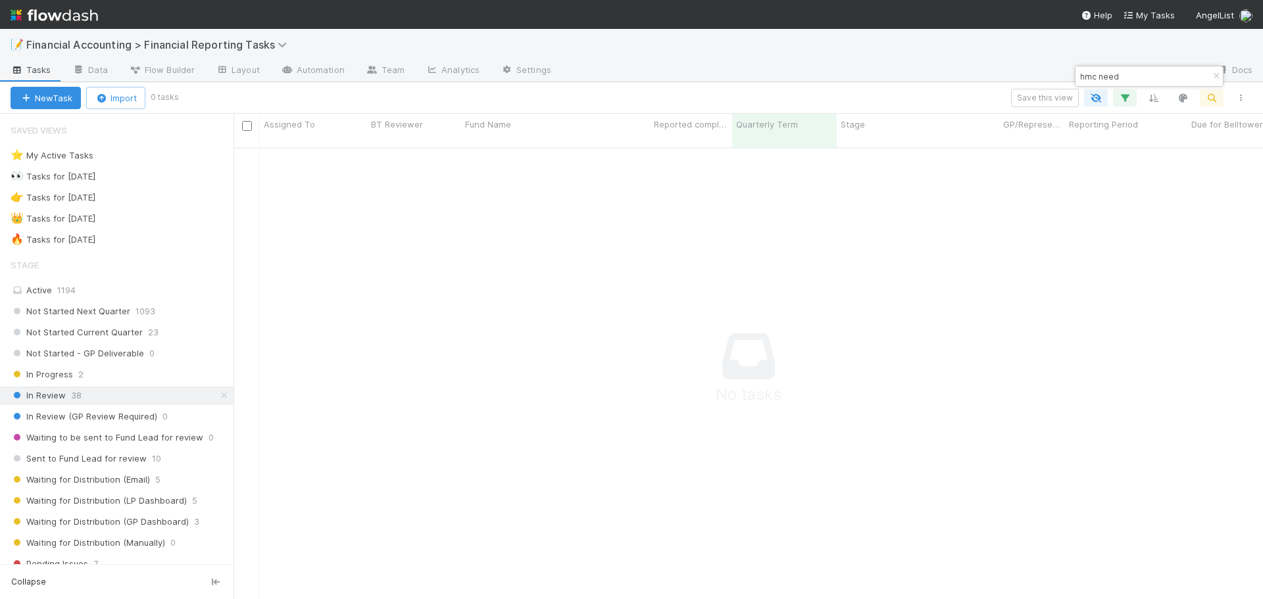
scroll to position [443, 1020]
click at [1216, 72] on icon "button" at bounding box center [1216, 76] width 13 height 8
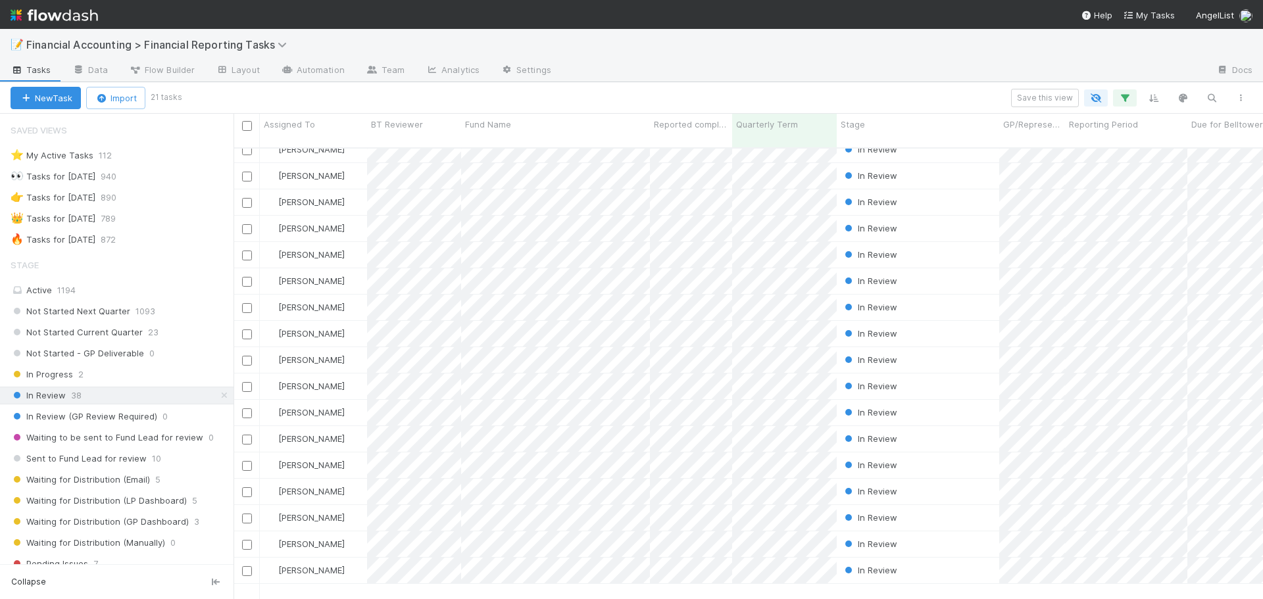
scroll to position [0, 0]
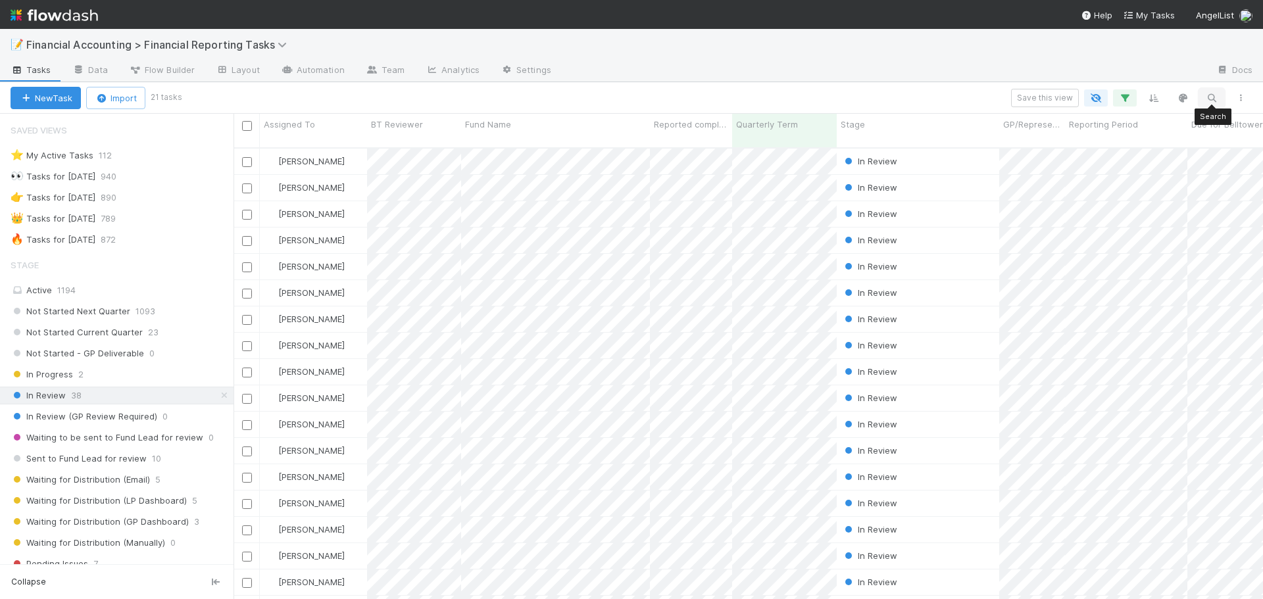
click at [1213, 95] on icon "button" at bounding box center [1211, 98] width 13 height 12
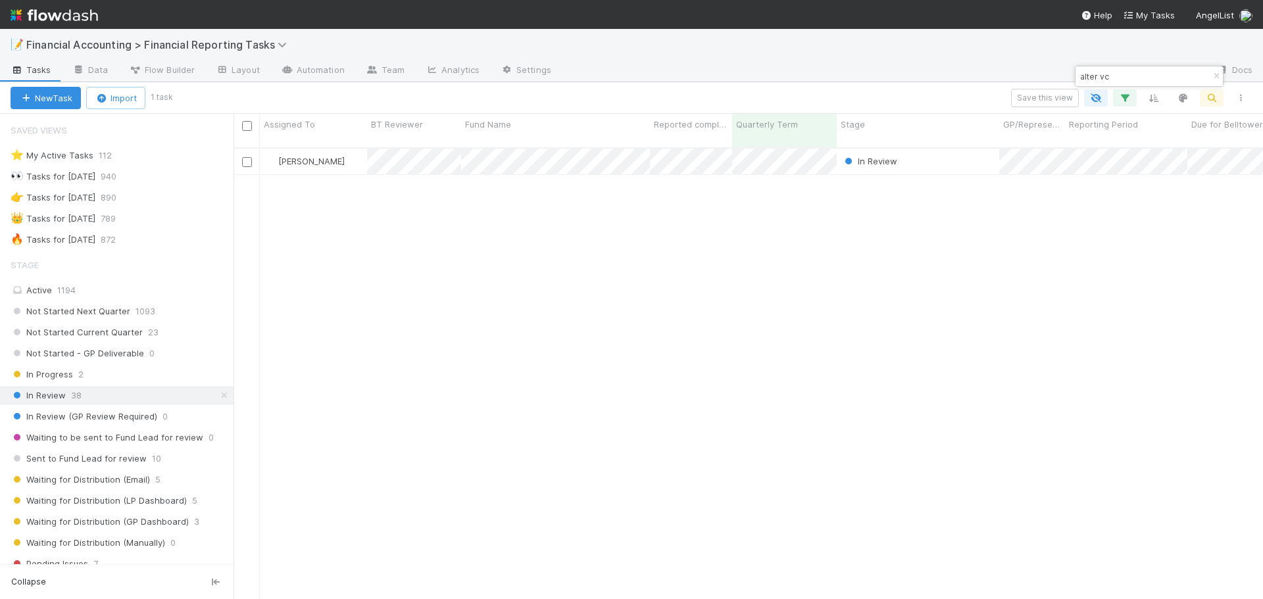
scroll to position [453, 1020]
type input "alter vc"
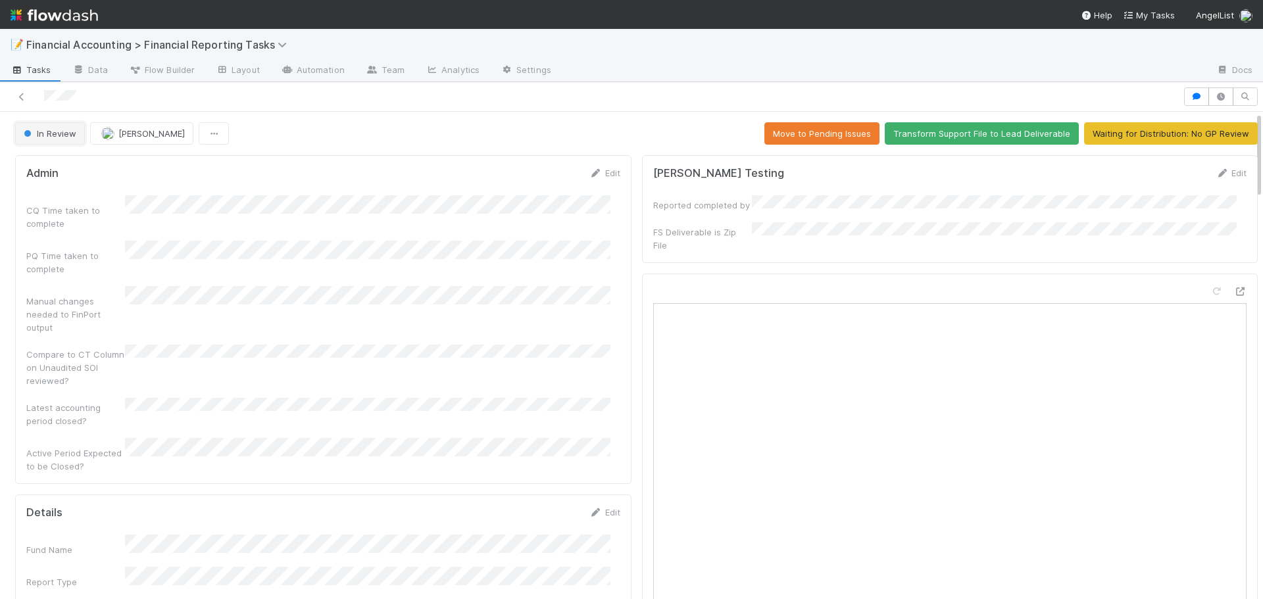
click at [56, 138] on span "In Review" at bounding box center [48, 133] width 55 height 11
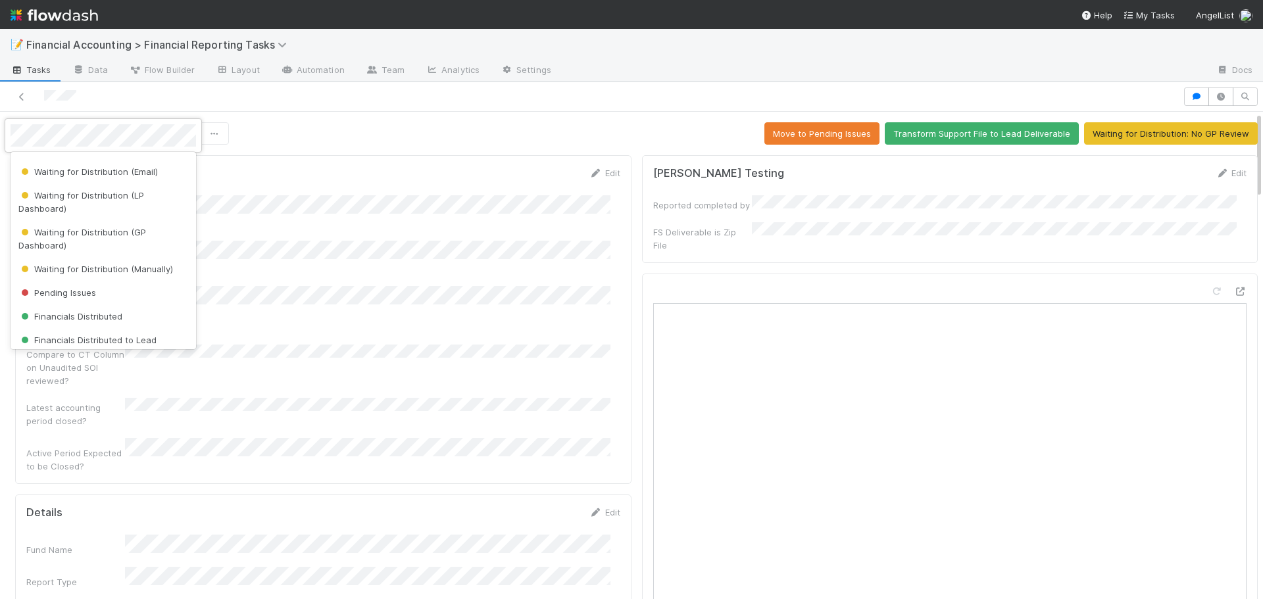
scroll to position [263, 0]
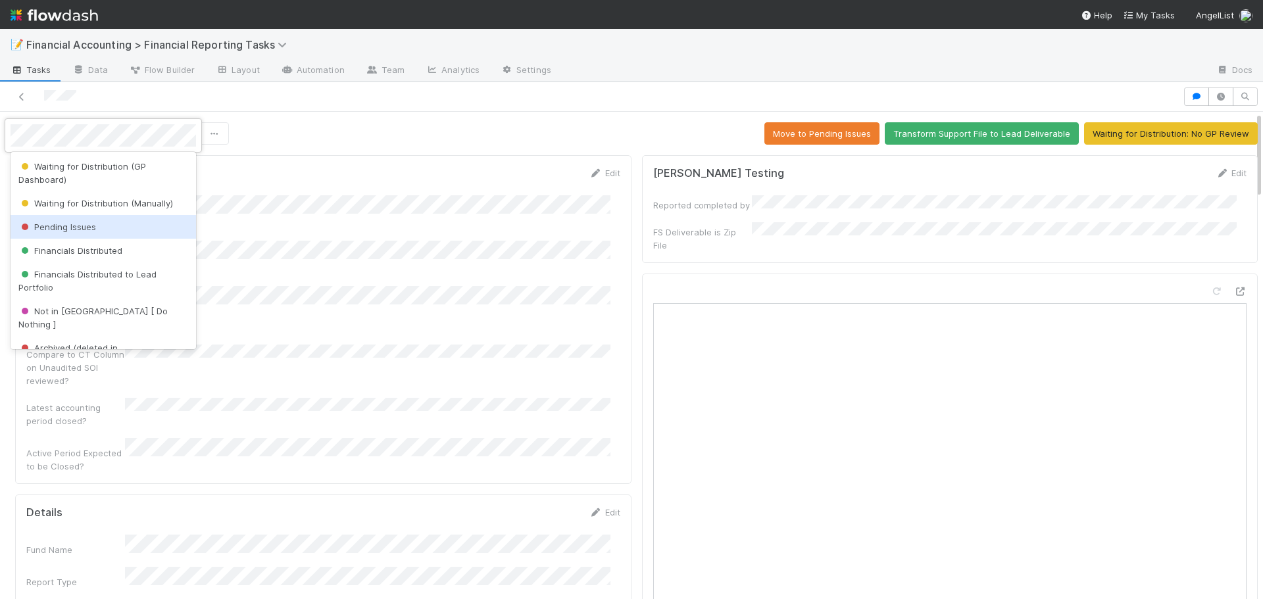
click at [77, 224] on span "Pending Issues" at bounding box center [57, 227] width 78 height 11
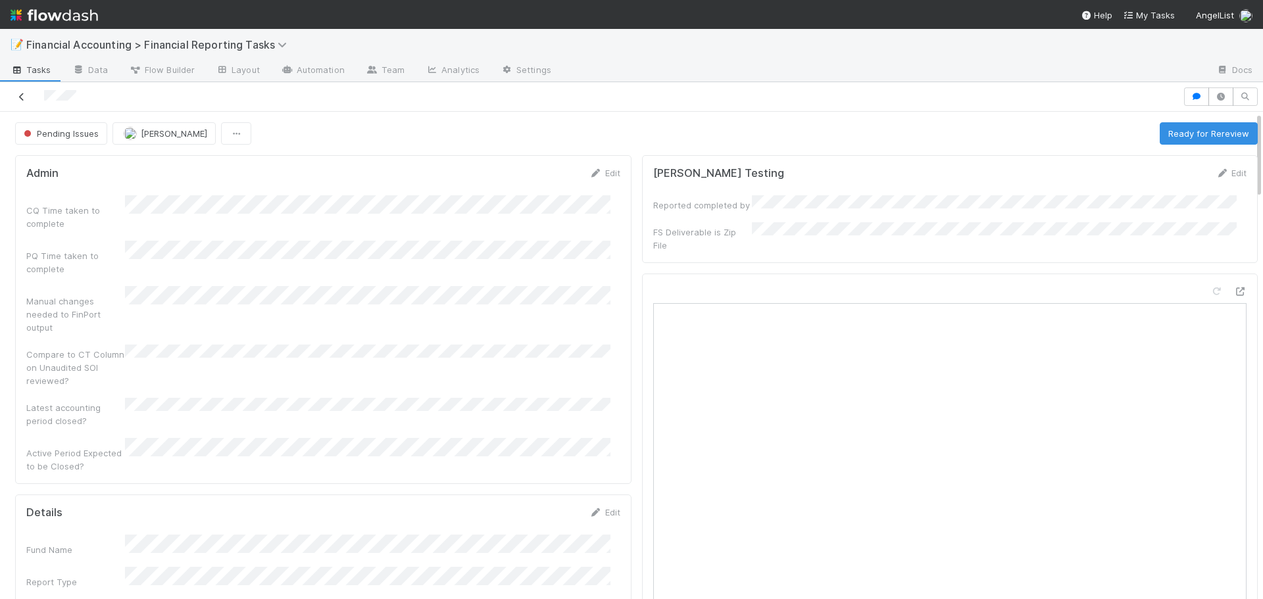
click at [16, 101] on icon at bounding box center [21, 97] width 13 height 9
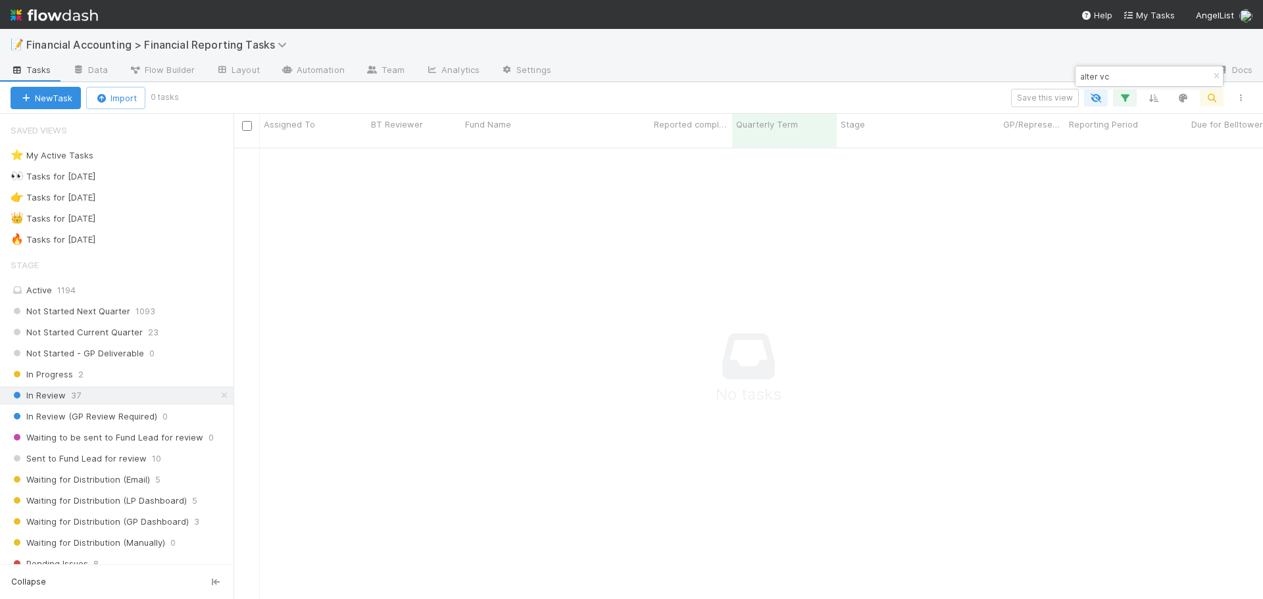
scroll to position [443, 1020]
click at [1216, 79] on icon "button" at bounding box center [1216, 76] width 13 height 8
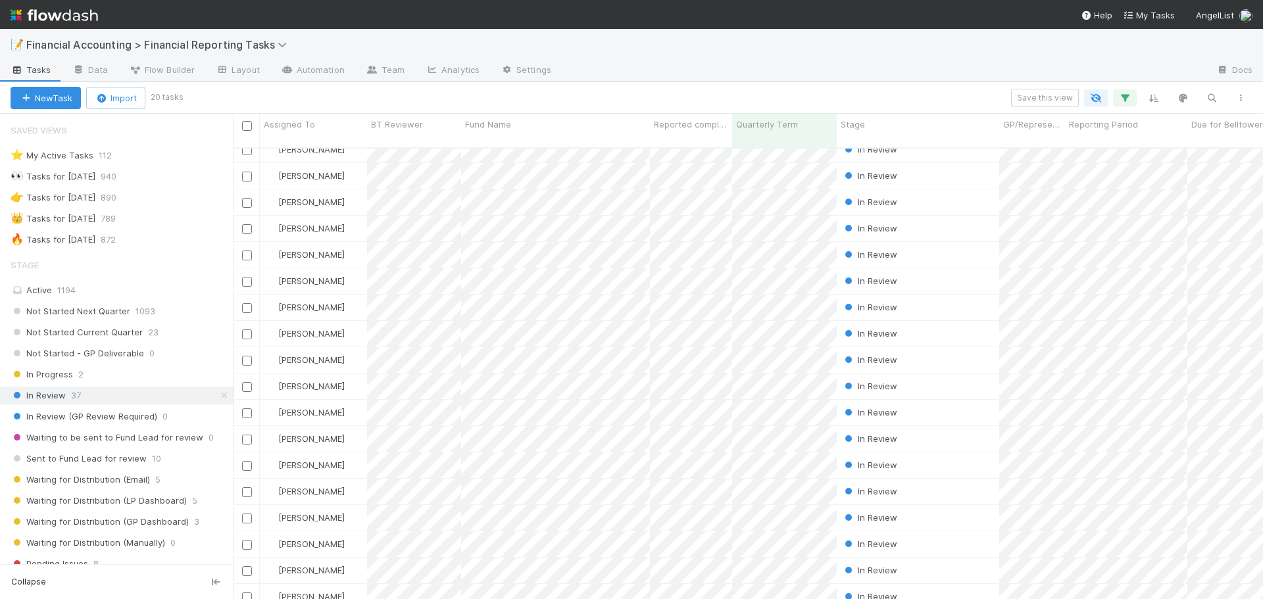
scroll to position [0, 0]
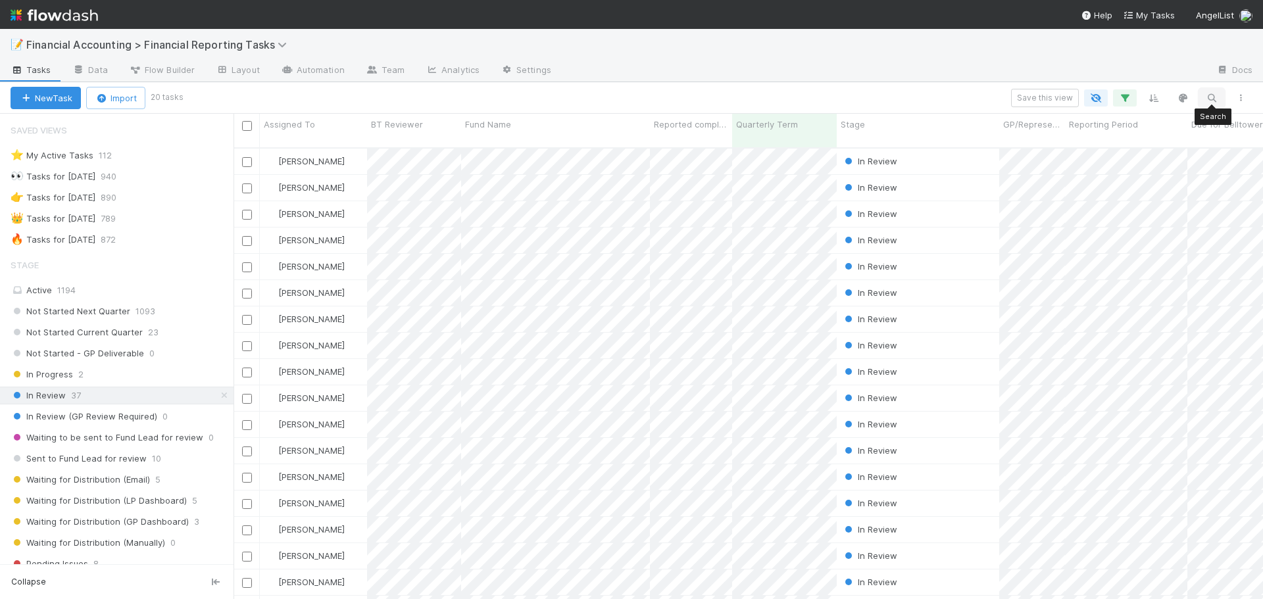
click at [1208, 95] on icon "button" at bounding box center [1211, 98] width 13 height 12
type input "c"
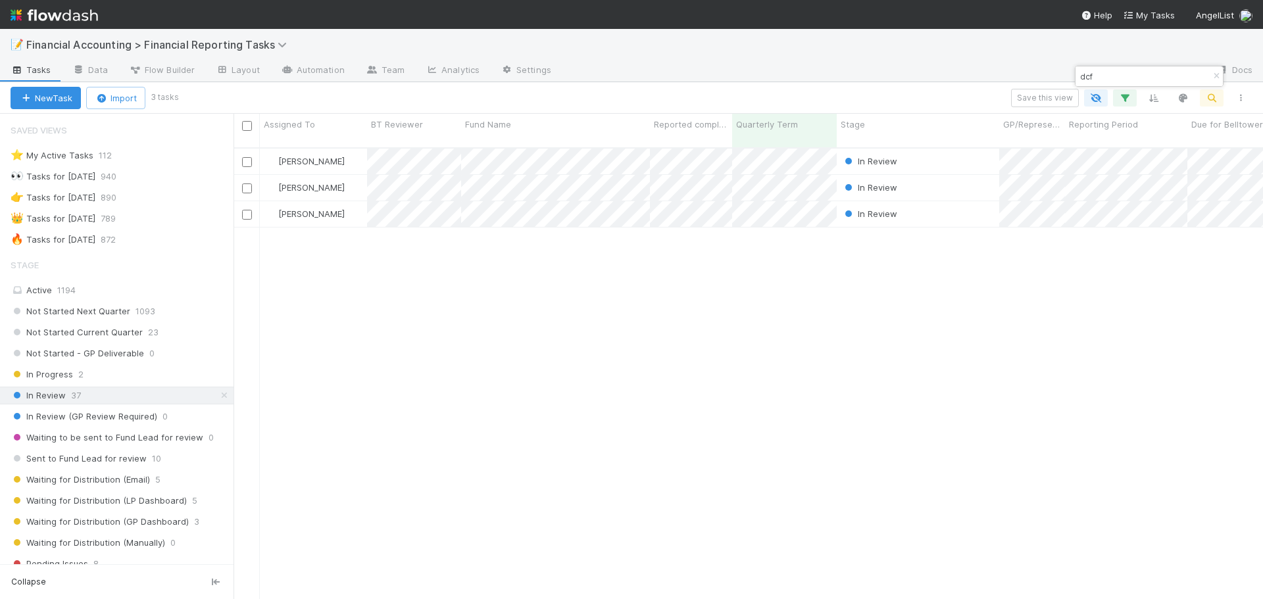
scroll to position [453, 1020]
type input "dcf"
click at [350, 151] on div "[PERSON_NAME]" at bounding box center [313, 162] width 107 height 26
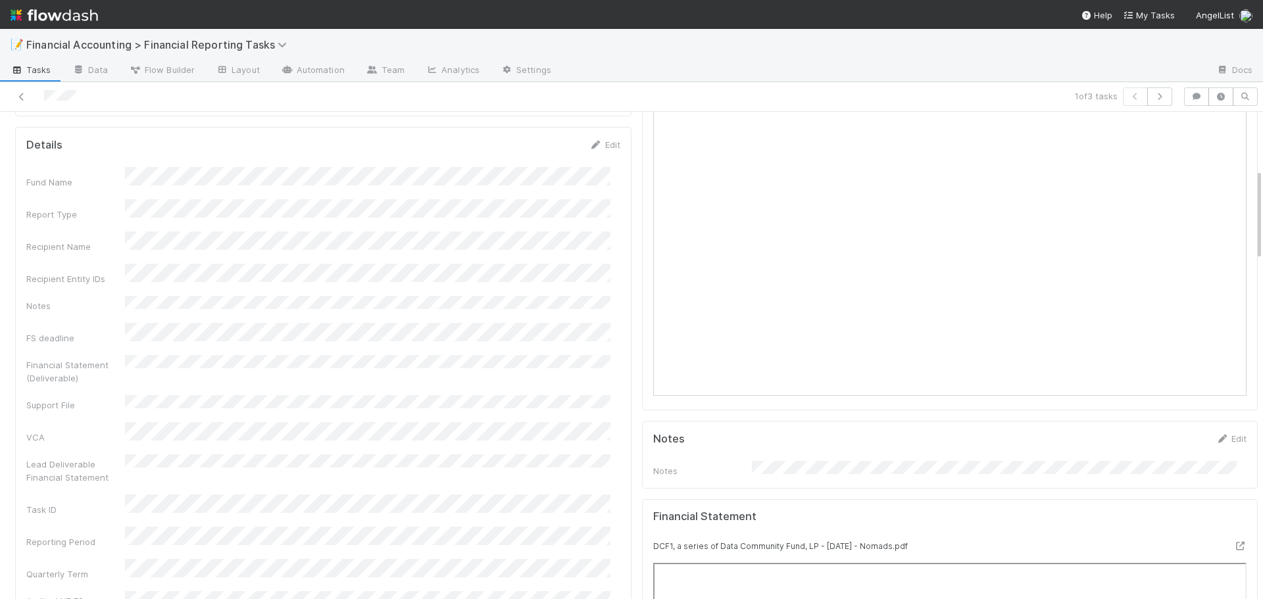
scroll to position [395, 0]
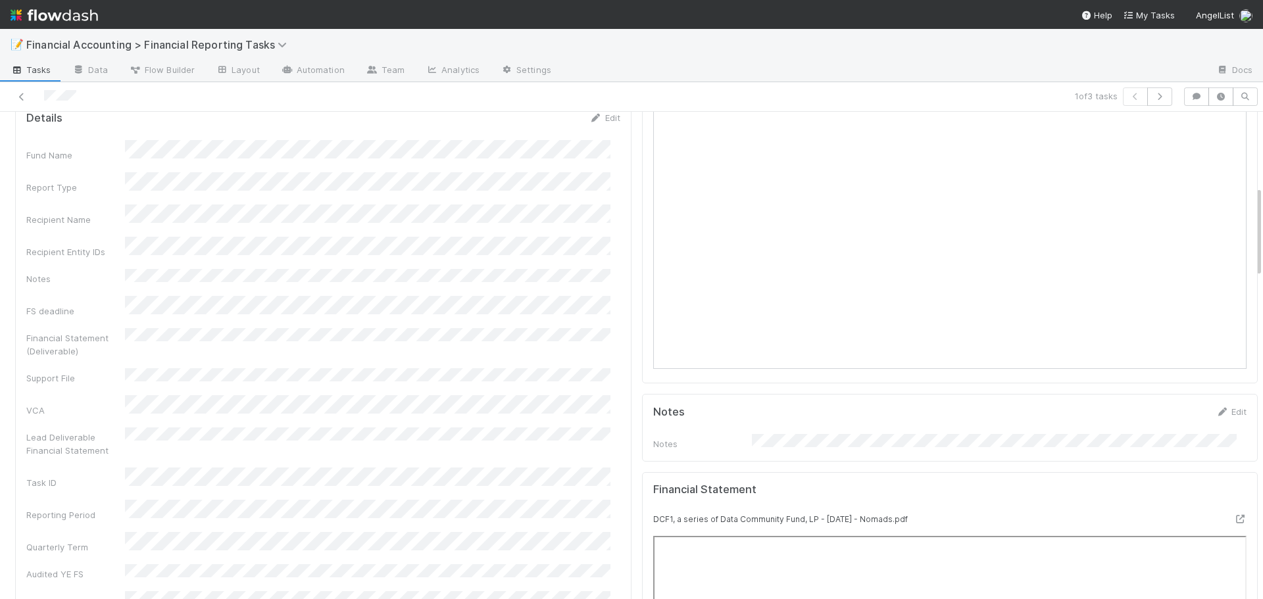
click at [395, 328] on div "Financial Statement (Deliverable)" at bounding box center [323, 343] width 594 height 30
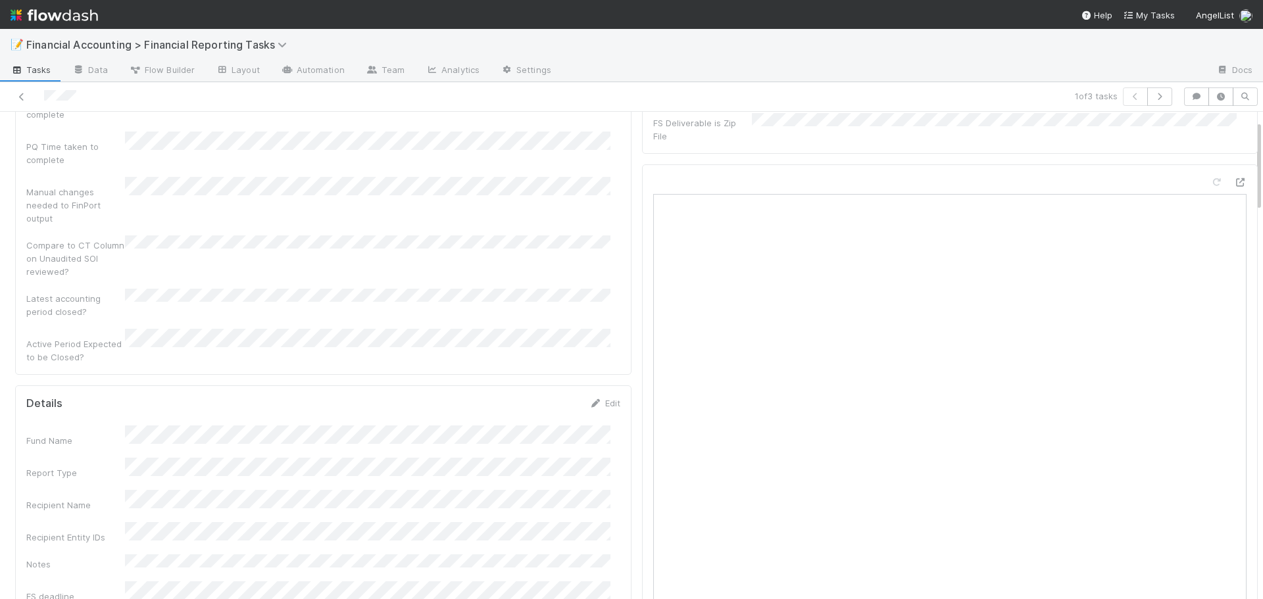
scroll to position [0, 0]
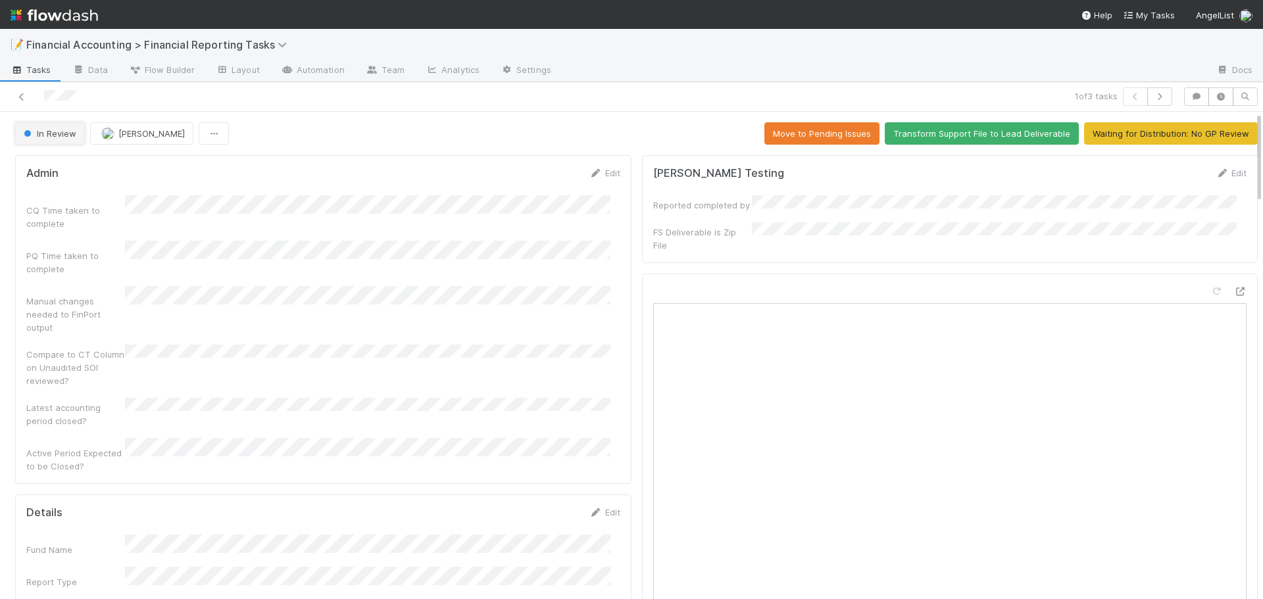
click at [61, 130] on span "In Review" at bounding box center [48, 133] width 55 height 11
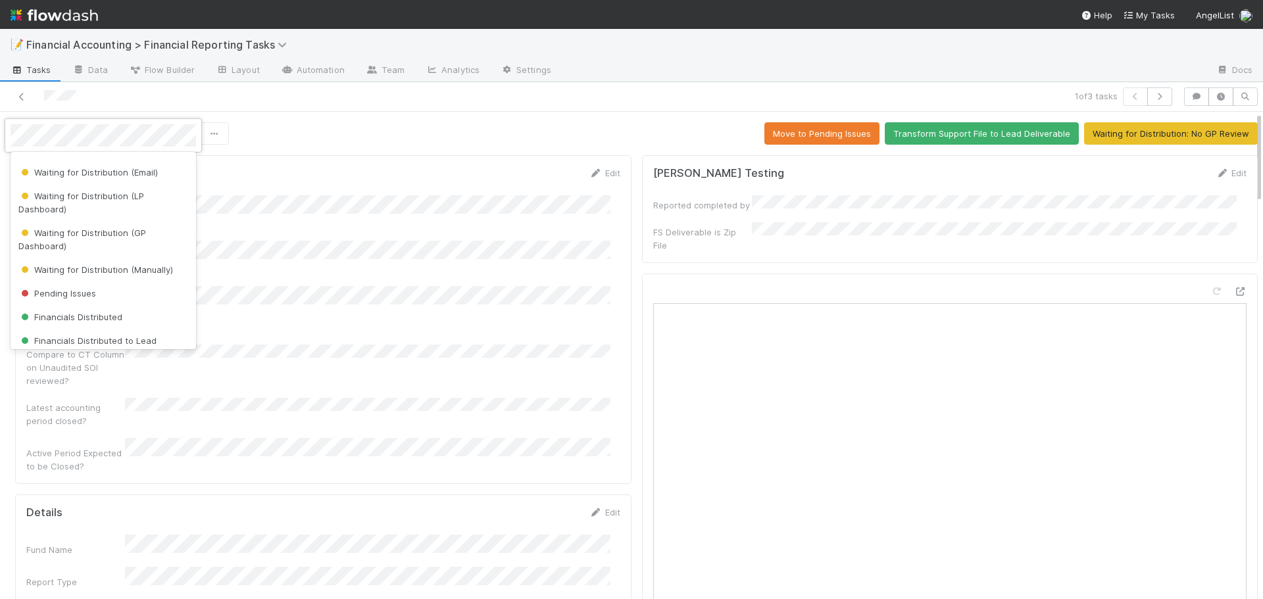
scroll to position [197, 0]
click at [102, 203] on div "Waiting for Distribution (LP Dashboard)" at bounding box center [104, 202] width 186 height 37
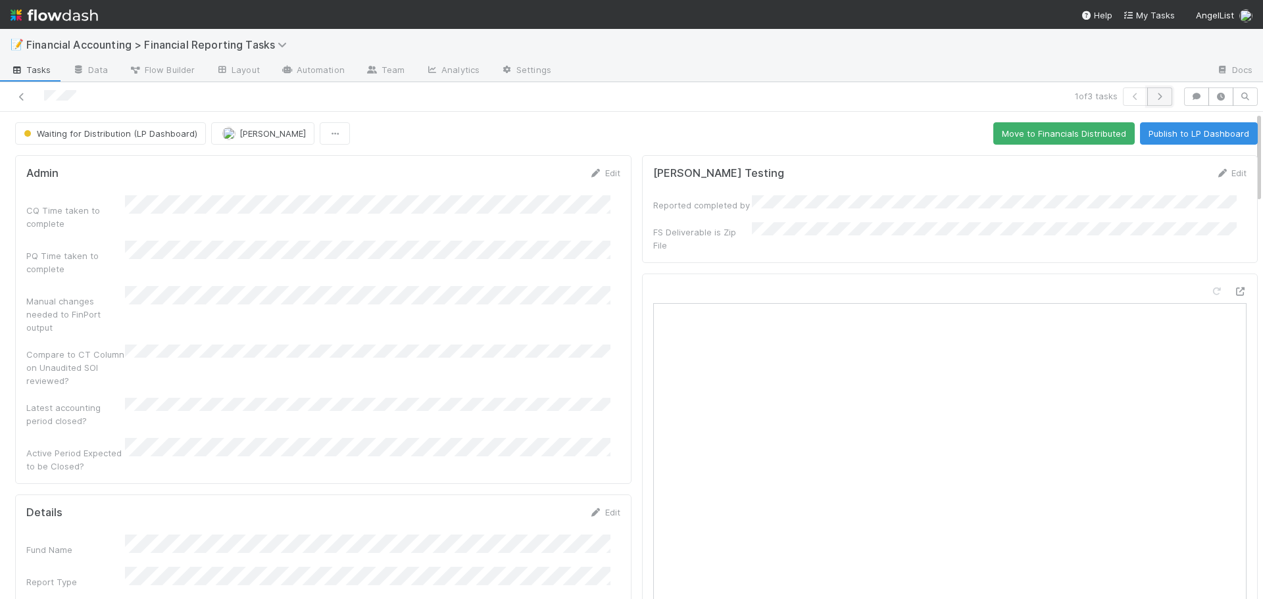
click at [1153, 93] on icon "button" at bounding box center [1159, 97] width 13 height 8
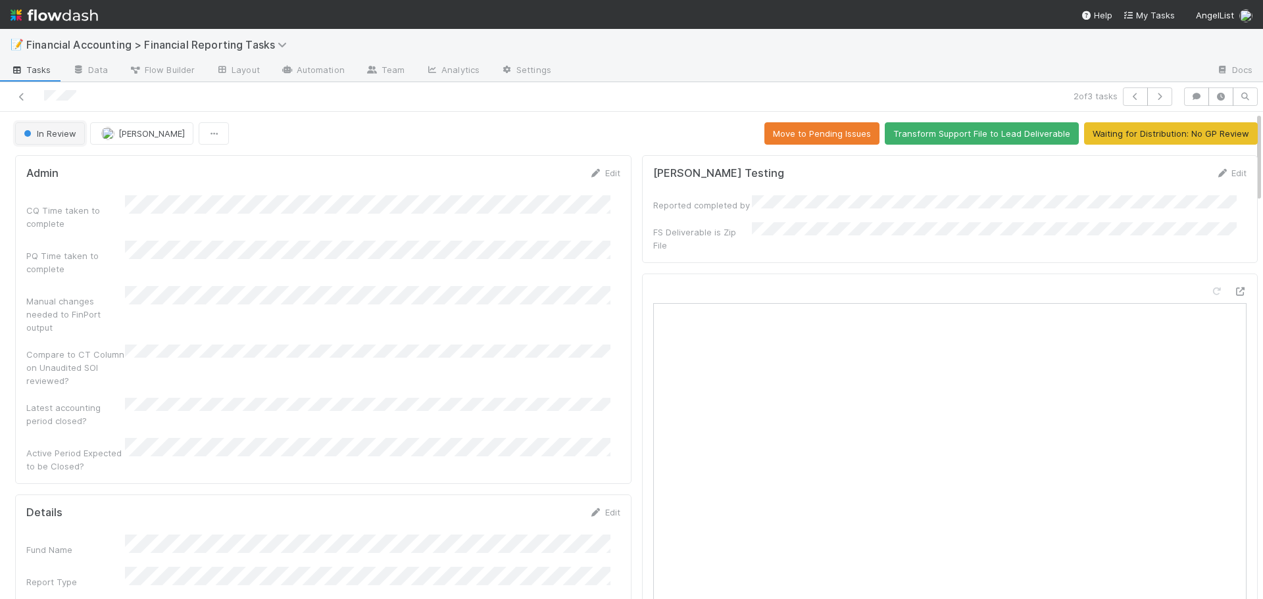
click at [48, 128] on button "In Review" at bounding box center [50, 133] width 70 height 22
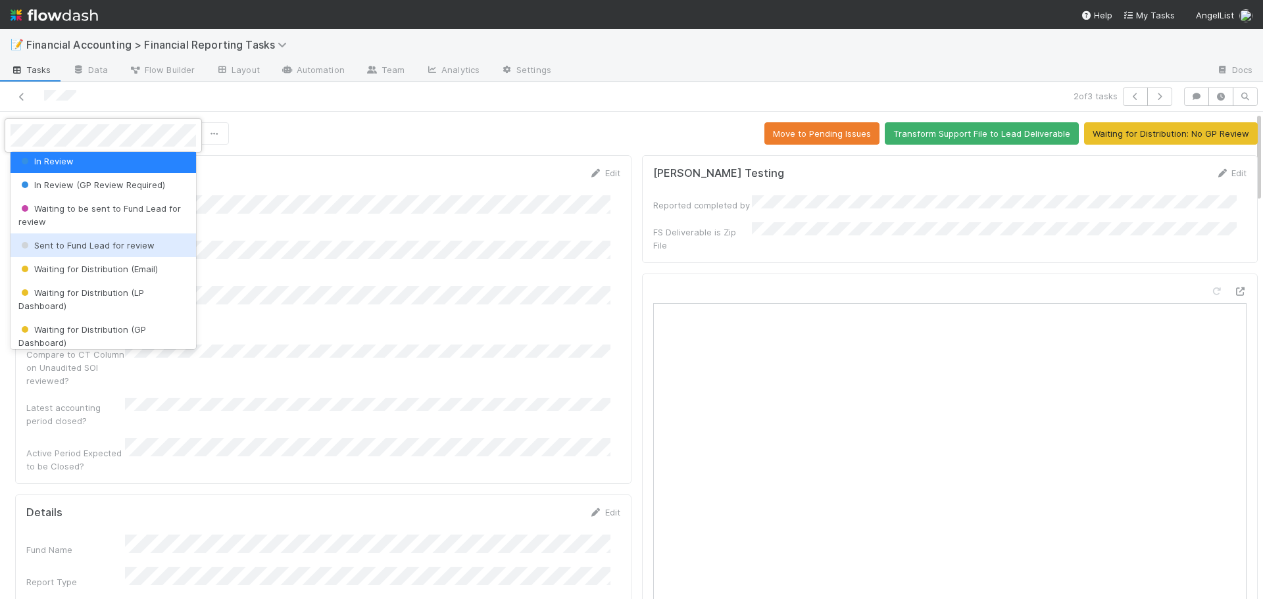
scroll to position [132, 0]
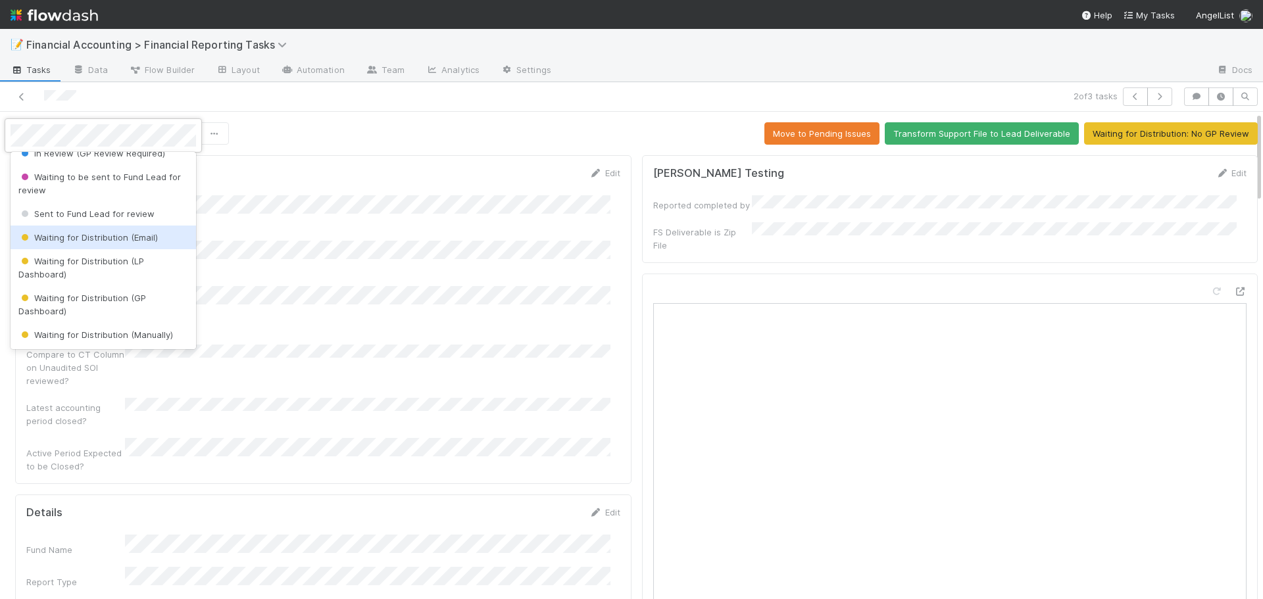
click at [91, 235] on span "Waiting for Distribution (Email)" at bounding box center [87, 237] width 139 height 11
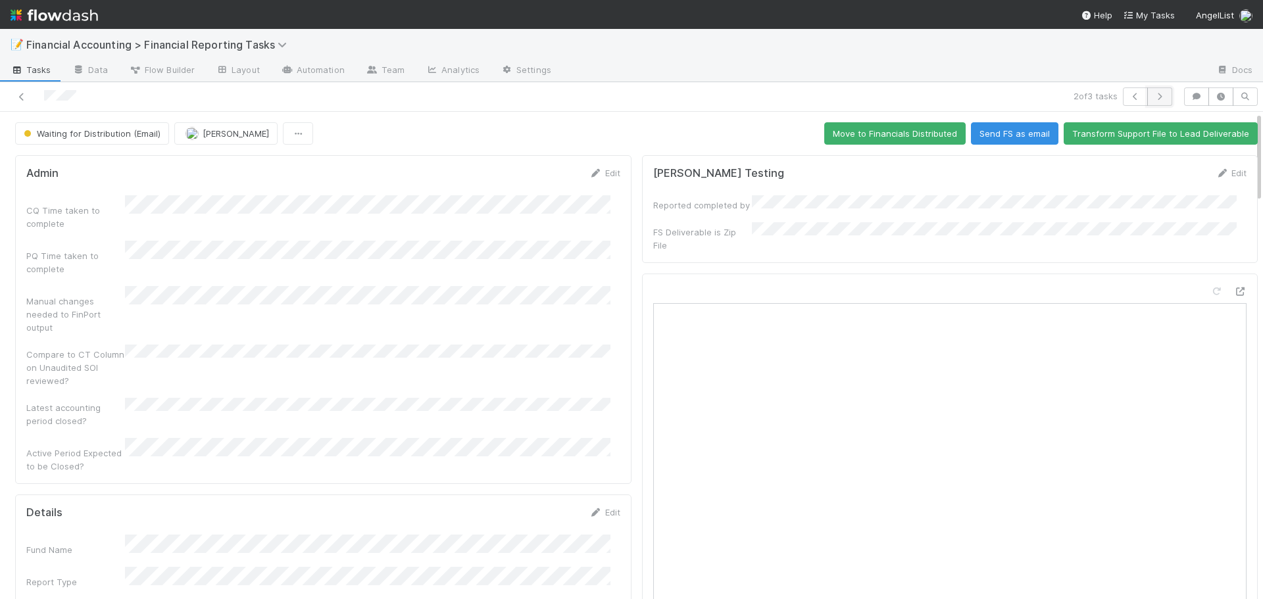
click at [1147, 95] on button "button" at bounding box center [1159, 96] width 25 height 18
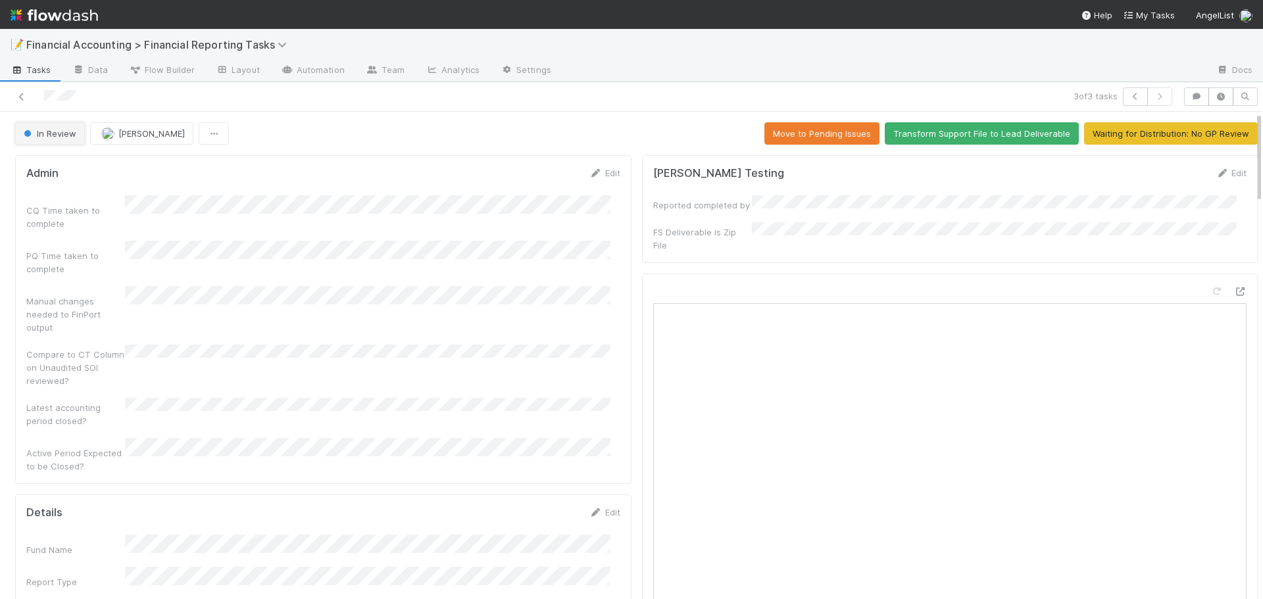
click at [55, 140] on button "In Review" at bounding box center [50, 133] width 70 height 22
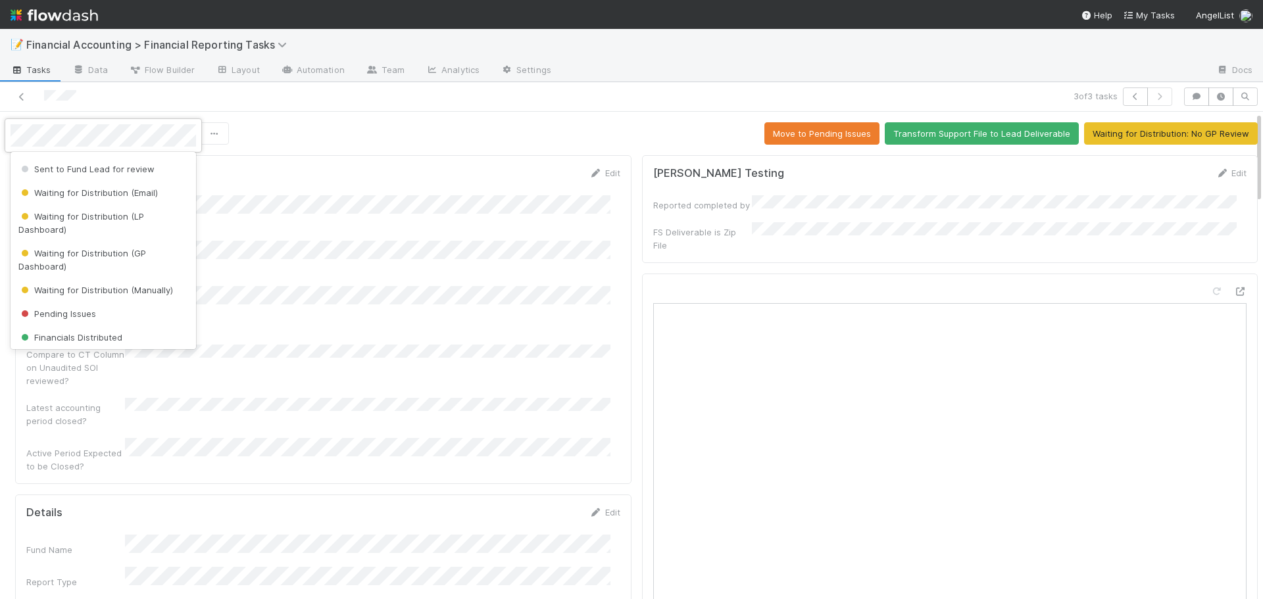
scroll to position [197, 0]
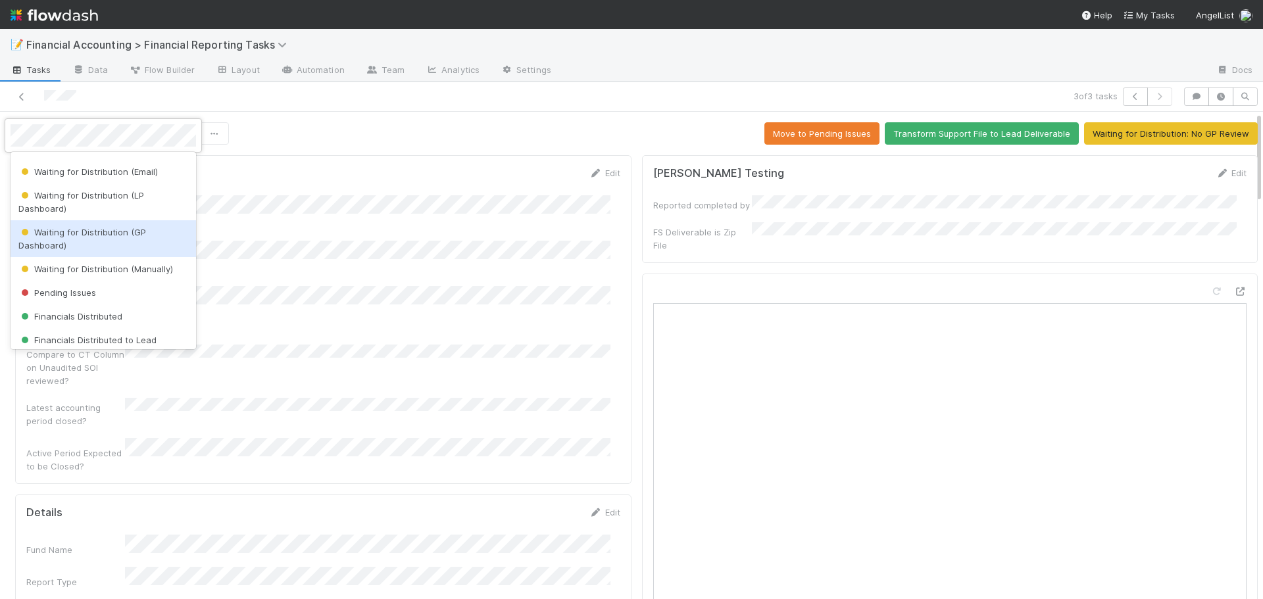
click at [103, 237] on span "Waiting for Distribution (GP Dashboard)" at bounding box center [82, 239] width 128 height 24
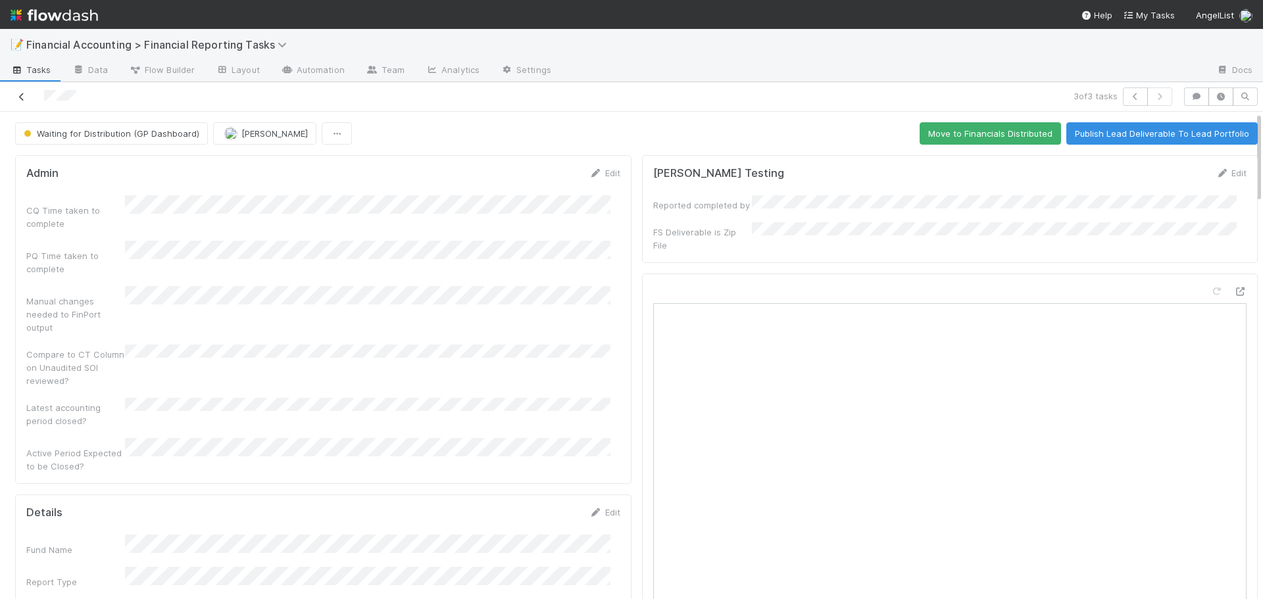
click at [23, 95] on icon at bounding box center [21, 97] width 13 height 9
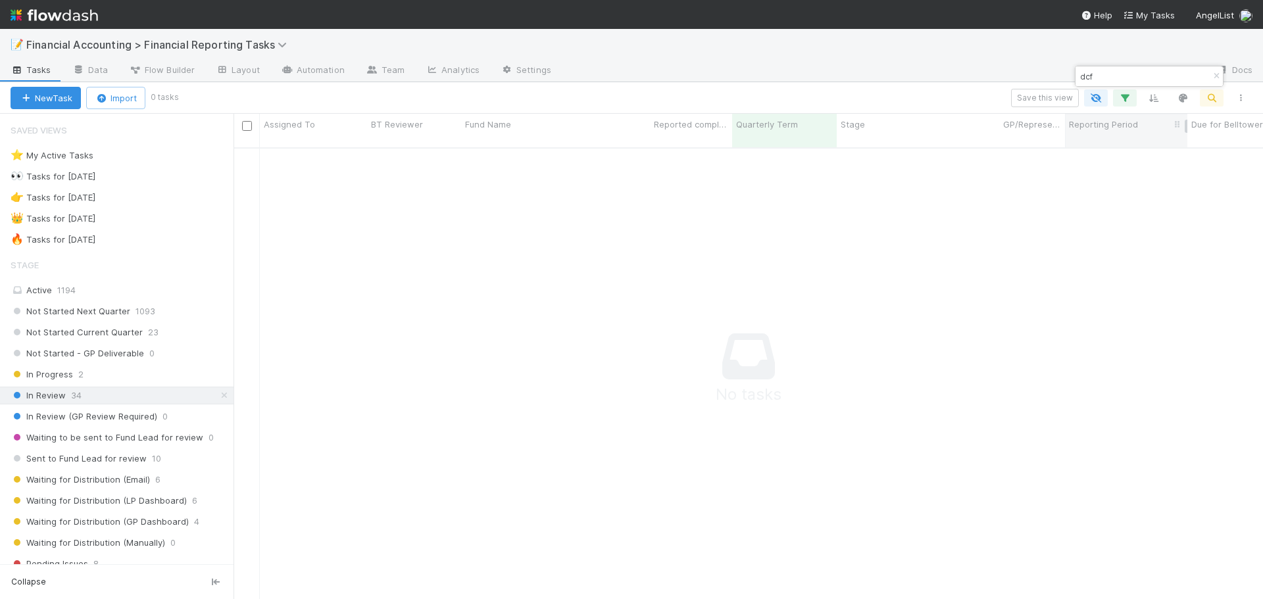
scroll to position [443, 1020]
click at [1215, 75] on icon "button" at bounding box center [1216, 76] width 13 height 8
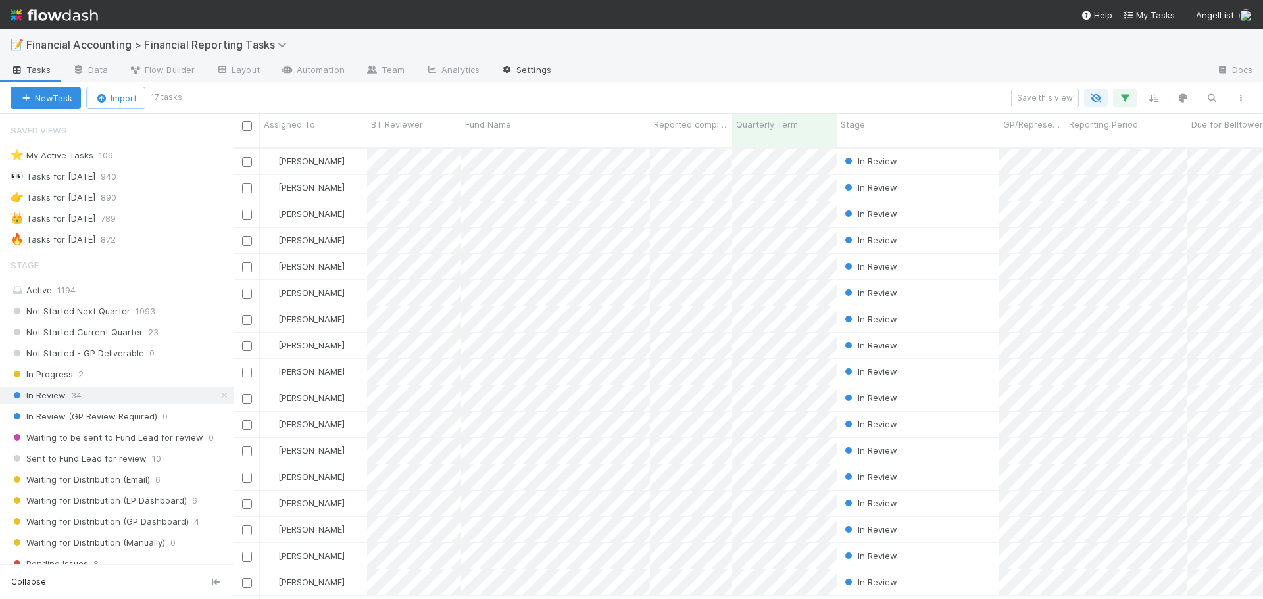
scroll to position [453, 1020]
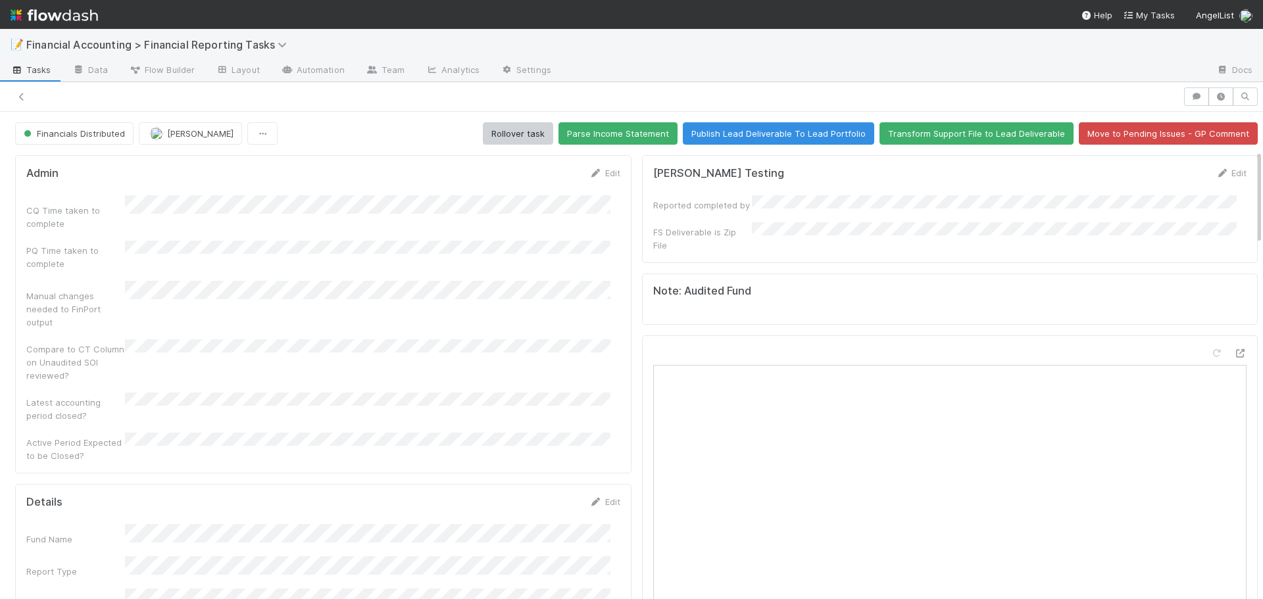
scroll to position [197, 0]
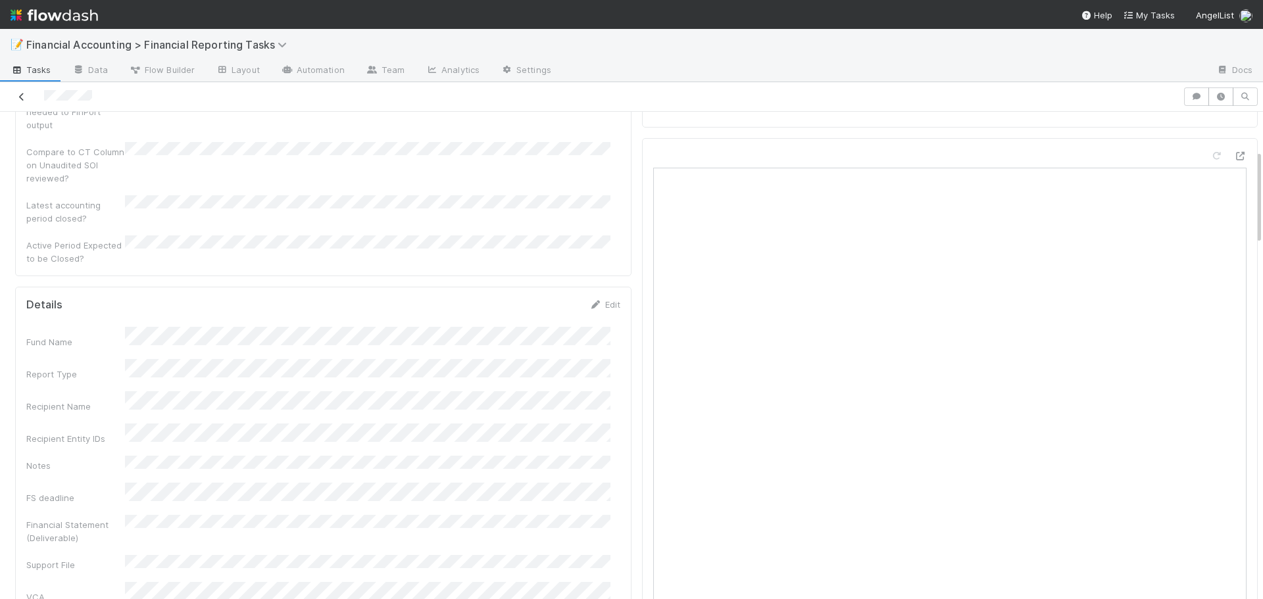
click at [24, 99] on icon at bounding box center [21, 97] width 13 height 9
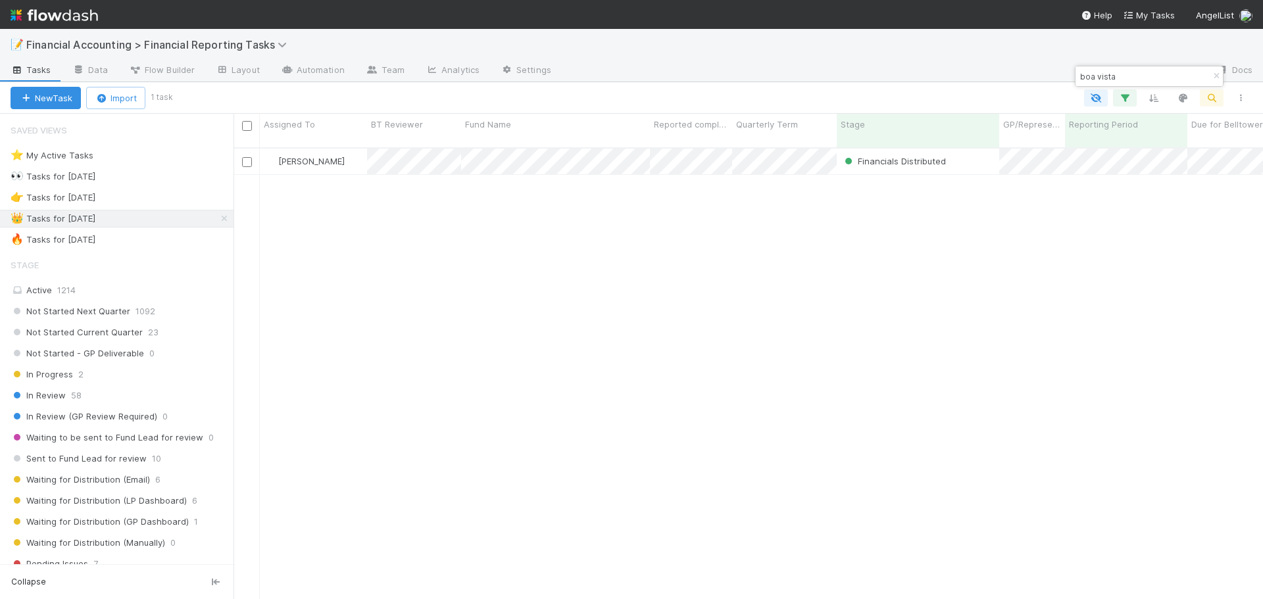
scroll to position [453, 1020]
click at [1121, 82] on input "boa vista" at bounding box center [1143, 76] width 132 height 16
click at [1122, 81] on input "boa vista" at bounding box center [1143, 76] width 132 height 16
click at [1122, 80] on input "boa vista" at bounding box center [1143, 76] width 132 height 16
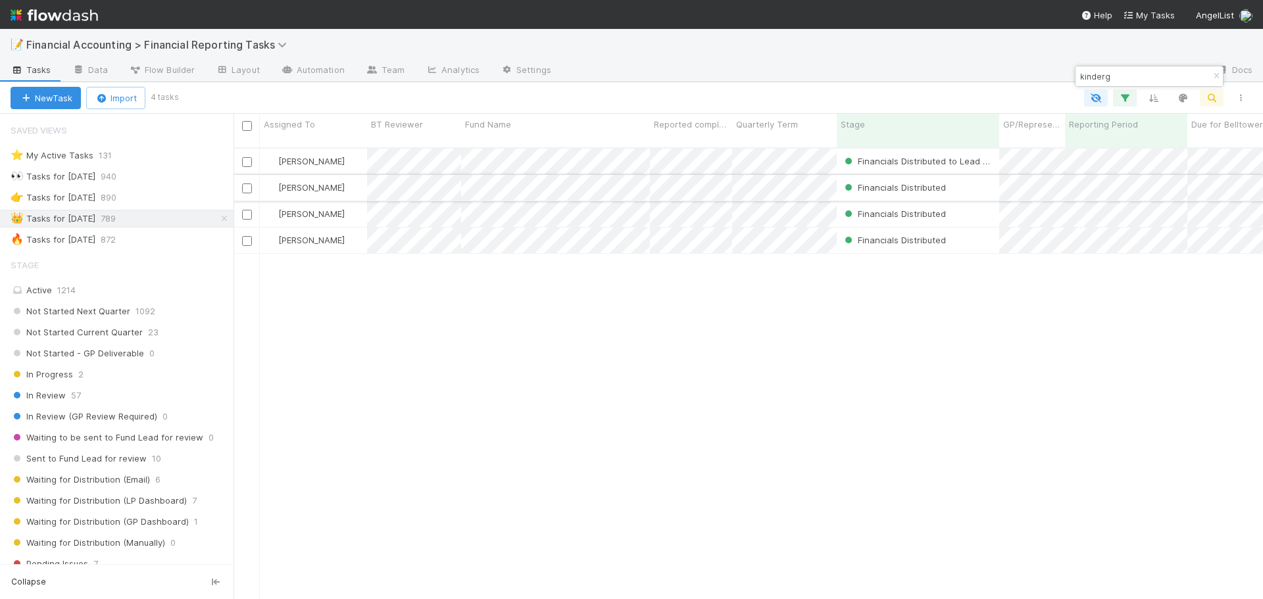
type input "kinderg"
click at [366, 175] on div "[PERSON_NAME]" at bounding box center [313, 188] width 107 height 26
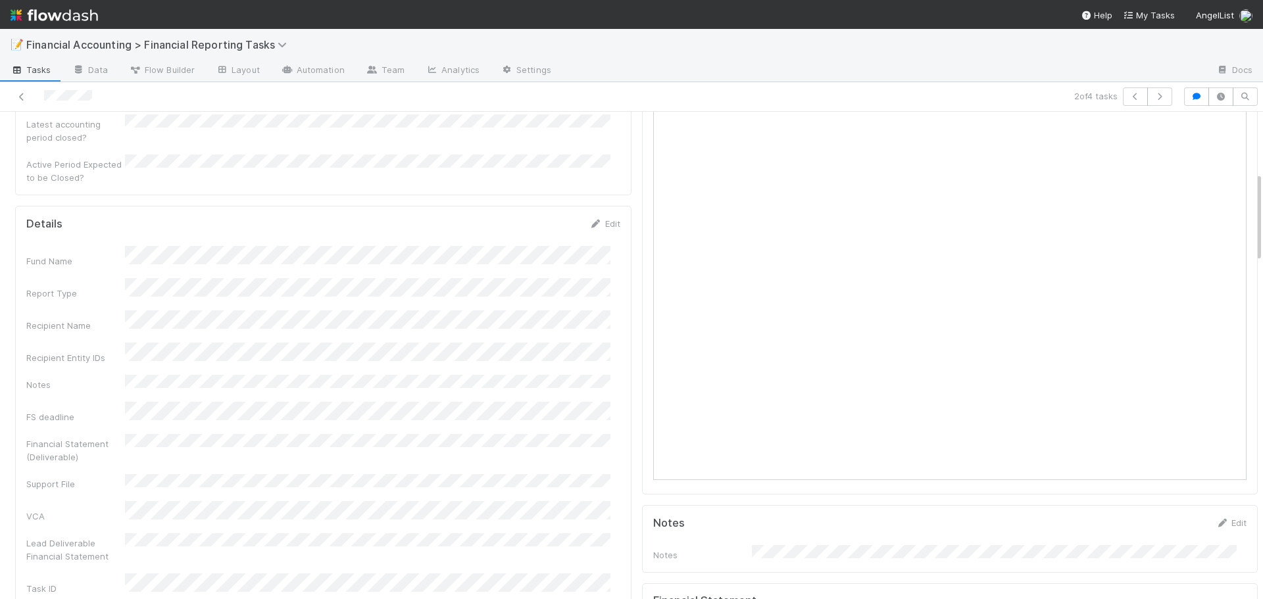
scroll to position [329, 0]
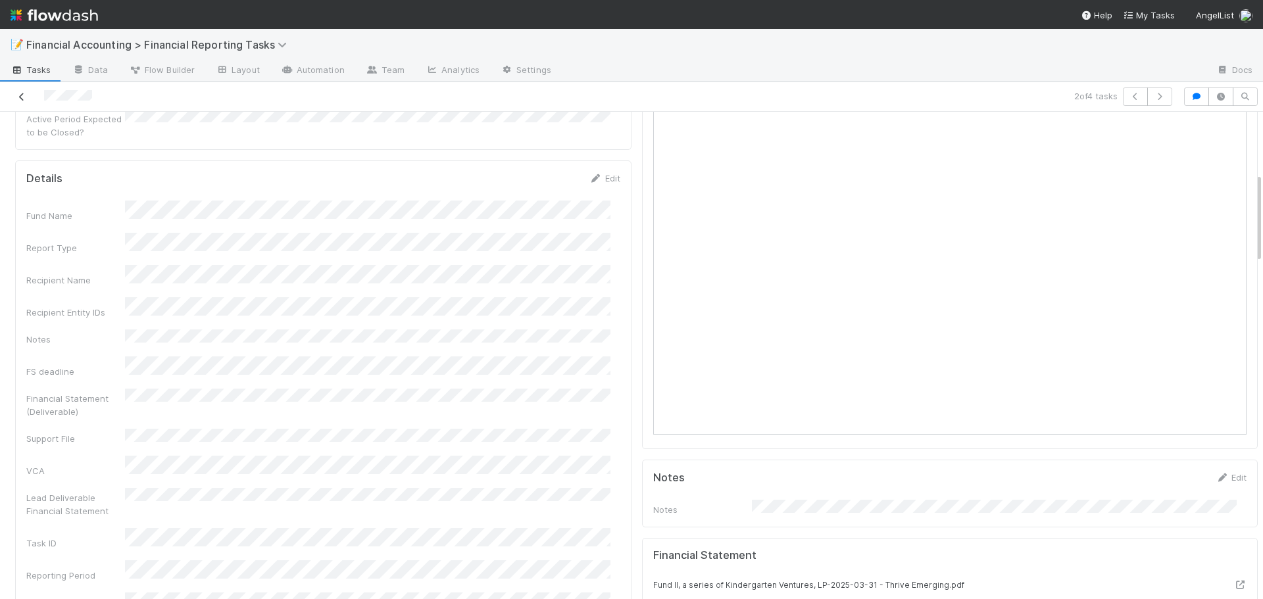
click at [24, 95] on icon at bounding box center [21, 97] width 13 height 9
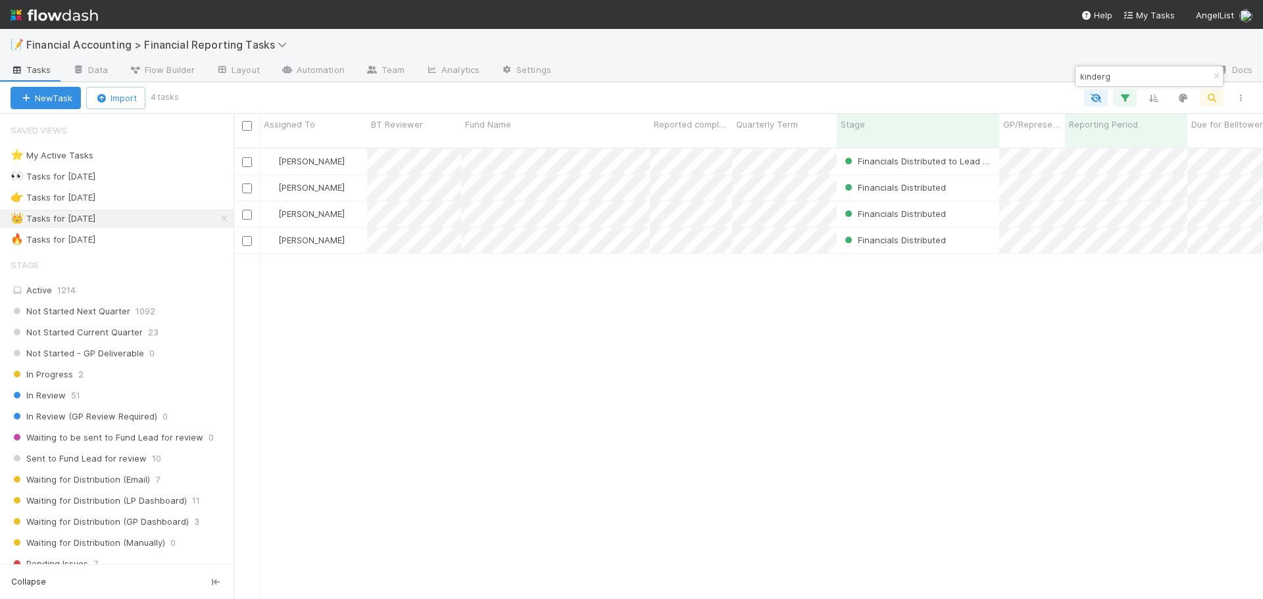
scroll to position [453, 1020]
click at [1126, 78] on input "kinderg" at bounding box center [1143, 76] width 132 height 16
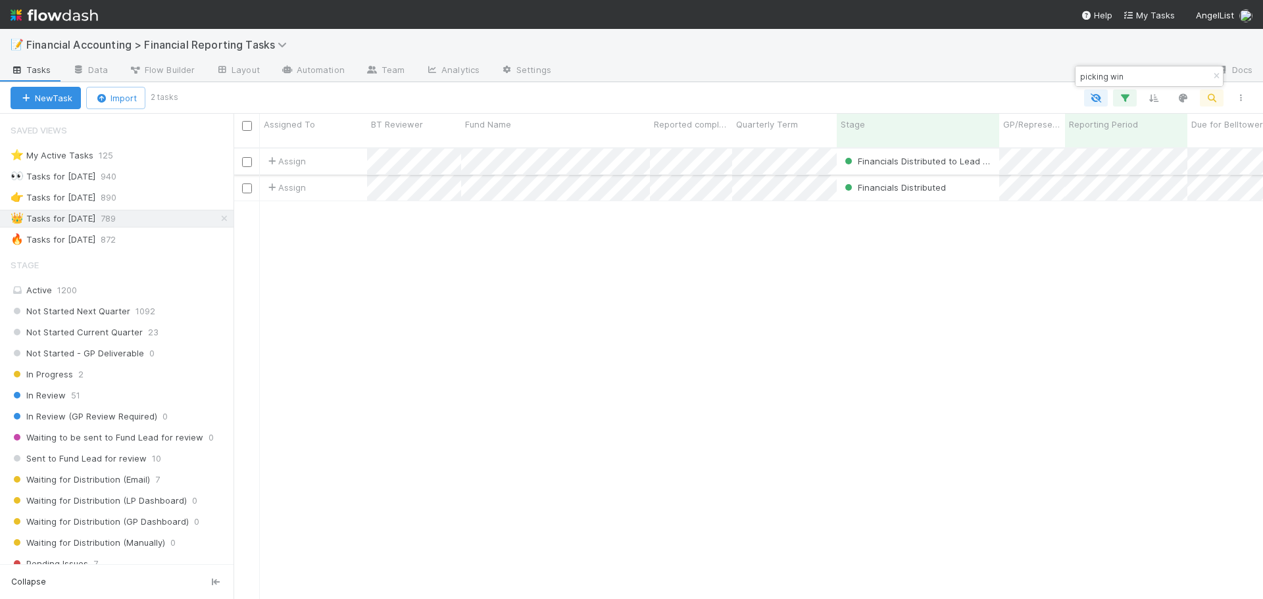
type input "picking win"
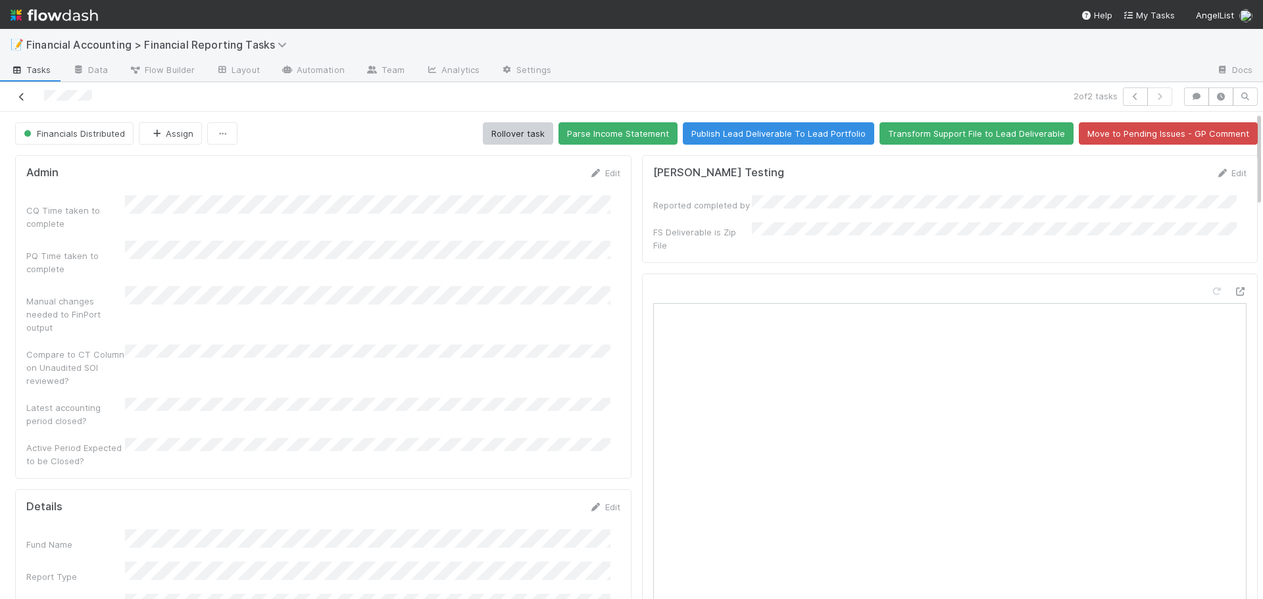
click at [21, 97] on icon at bounding box center [21, 97] width 13 height 9
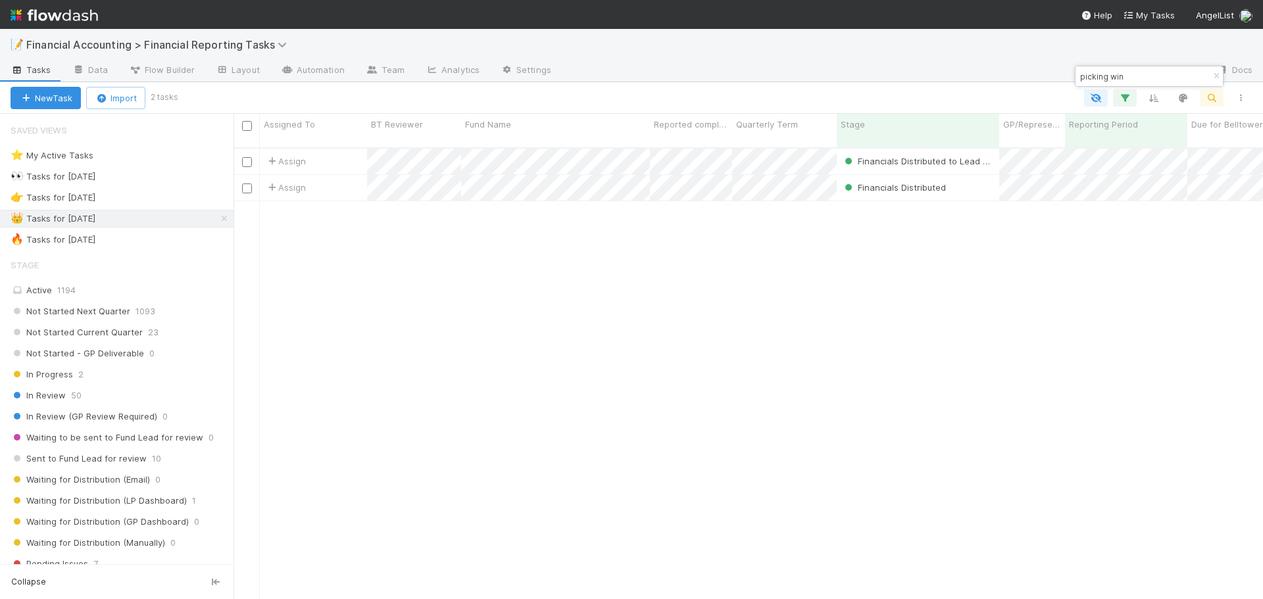
scroll to position [453, 1020]
click at [1131, 80] on input "picking win" at bounding box center [1143, 76] width 132 height 16
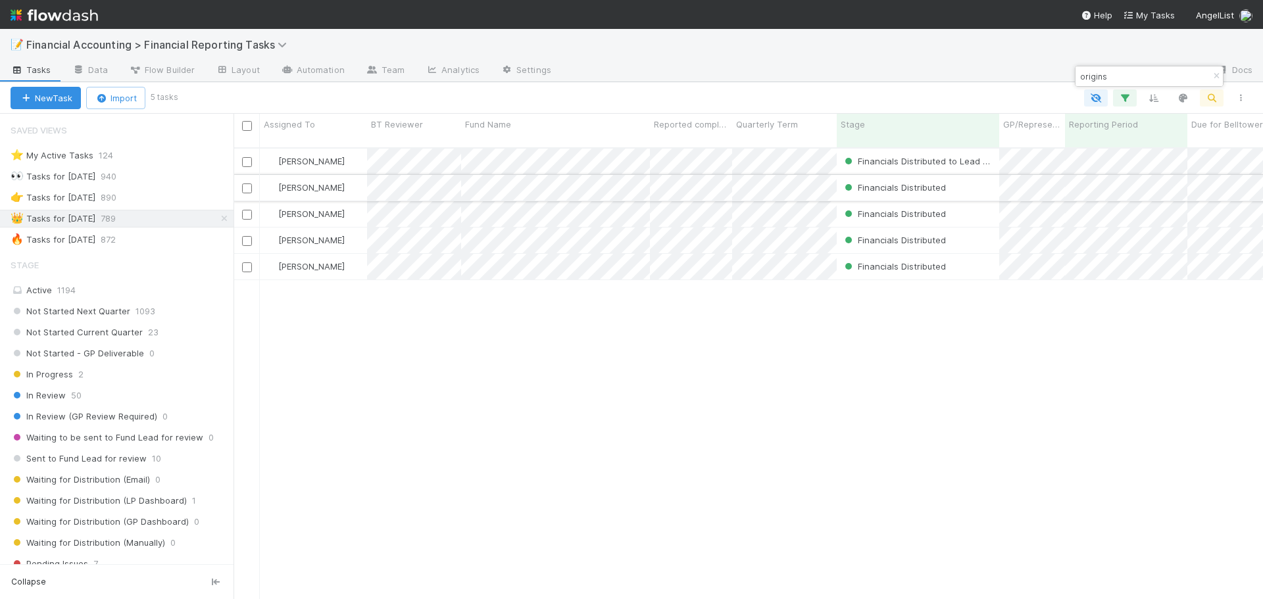
type input "origins"
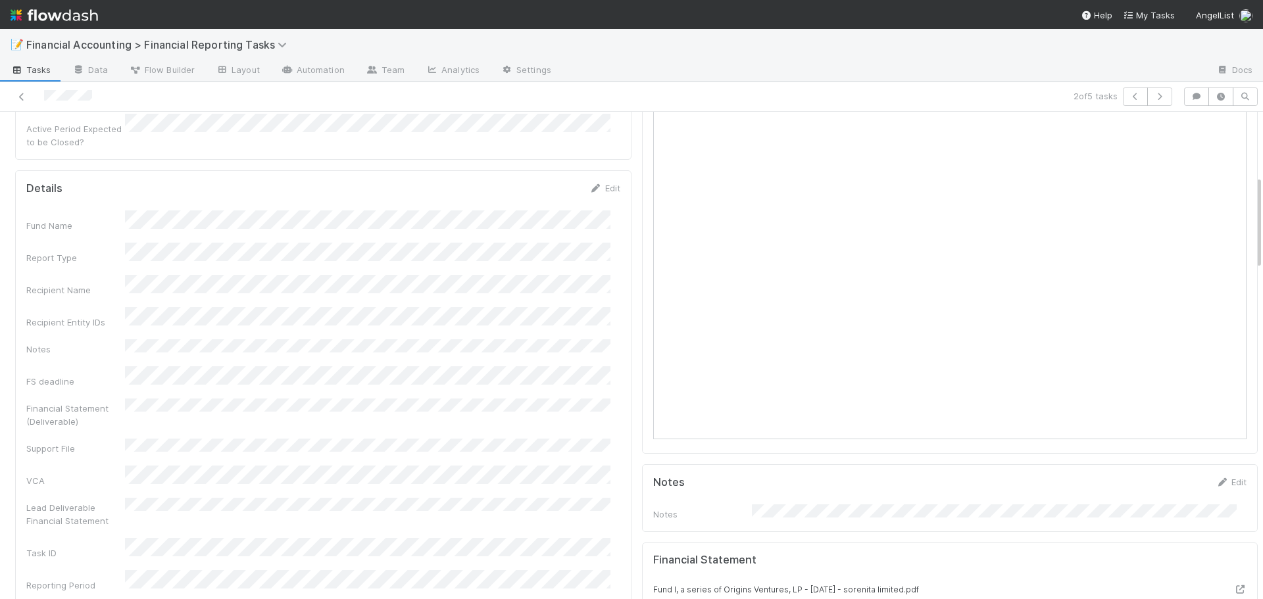
scroll to position [329, 0]
click at [24, 105] on div at bounding box center [299, 96] width 589 height 18
click at [22, 100] on icon at bounding box center [21, 97] width 13 height 9
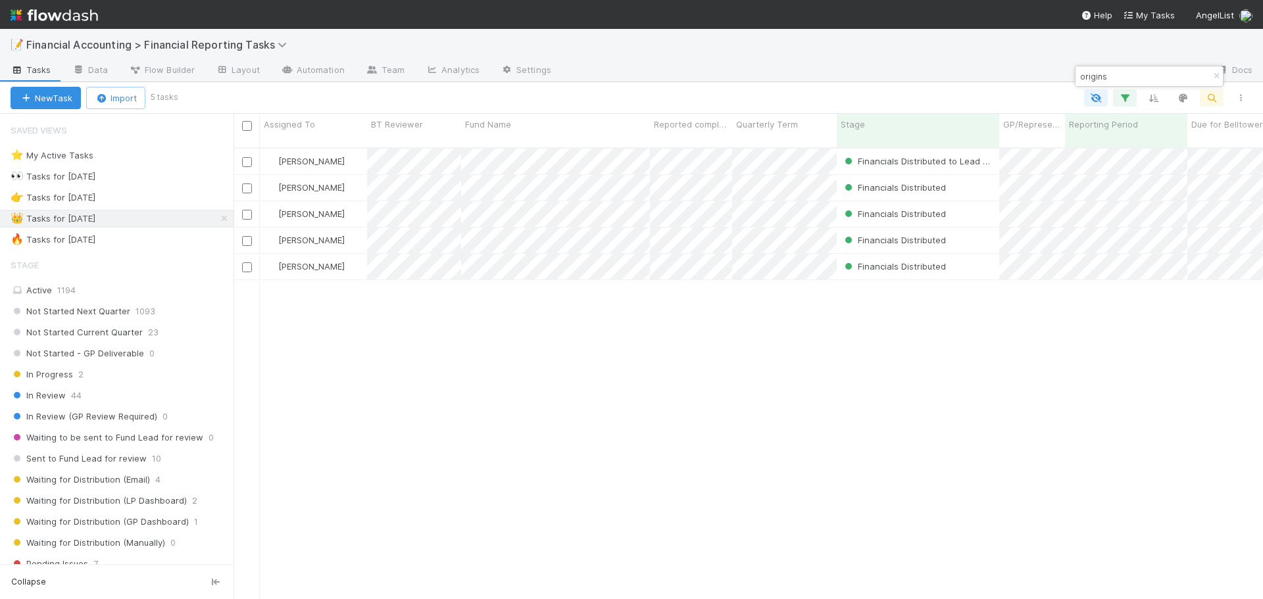
scroll to position [453, 1020]
click at [1147, 76] on input "origins" at bounding box center [1143, 76] width 132 height 16
type input "hmc needles"
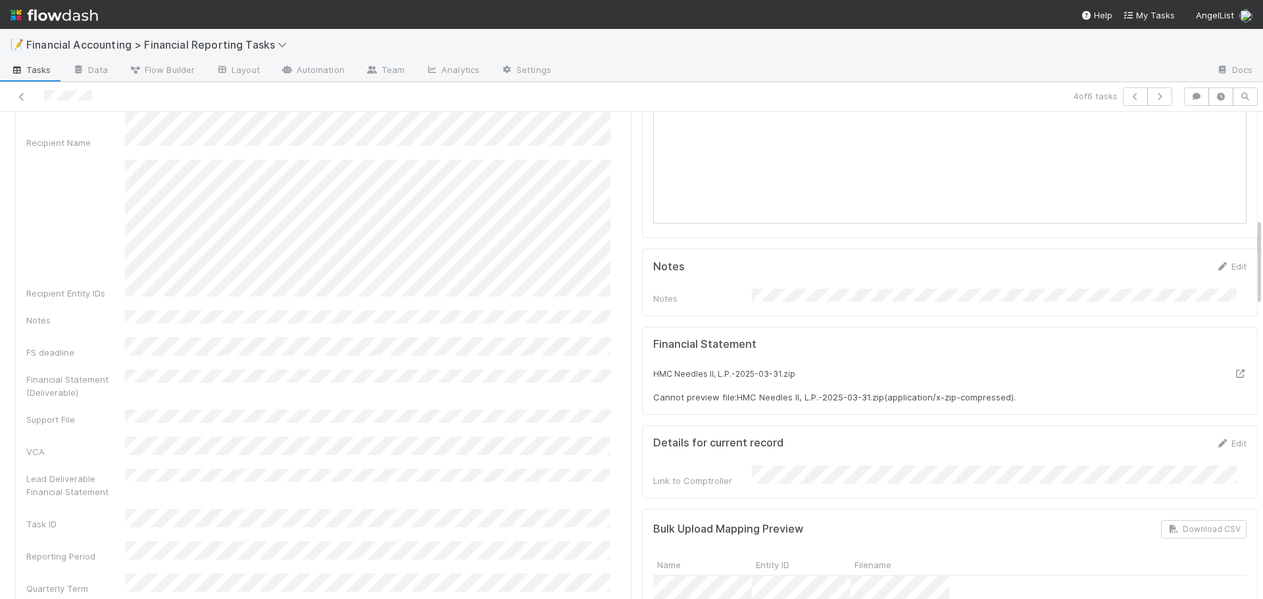
scroll to position [592, 0]
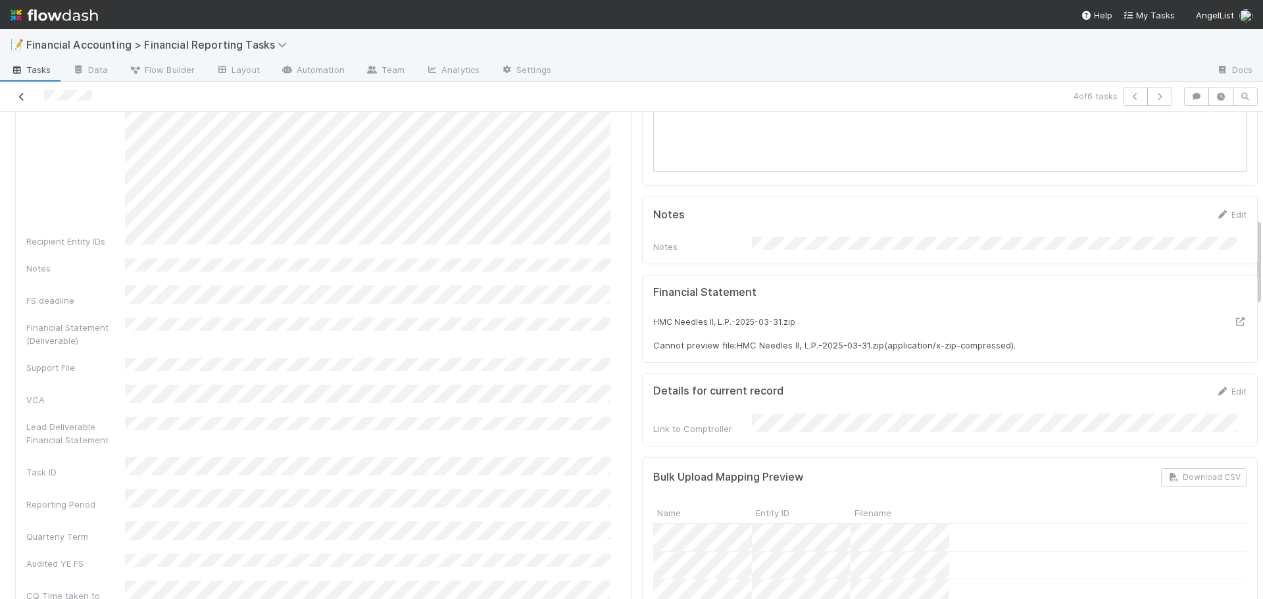
click at [20, 99] on icon at bounding box center [21, 97] width 13 height 9
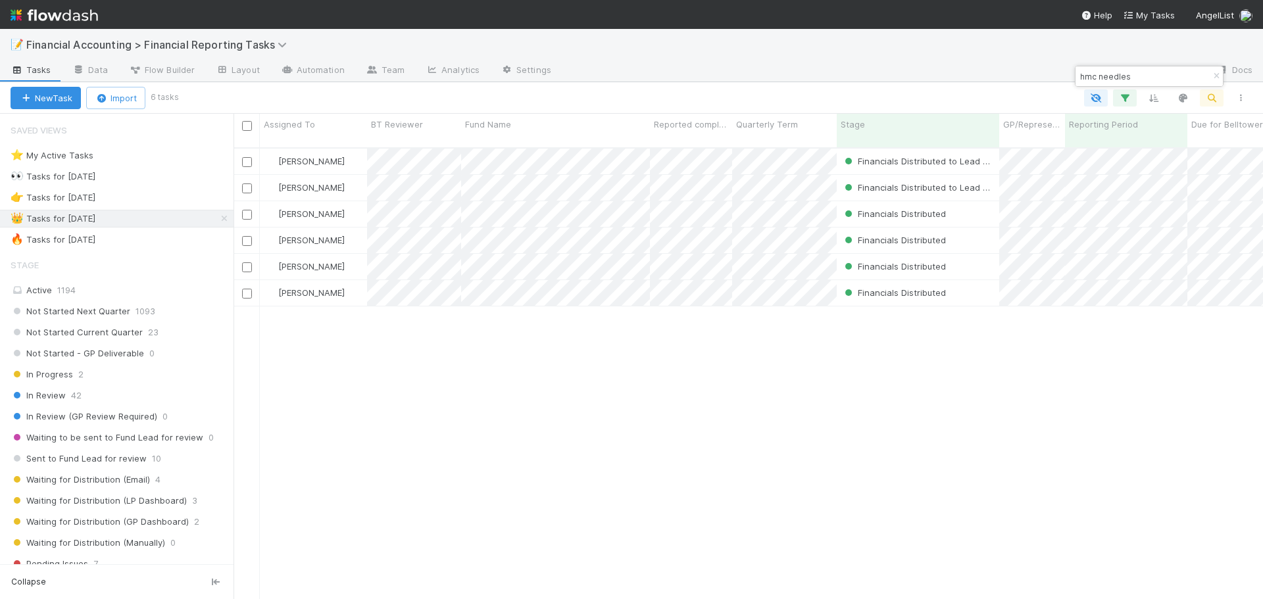
scroll to position [453, 1020]
click at [363, 254] on div "[PERSON_NAME]" at bounding box center [313, 267] width 107 height 26
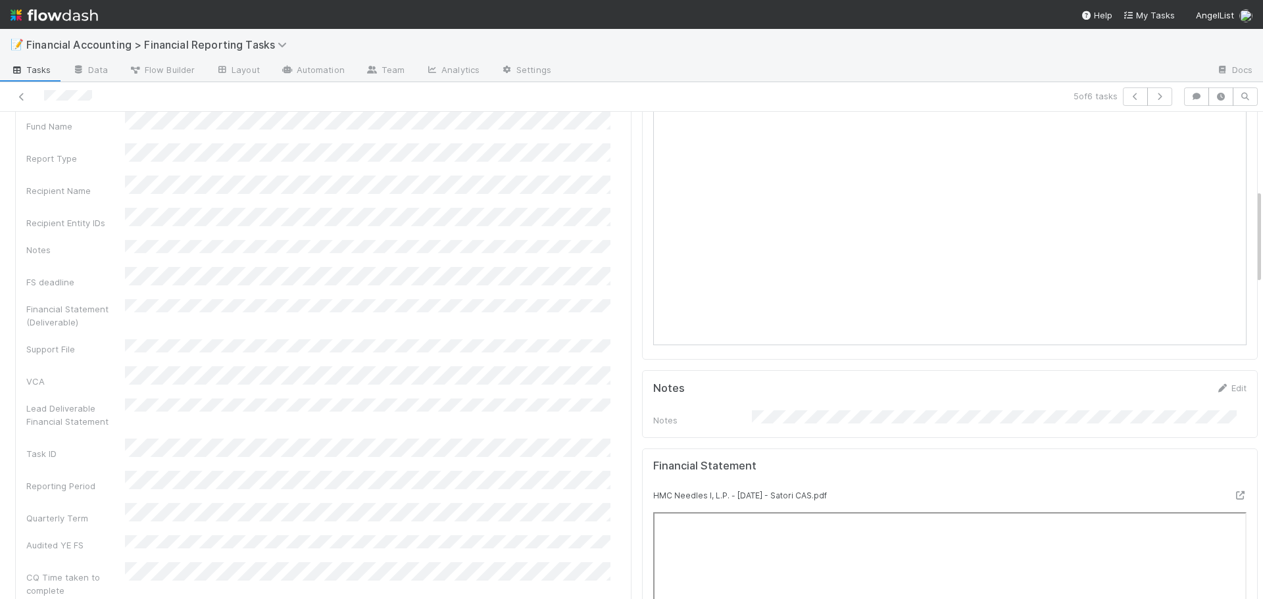
scroll to position [395, 0]
